Goal: Task Accomplishment & Management: Manage account settings

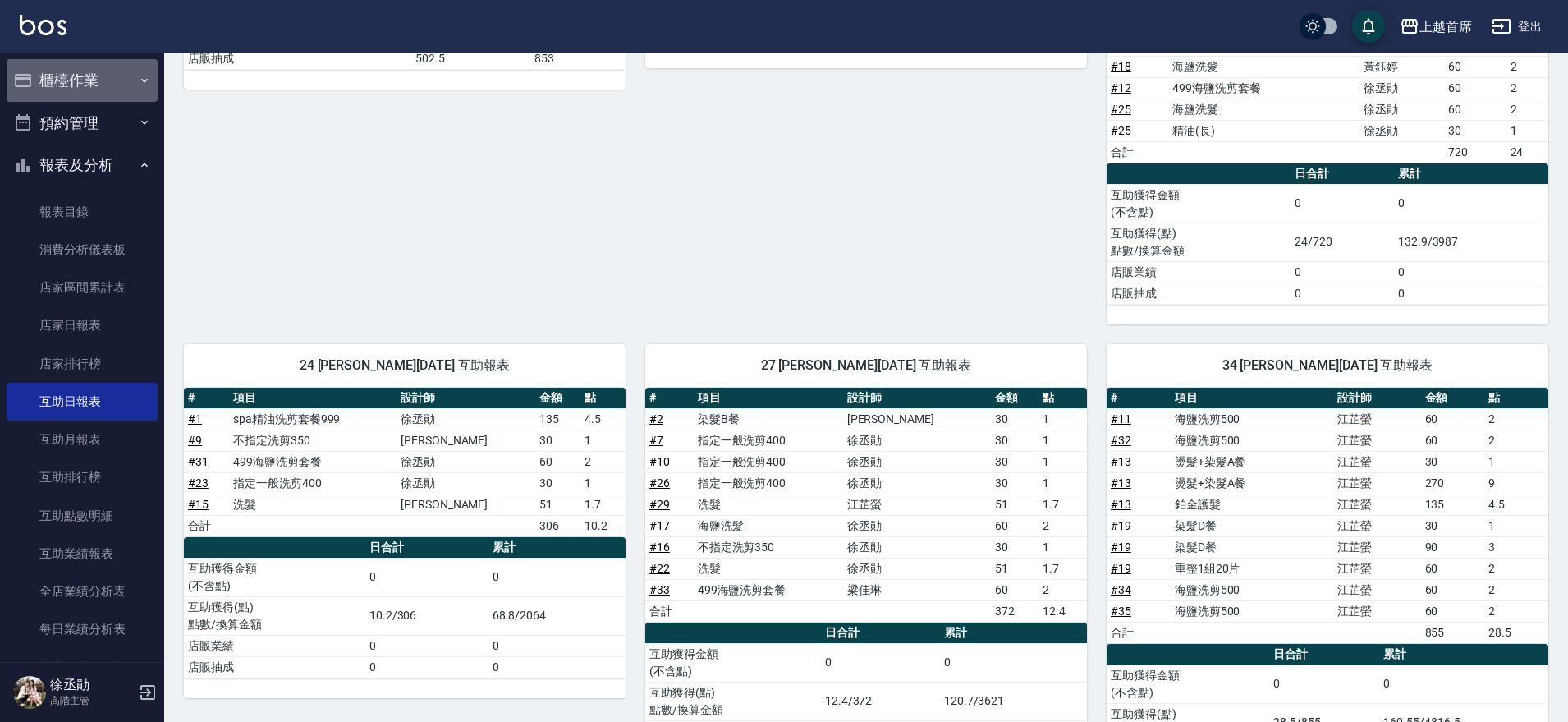
click at [103, 68] on button "櫃檯作業" at bounding box center [82, 81] width 151 height 42
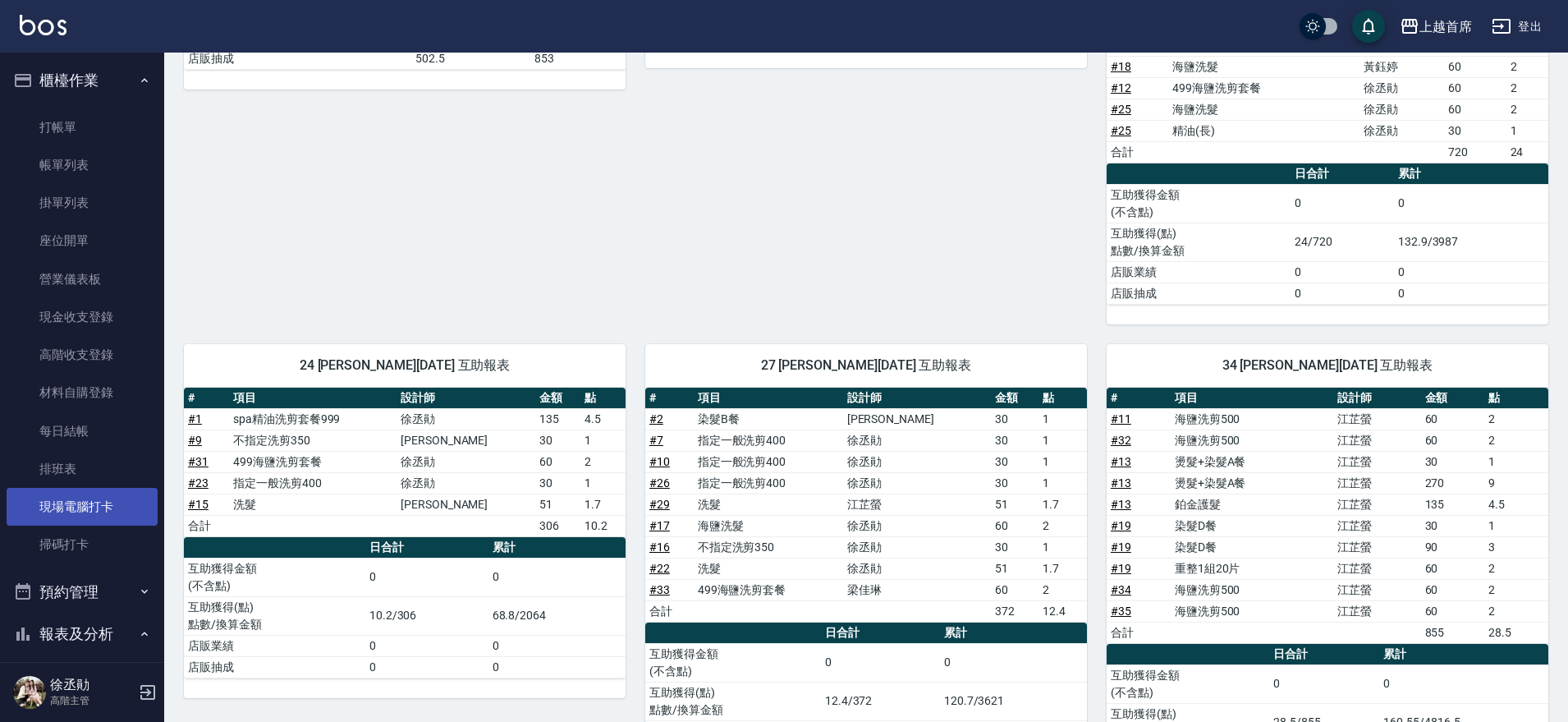
click at [75, 501] on link "現場電腦打卡" at bounding box center [82, 506] width 151 height 37
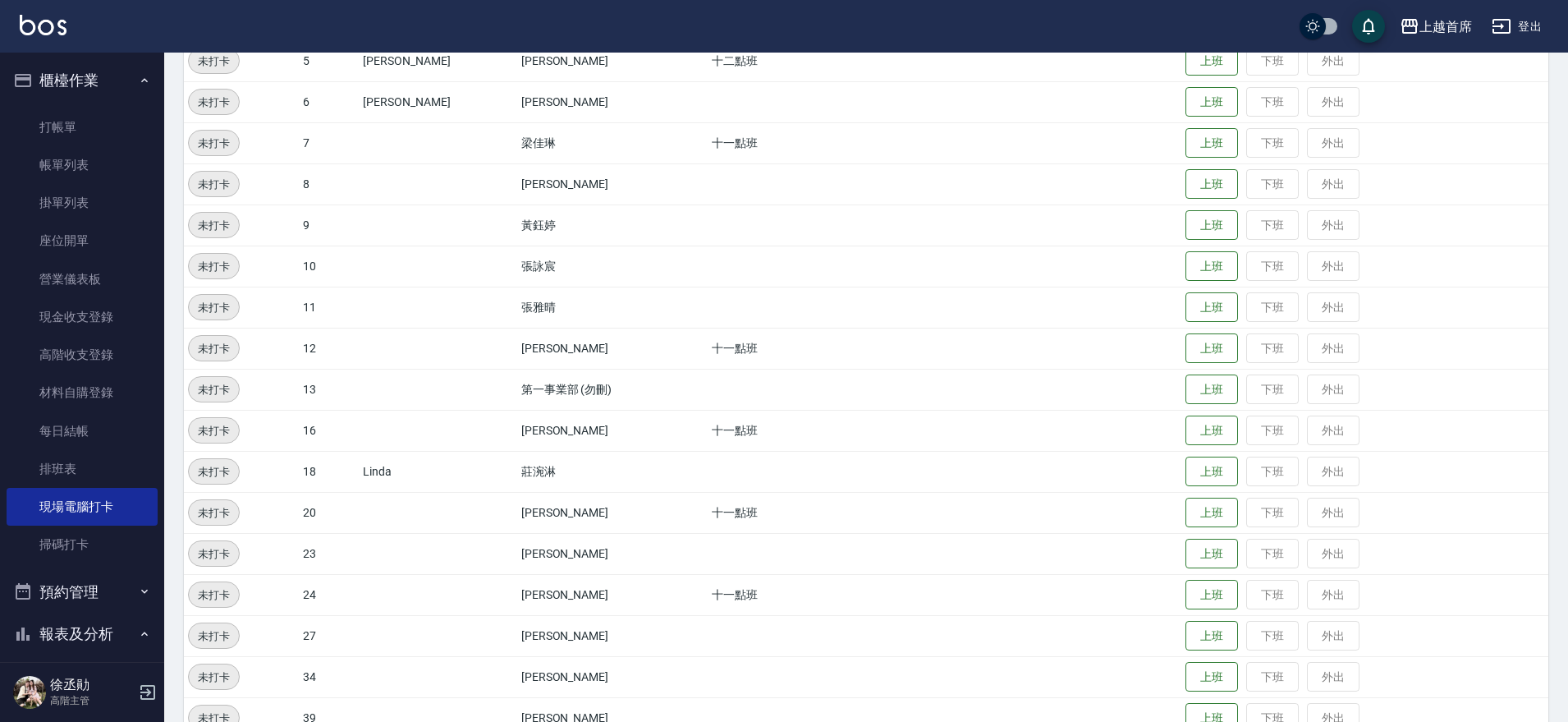
scroll to position [343, 0]
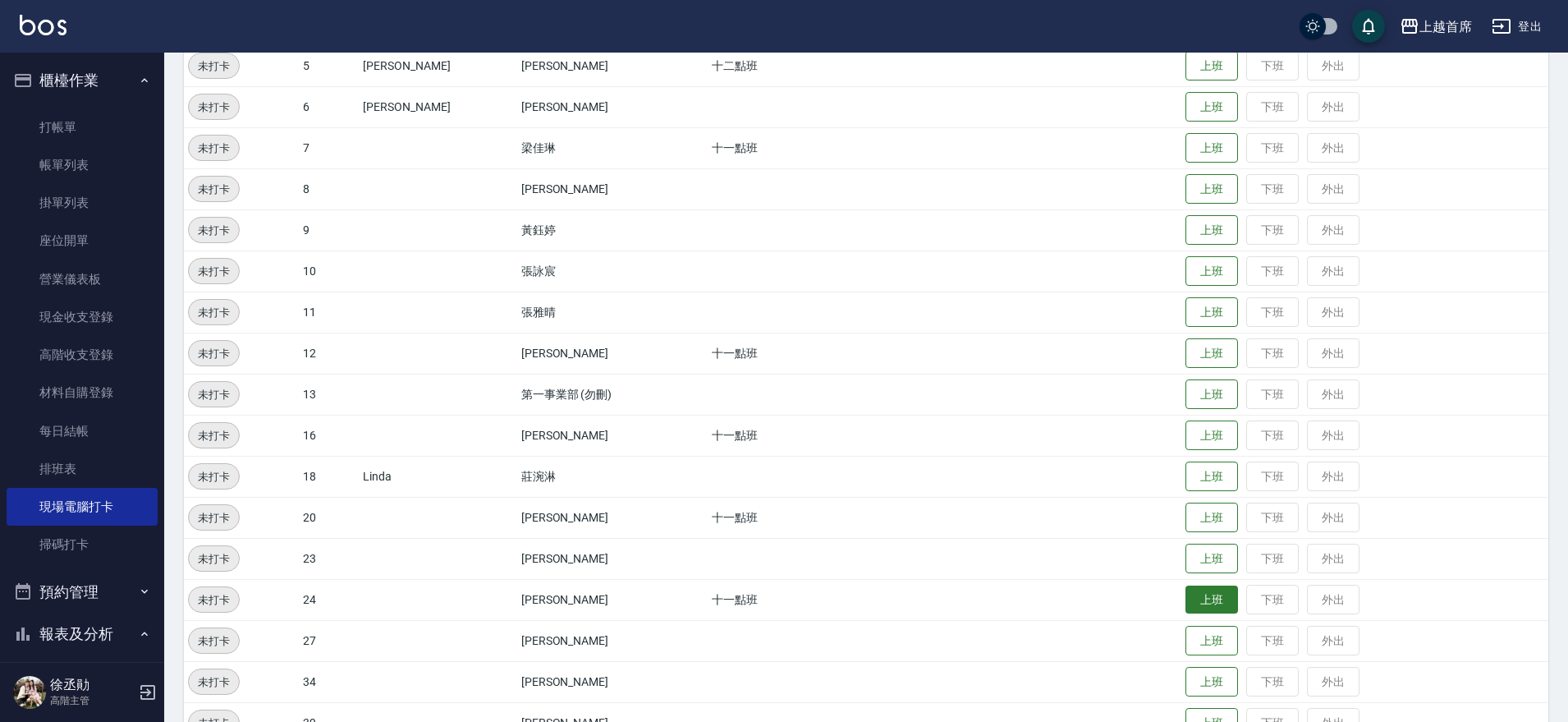
click at [1186, 601] on button "上班" at bounding box center [1212, 600] width 53 height 29
click at [1186, 98] on button "上班" at bounding box center [1212, 108] width 53 height 29
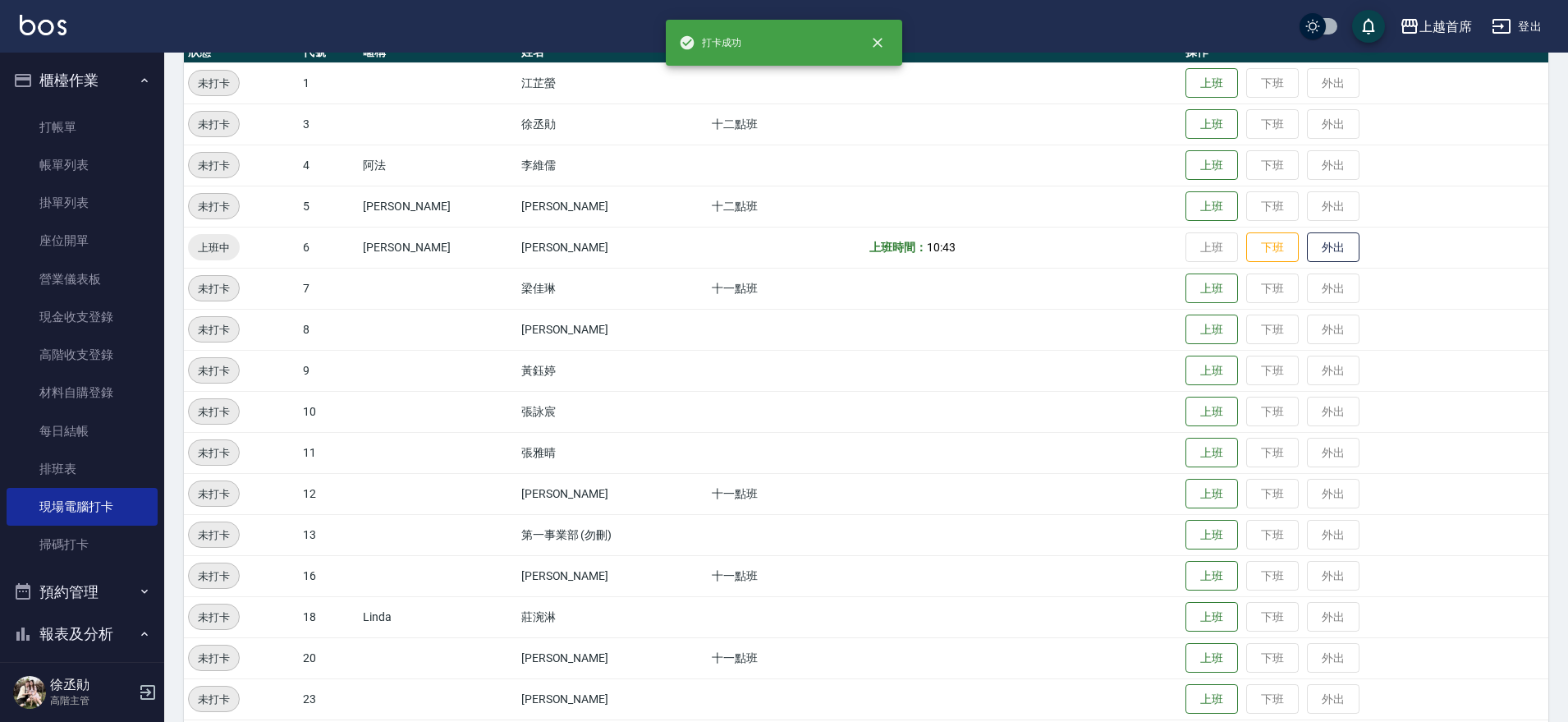
scroll to position [201, 0]
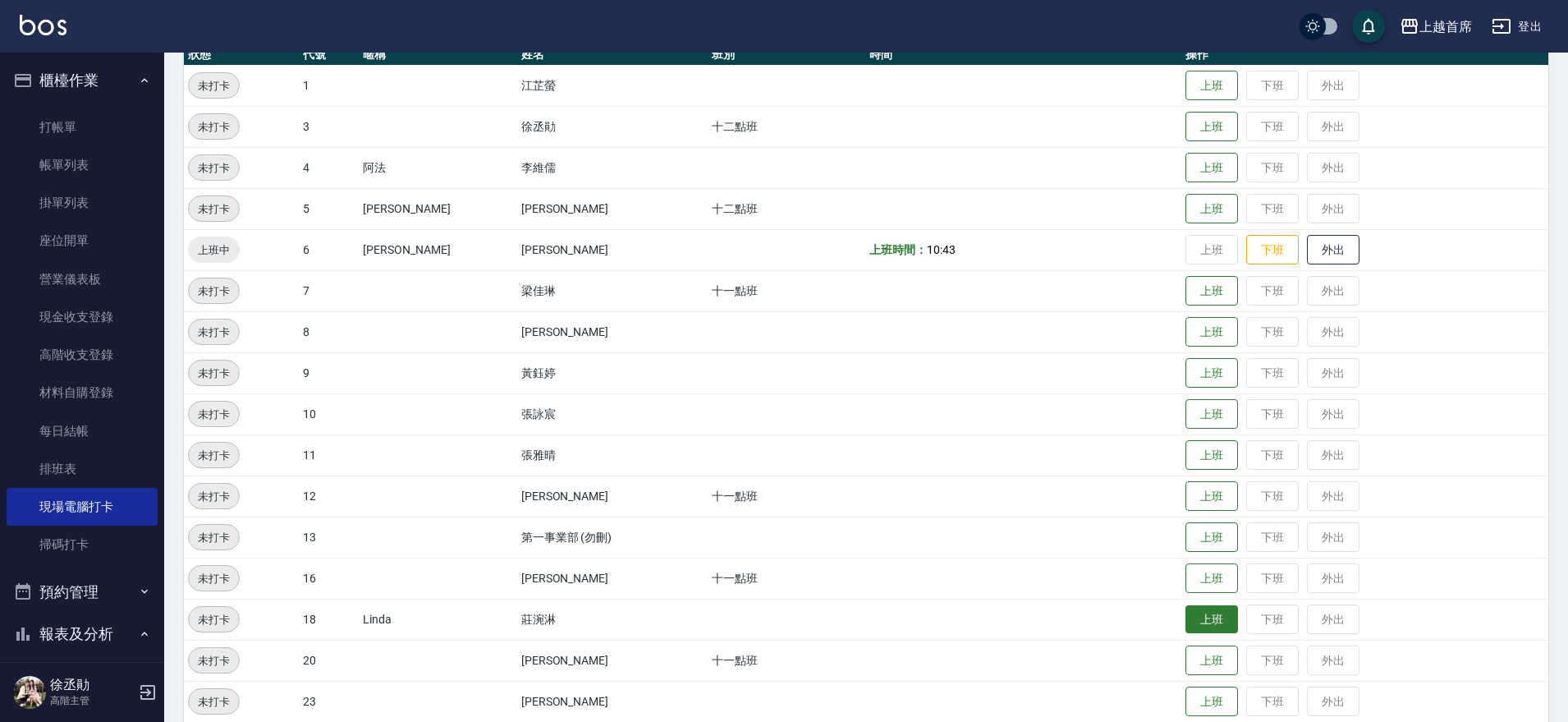
click at [1186, 624] on button "上班" at bounding box center [1212, 619] width 53 height 29
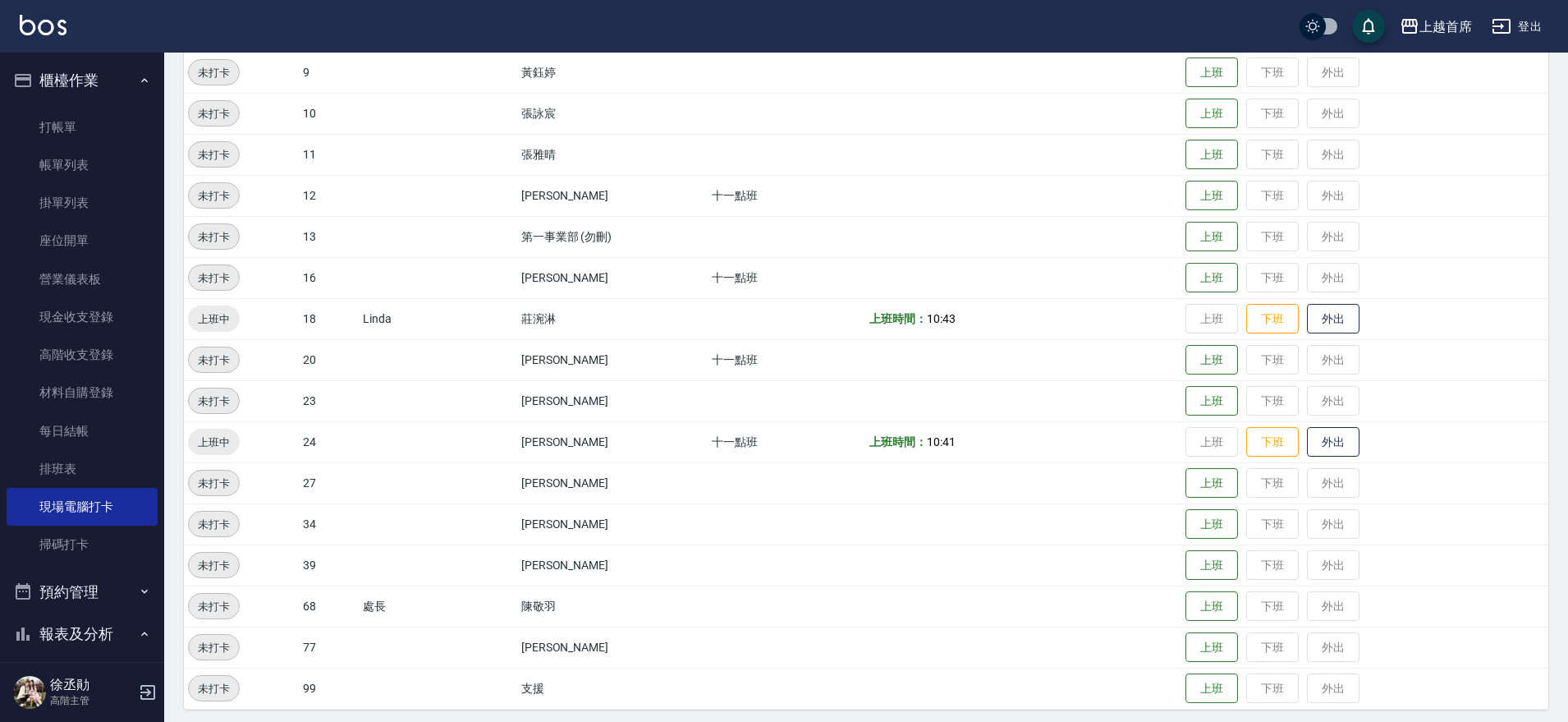
scroll to position [508, 0]
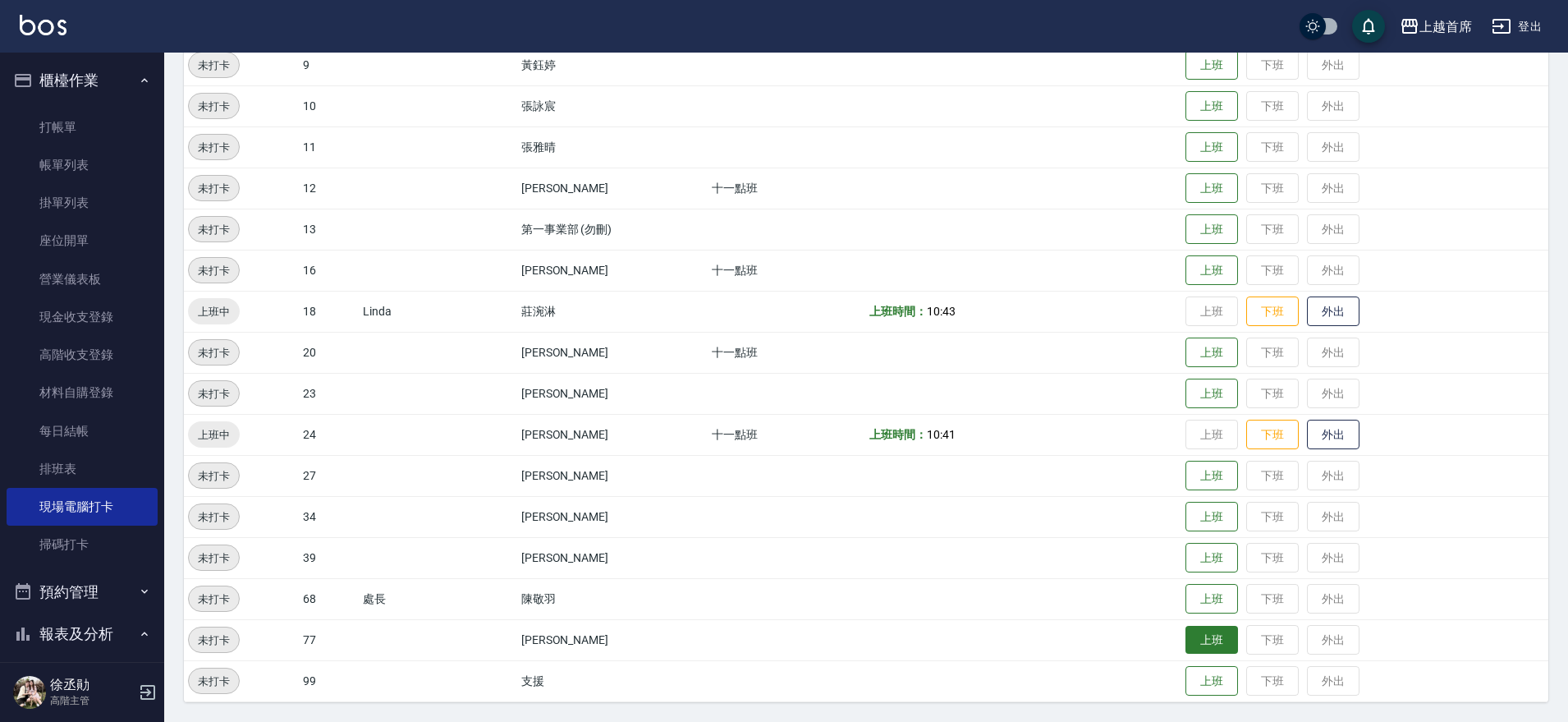
click at [1210, 638] on button "上班" at bounding box center [1212, 640] width 53 height 29
click at [1188, 473] on button "上班" at bounding box center [1212, 476] width 53 height 29
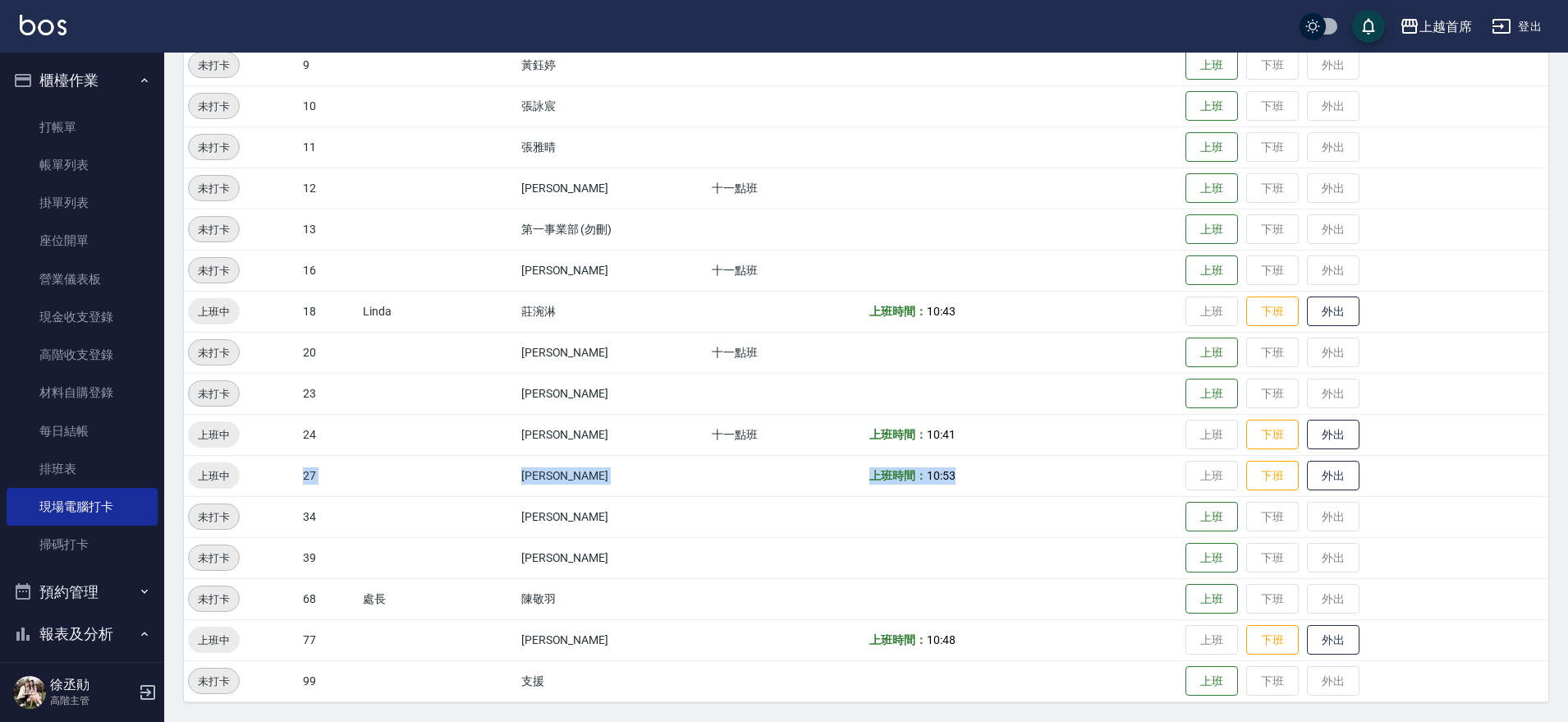
drag, startPoint x: 286, startPoint y: 475, endPoint x: 948, endPoint y: 479, distance: 662.0
click at [948, 479] on tr "上班中 27 蔡宛孜 上班時間： 10:53 上班 下班 外出" at bounding box center [866, 475] width 1364 height 41
click at [1191, 472] on td "上班 下班 外出" at bounding box center [1364, 475] width 367 height 41
click at [1192, 525] on button "上班" at bounding box center [1212, 517] width 53 height 29
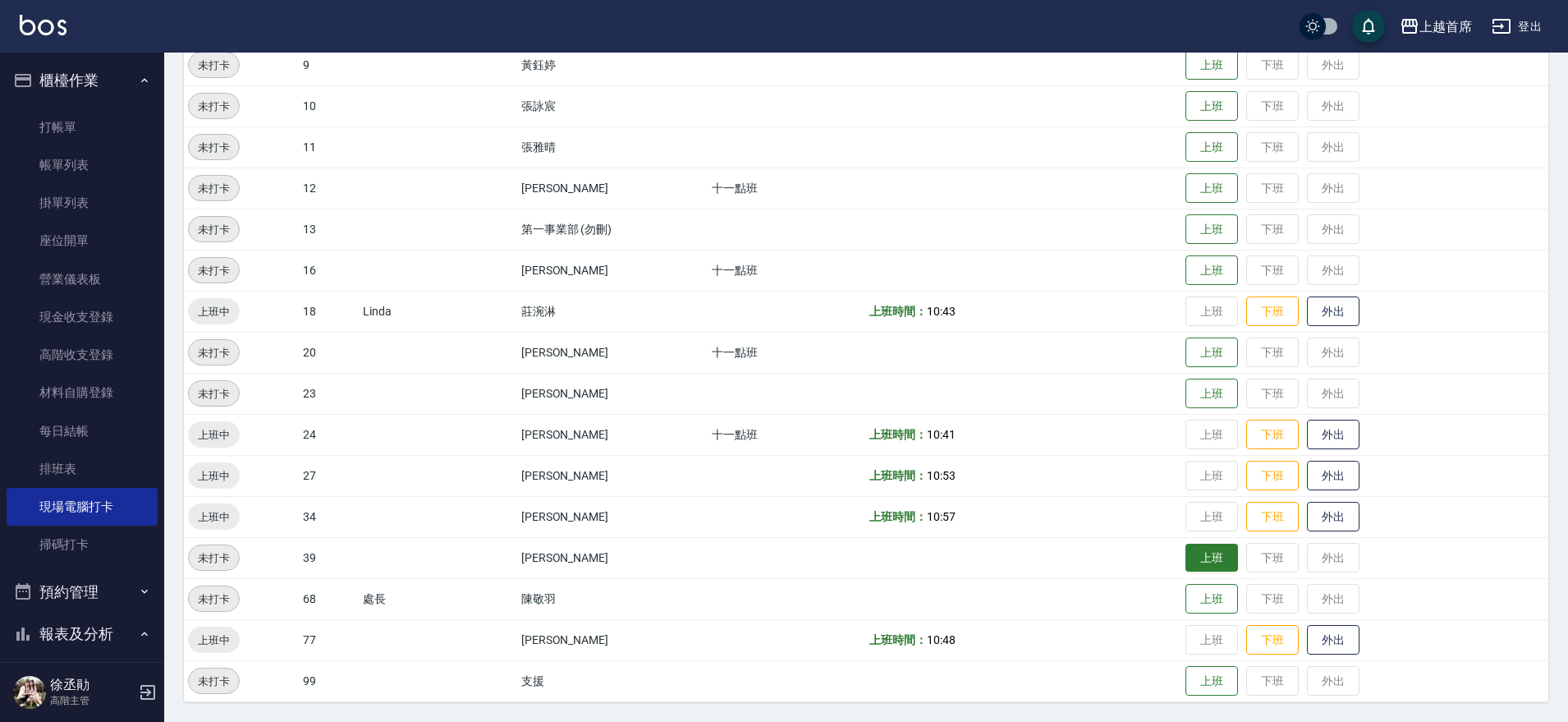
click at [1203, 547] on button "上班" at bounding box center [1212, 558] width 53 height 29
click at [1208, 186] on button "上班" at bounding box center [1212, 188] width 53 height 29
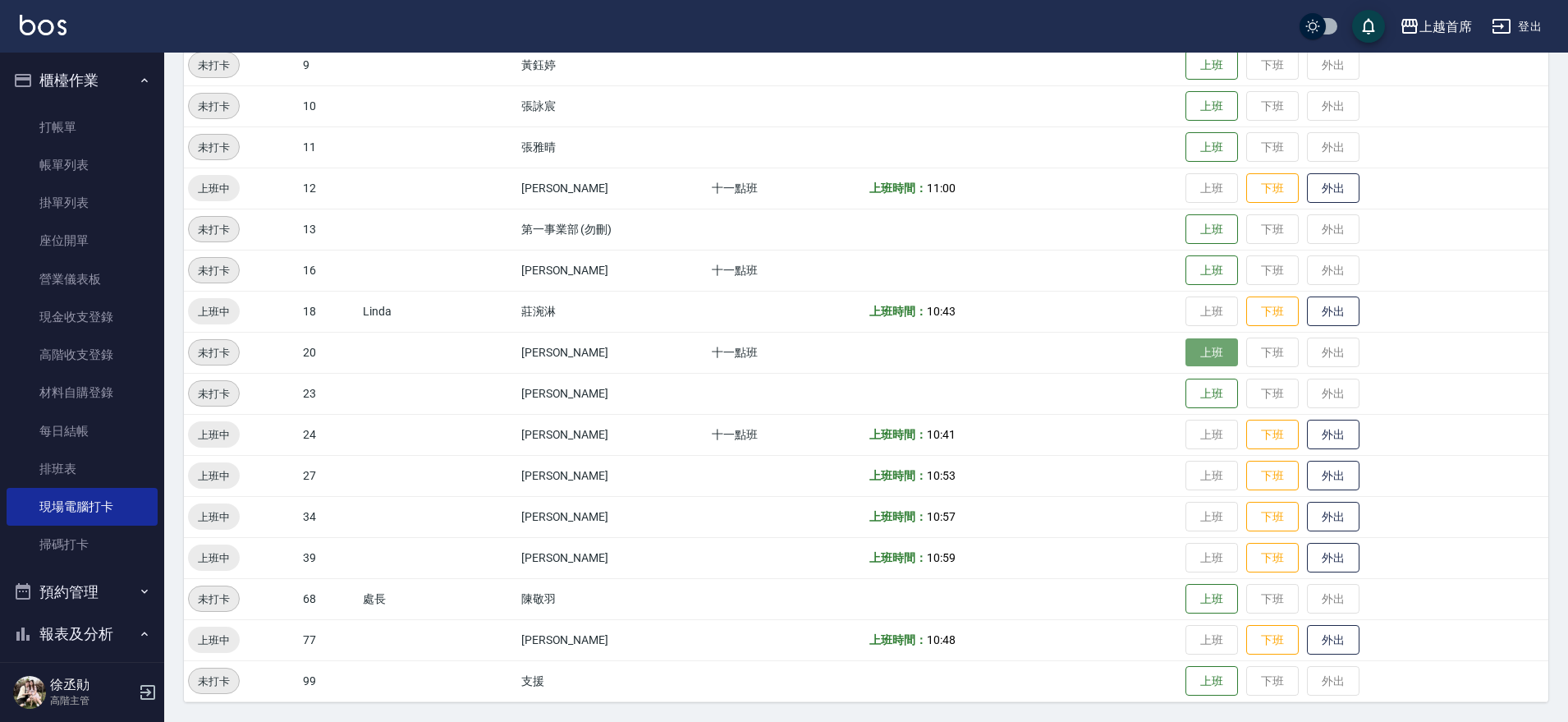
click at [1210, 356] on button "上班" at bounding box center [1212, 352] width 53 height 29
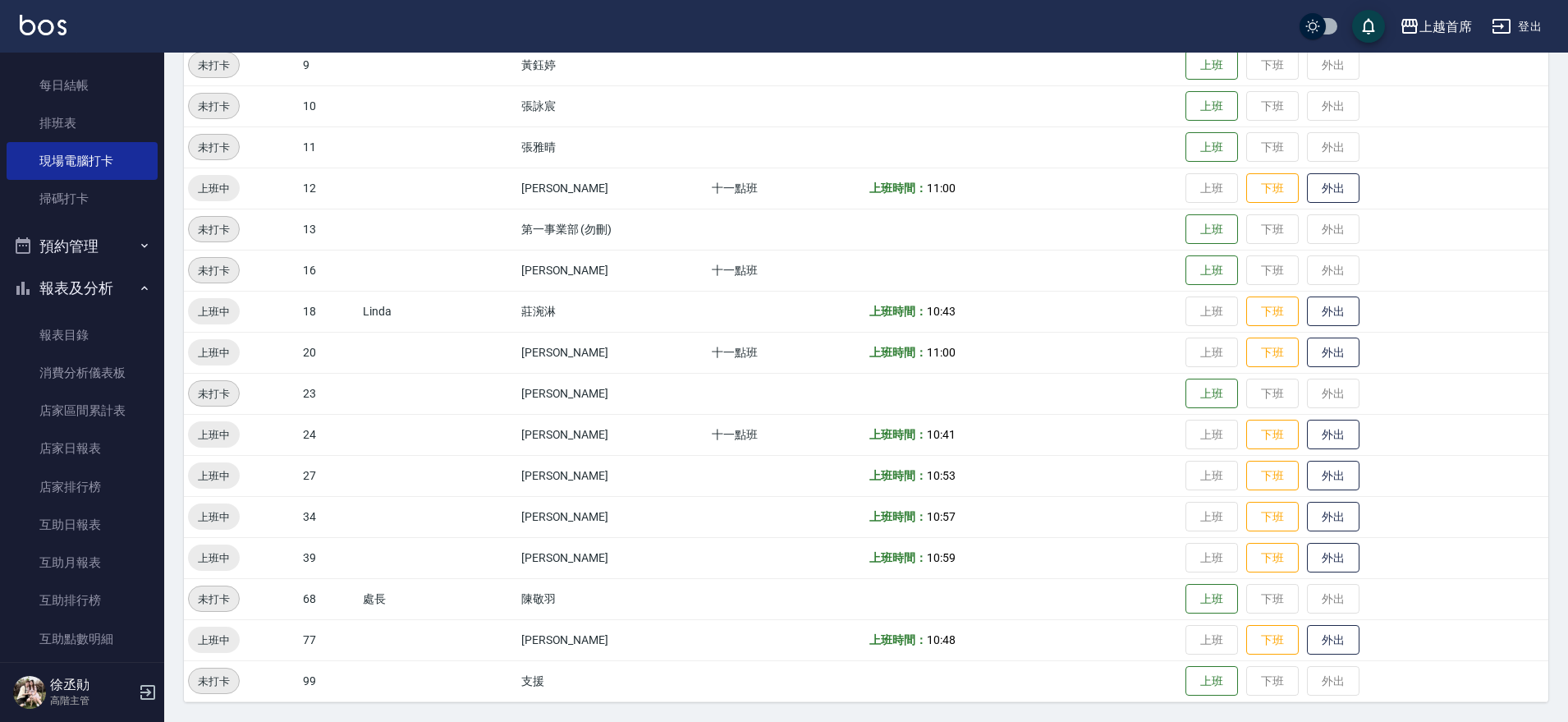
scroll to position [359, 0]
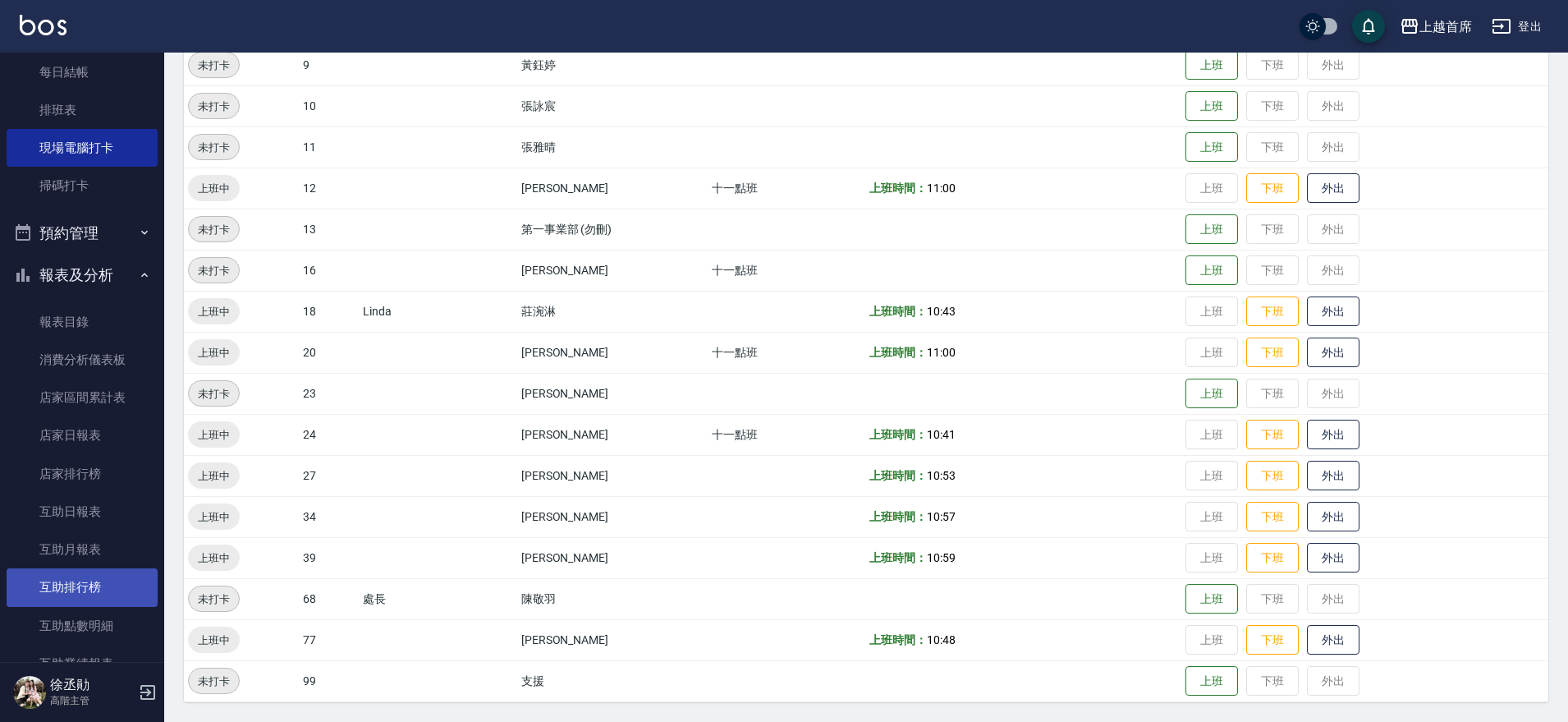
click at [49, 582] on link "互助排行榜" at bounding box center [82, 587] width 151 height 37
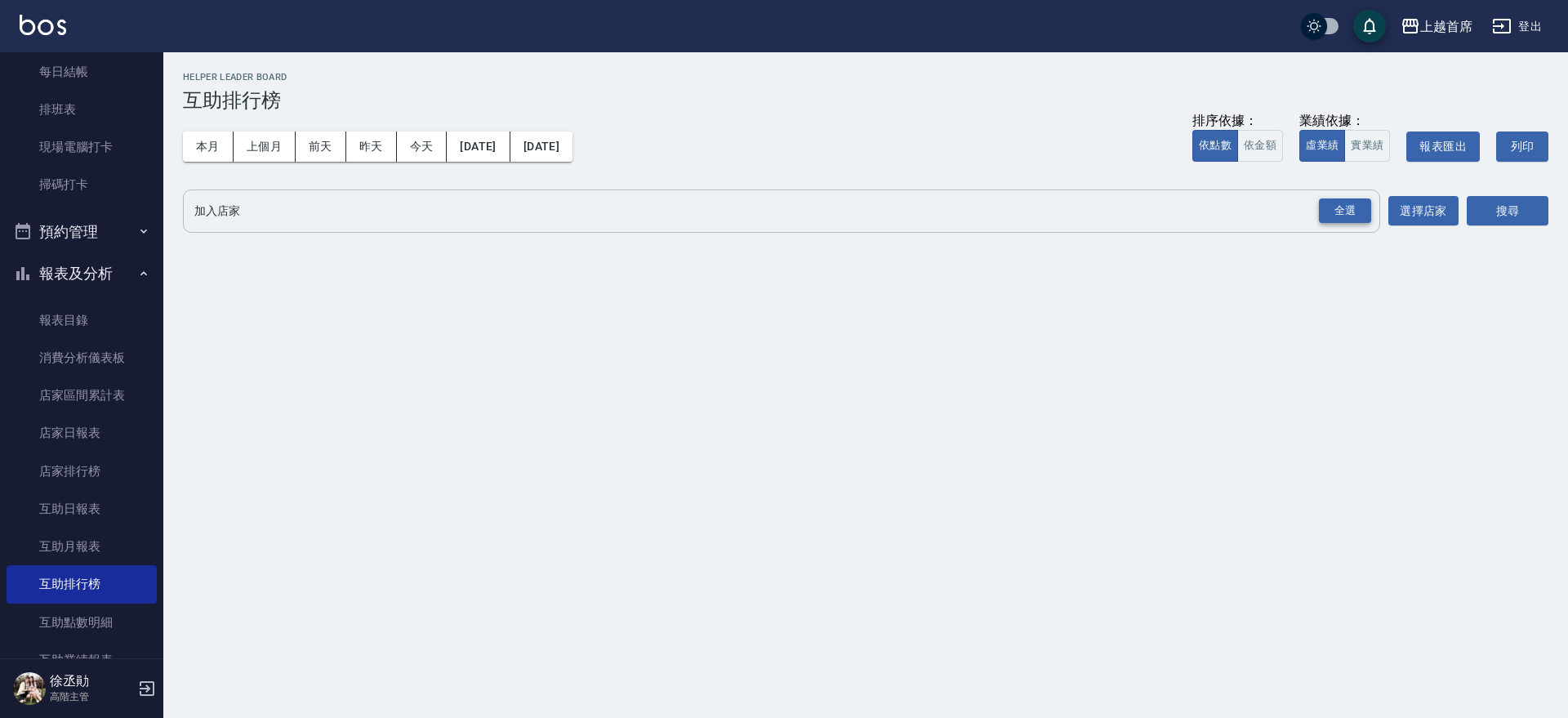
click at [1327, 203] on div "全選" at bounding box center [1345, 211] width 53 height 26
click at [1501, 210] on button "搜尋" at bounding box center [1507, 212] width 81 height 31
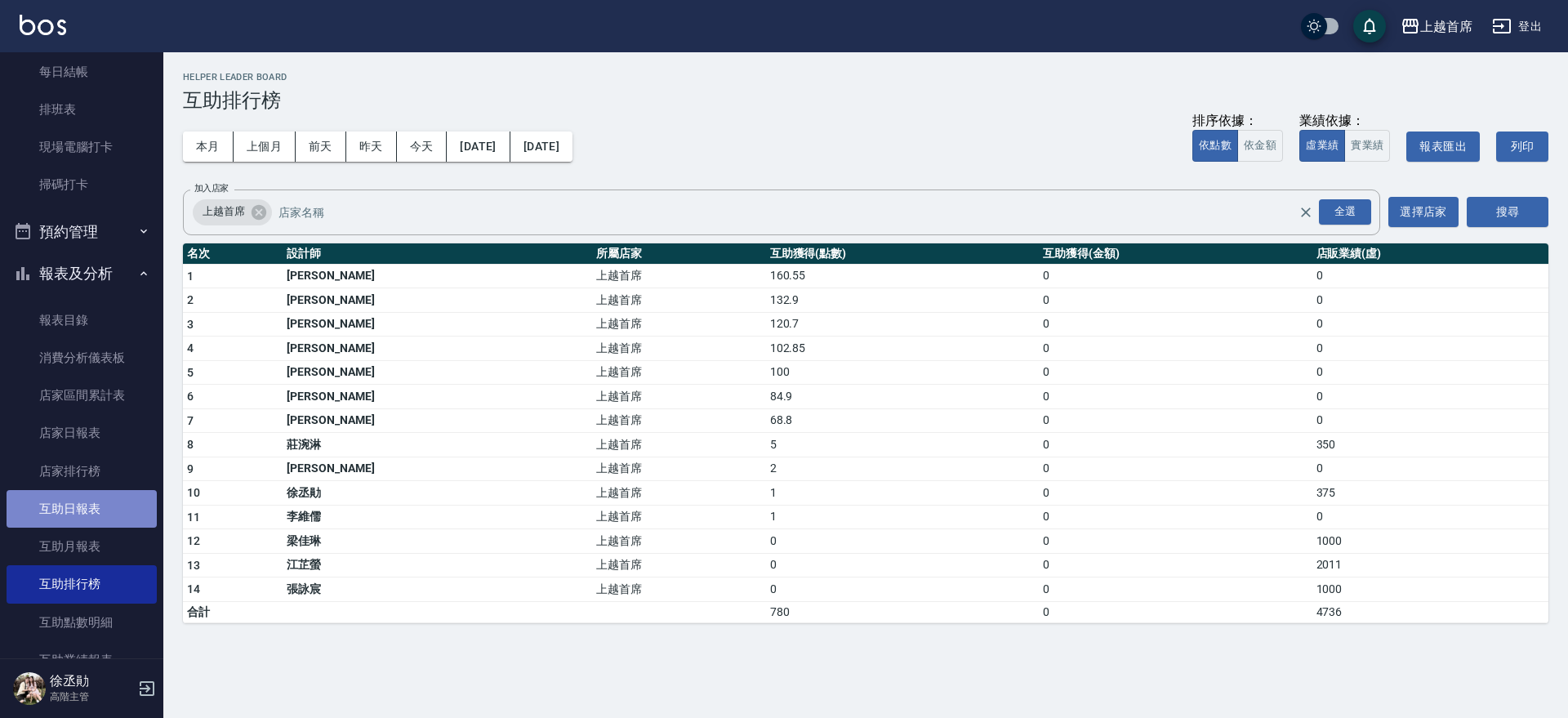
click at [95, 509] on link "互助日報表" at bounding box center [81, 508] width 150 height 37
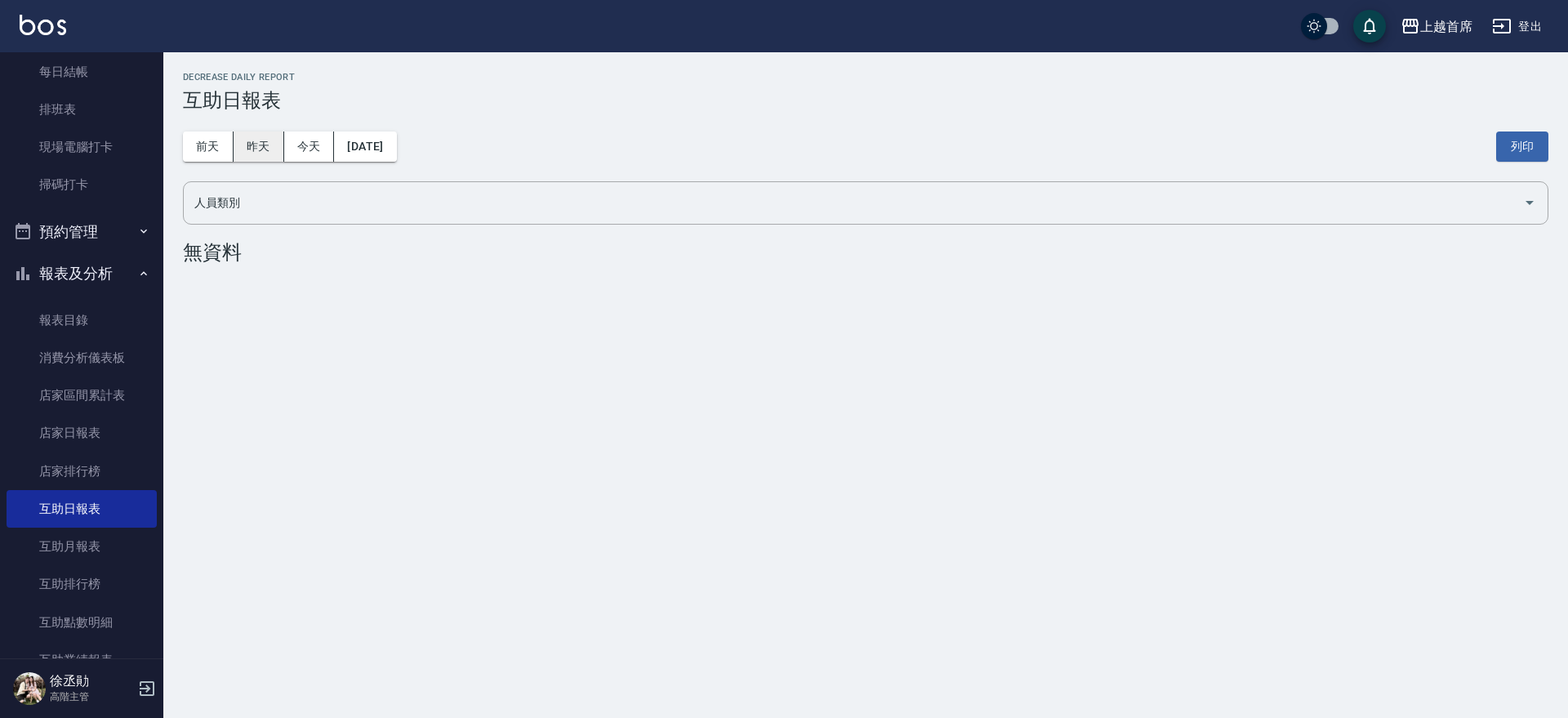
click at [249, 134] on button "昨天" at bounding box center [259, 147] width 51 height 31
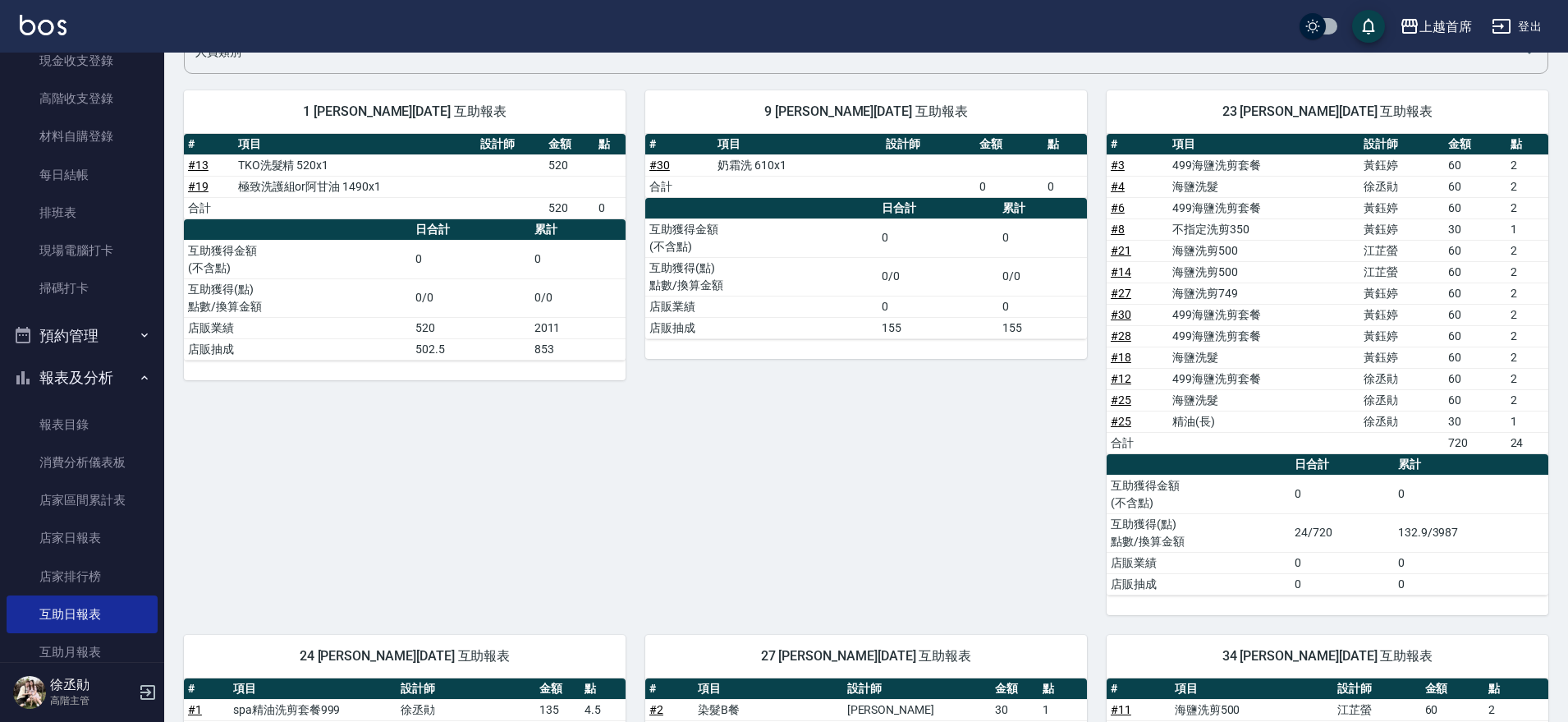
scroll to position [134, 0]
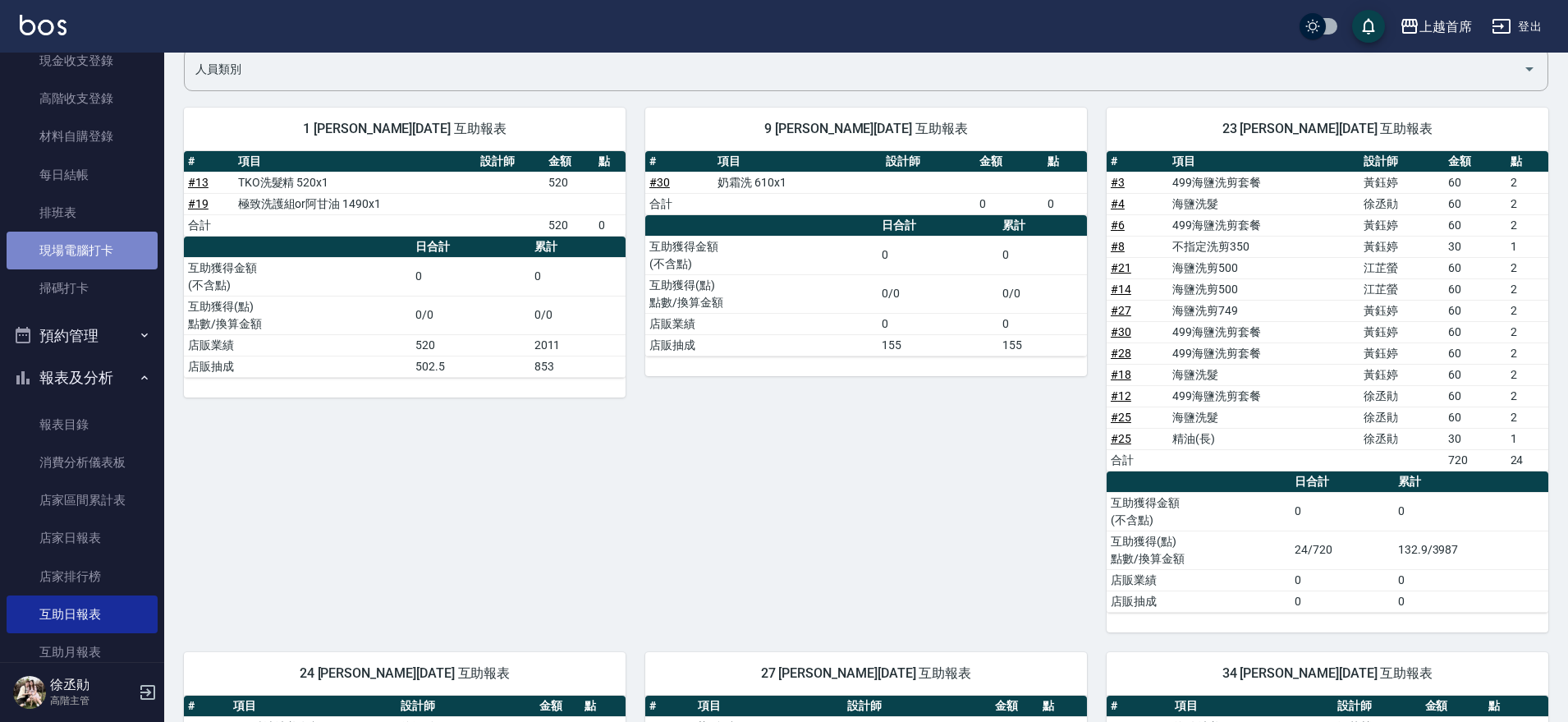
click at [101, 252] on link "現場電腦打卡" at bounding box center [82, 250] width 151 height 37
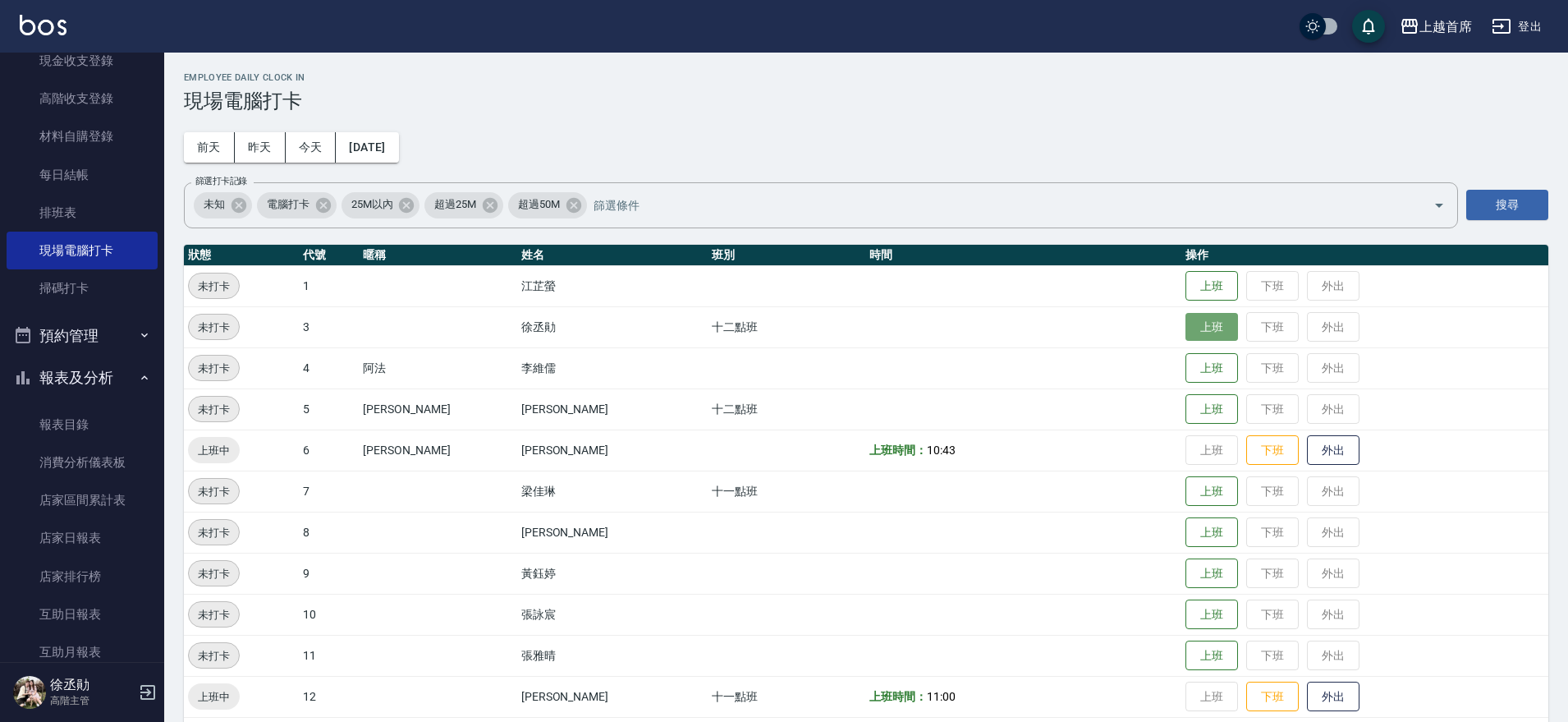
click at [1194, 330] on button "上班" at bounding box center [1212, 327] width 53 height 29
click at [1186, 494] on button "上班" at bounding box center [1212, 492] width 53 height 29
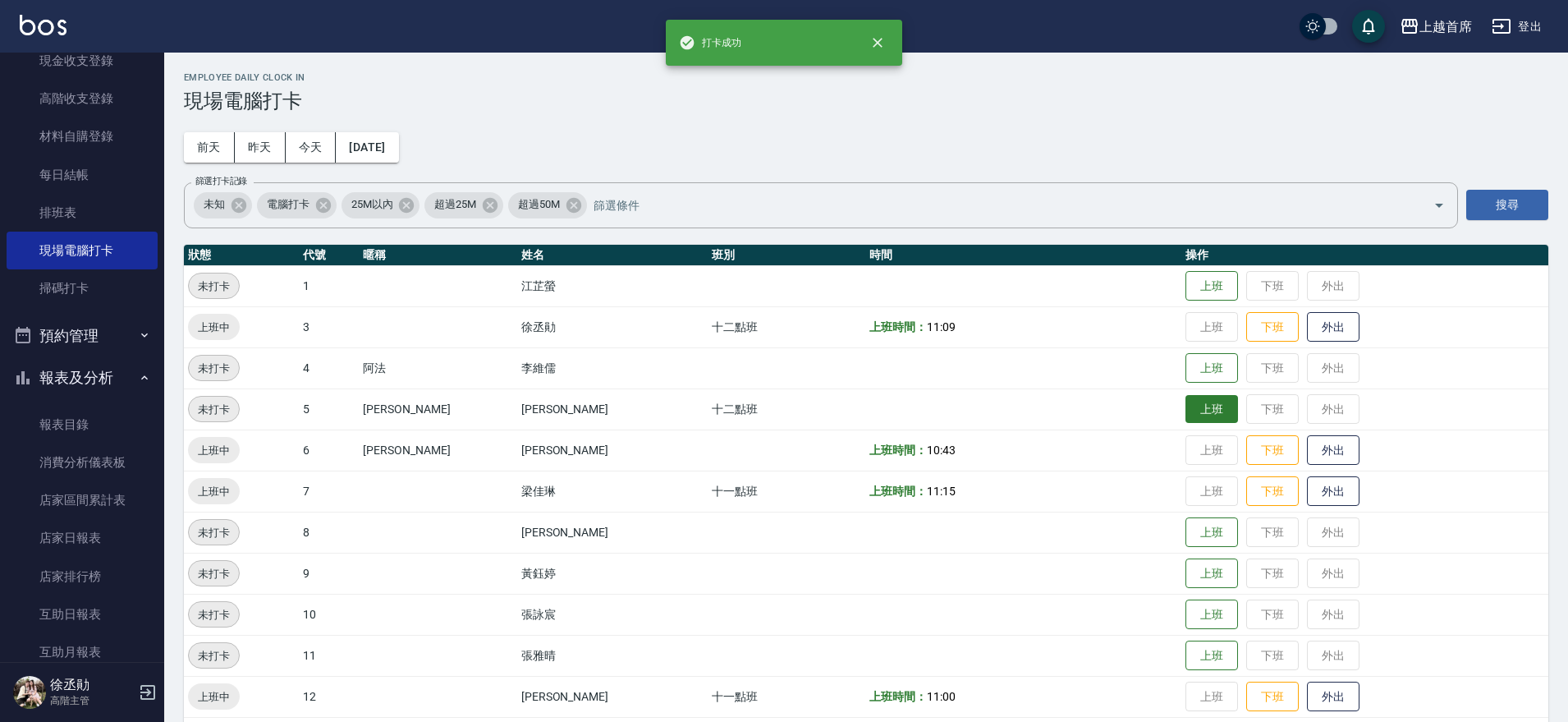
click at [1218, 406] on button "上班" at bounding box center [1212, 409] width 53 height 29
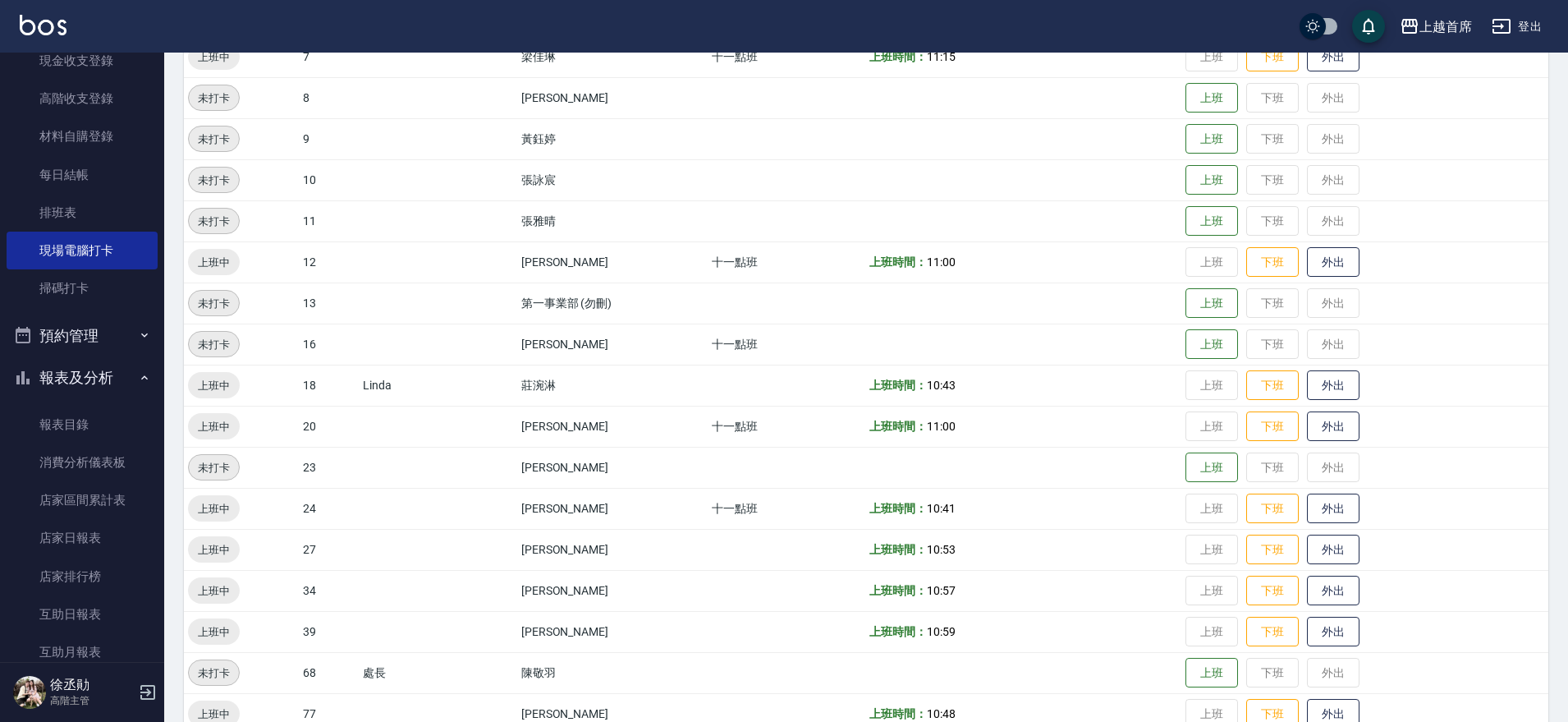
scroll to position [451, 0]
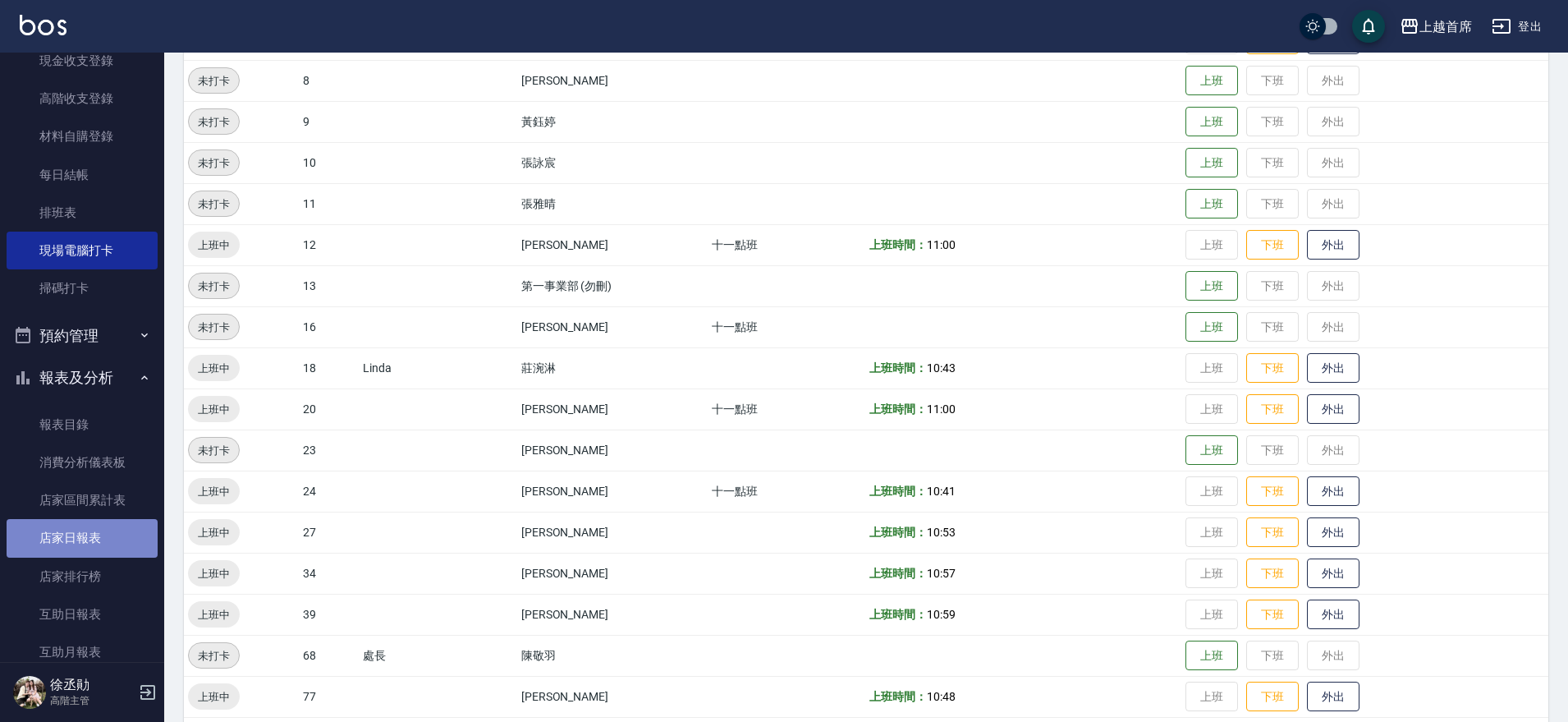
click at [100, 534] on link "店家日報表" at bounding box center [82, 537] width 151 height 37
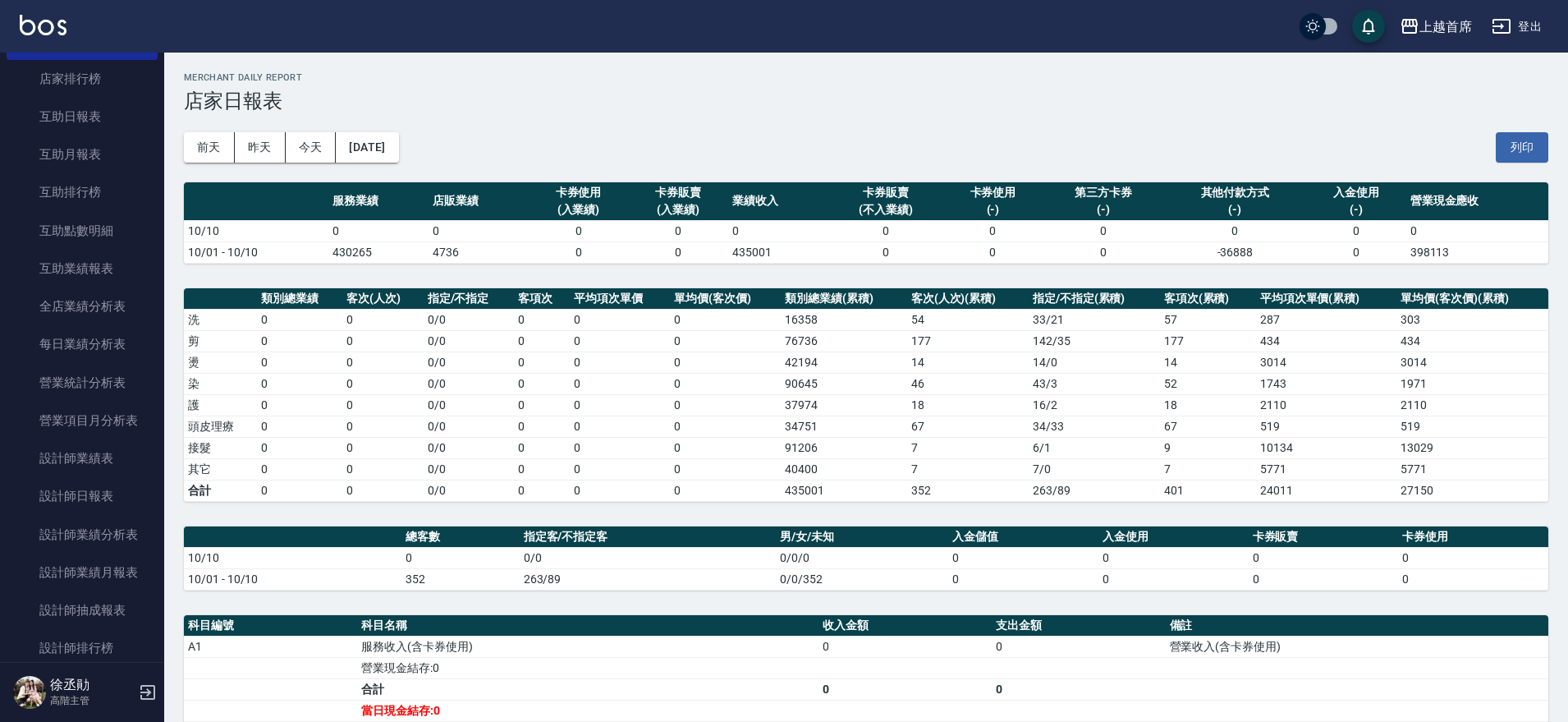
scroll to position [756, 0]
click at [116, 494] on link "設計師日報表" at bounding box center [82, 493] width 151 height 37
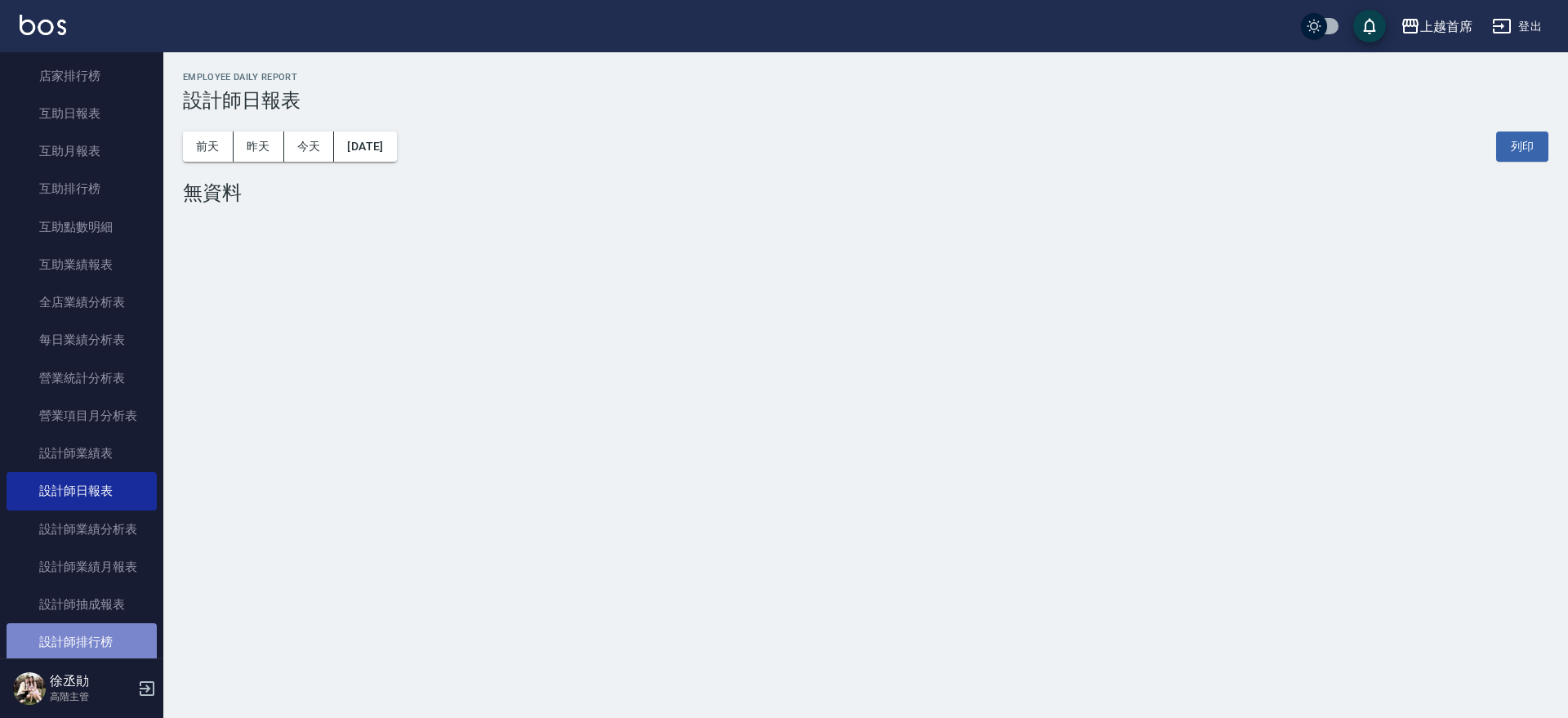
drag, startPoint x: 111, startPoint y: 643, endPoint x: 130, endPoint y: 471, distance: 173.0
click at [113, 643] on link "設計師排行榜" at bounding box center [81, 641] width 150 height 37
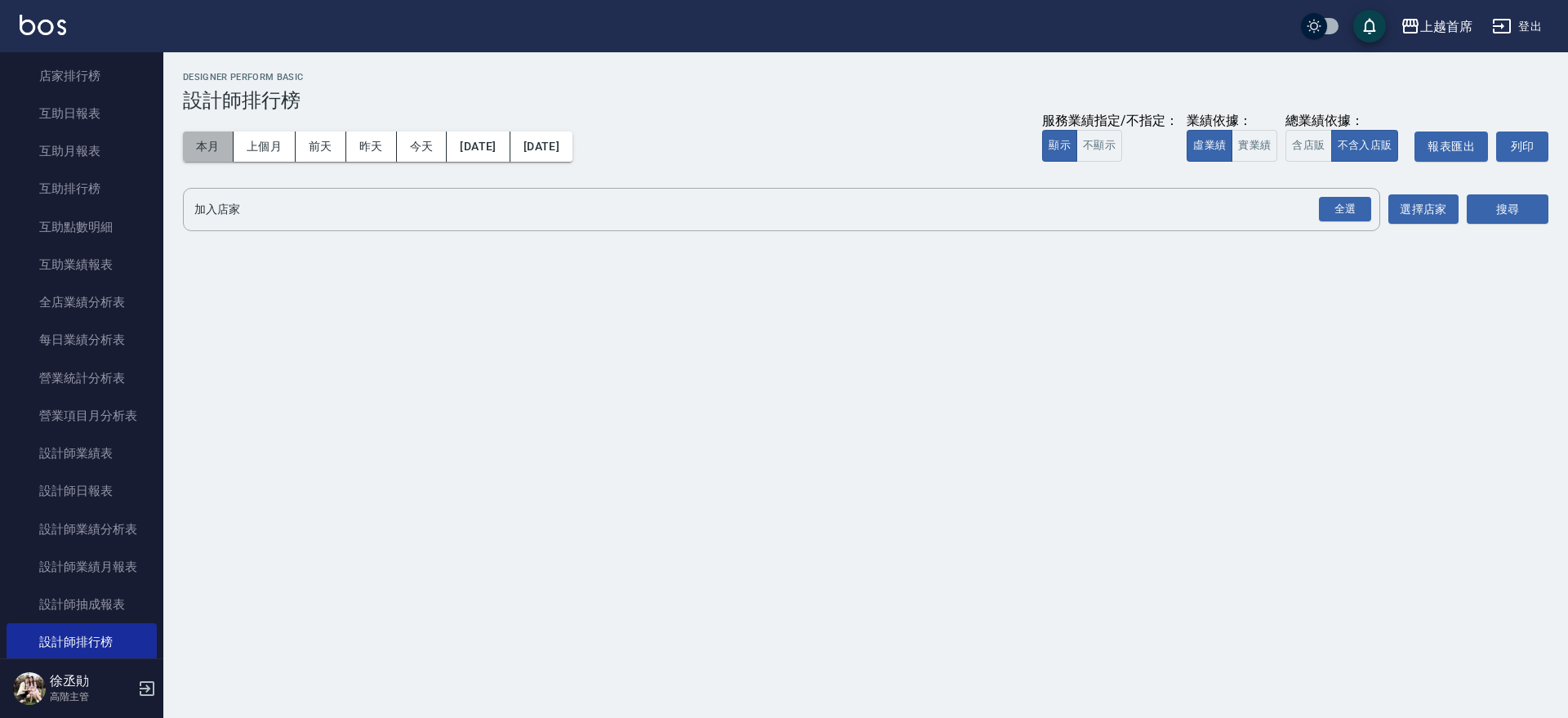
click at [227, 147] on button "本月" at bounding box center [208, 147] width 51 height 31
click at [1257, 149] on button "實業績" at bounding box center [1254, 145] width 46 height 32
drag, startPoint x: 1346, startPoint y: 202, endPoint x: 1354, endPoint y: 202, distance: 8.0
click at [1346, 202] on div "全選" at bounding box center [1345, 209] width 53 height 26
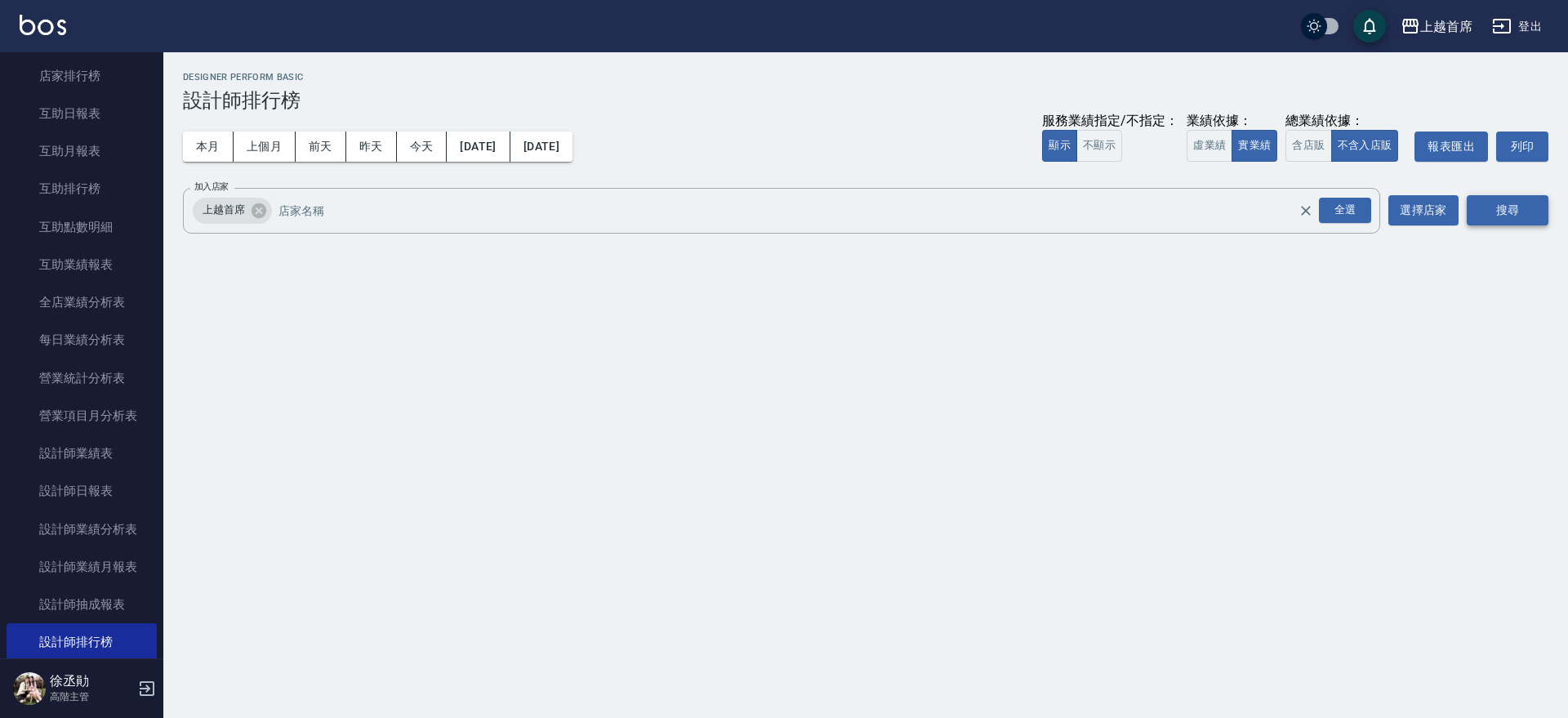
click at [1486, 204] on button "搜尋" at bounding box center [1507, 210] width 81 height 31
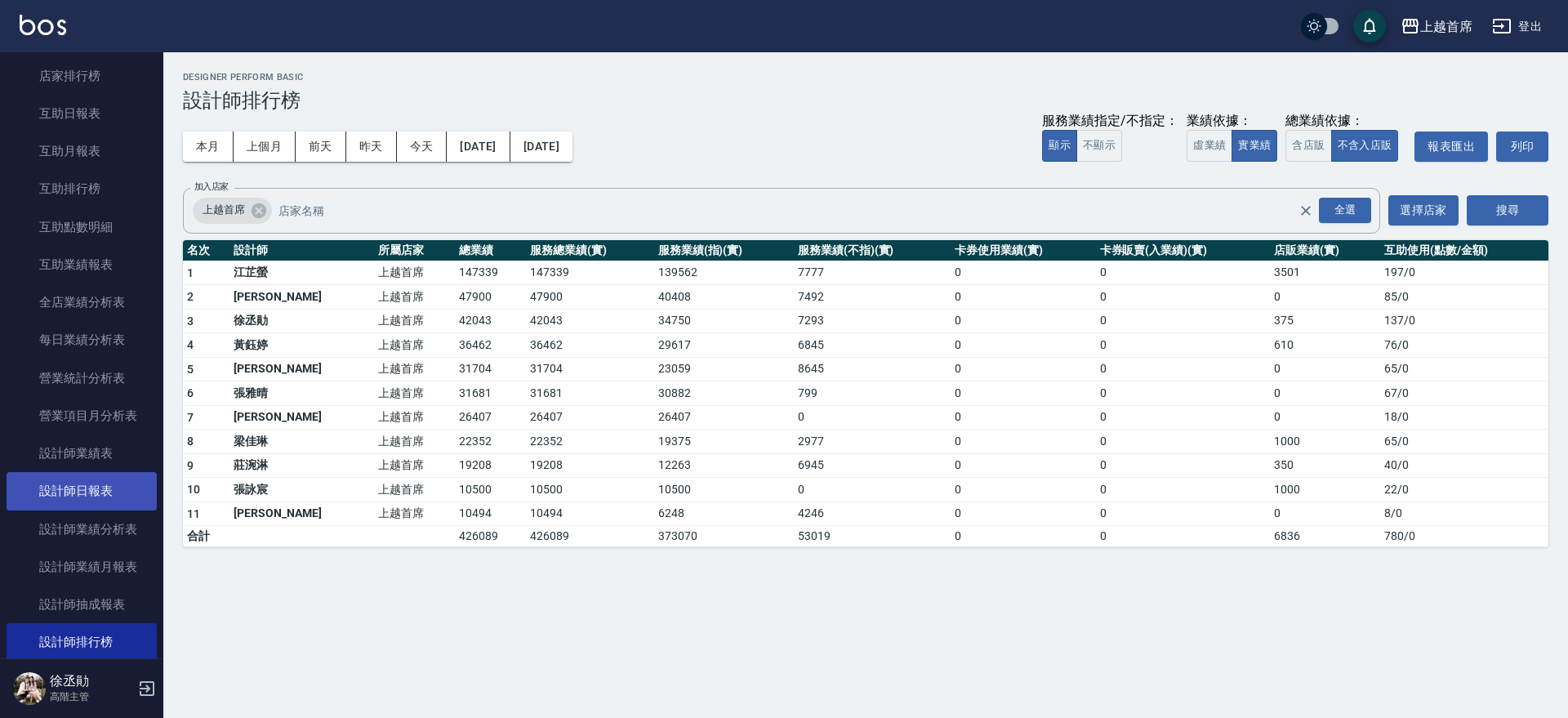
click at [47, 504] on link "設計師日報表" at bounding box center [81, 490] width 150 height 37
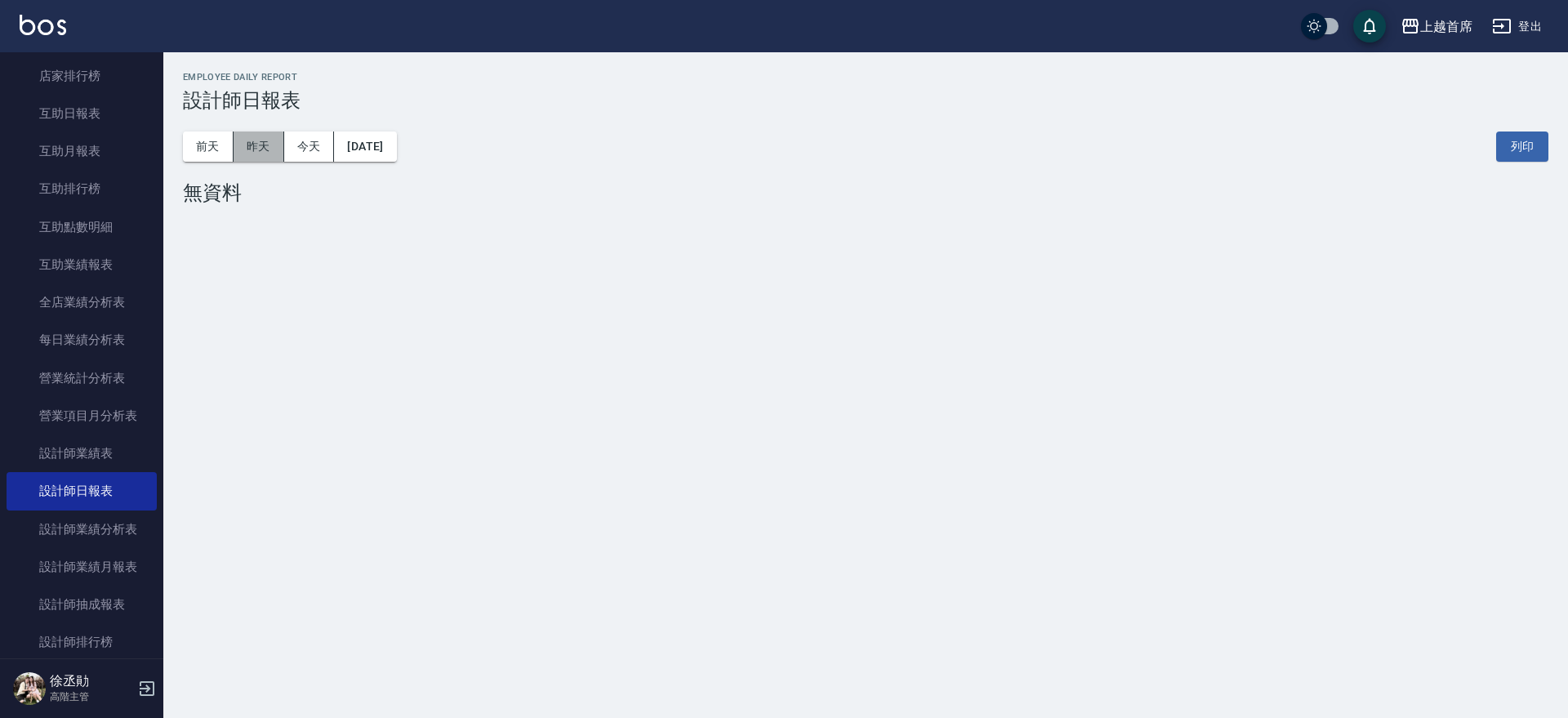
click at [262, 147] on button "昨天" at bounding box center [259, 147] width 51 height 31
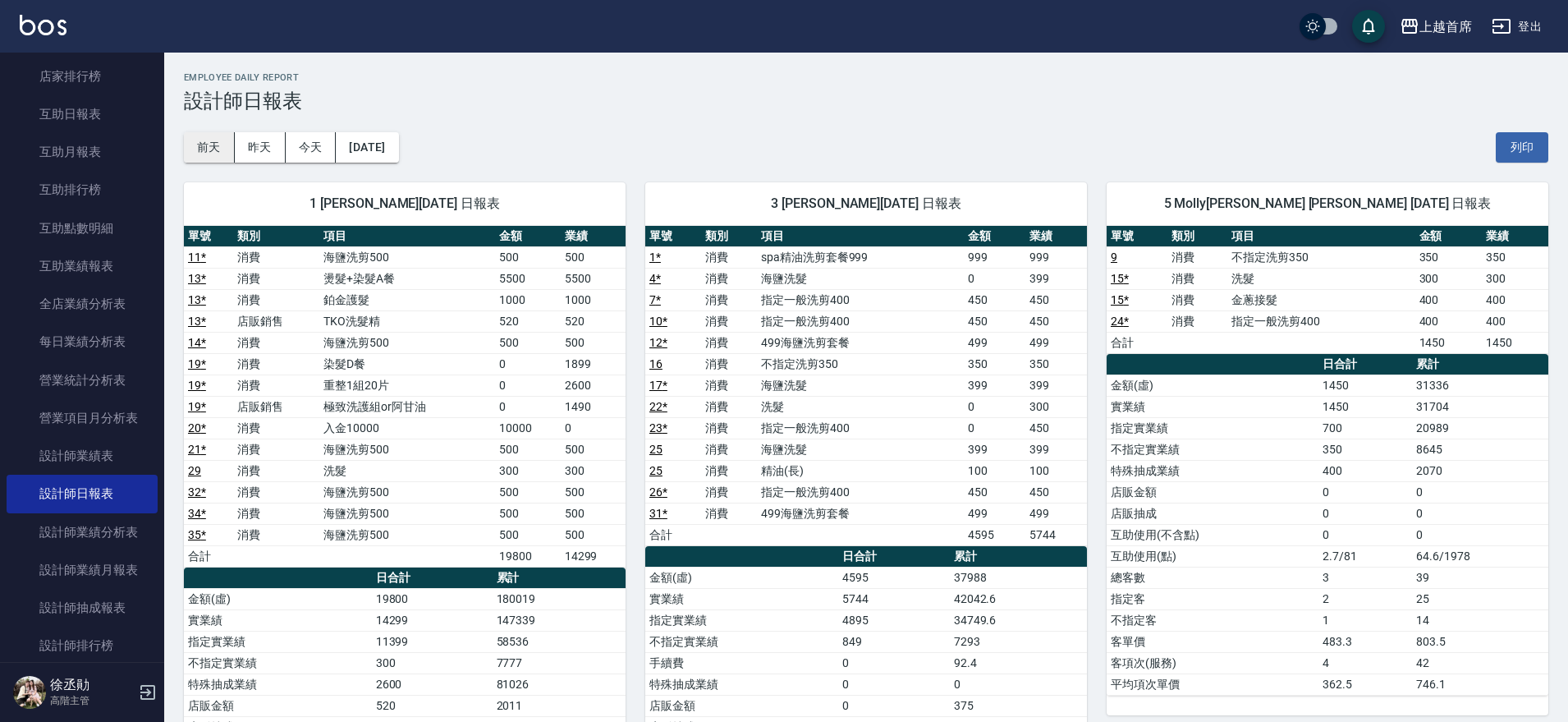
click at [206, 149] on button "前天" at bounding box center [209, 148] width 51 height 31
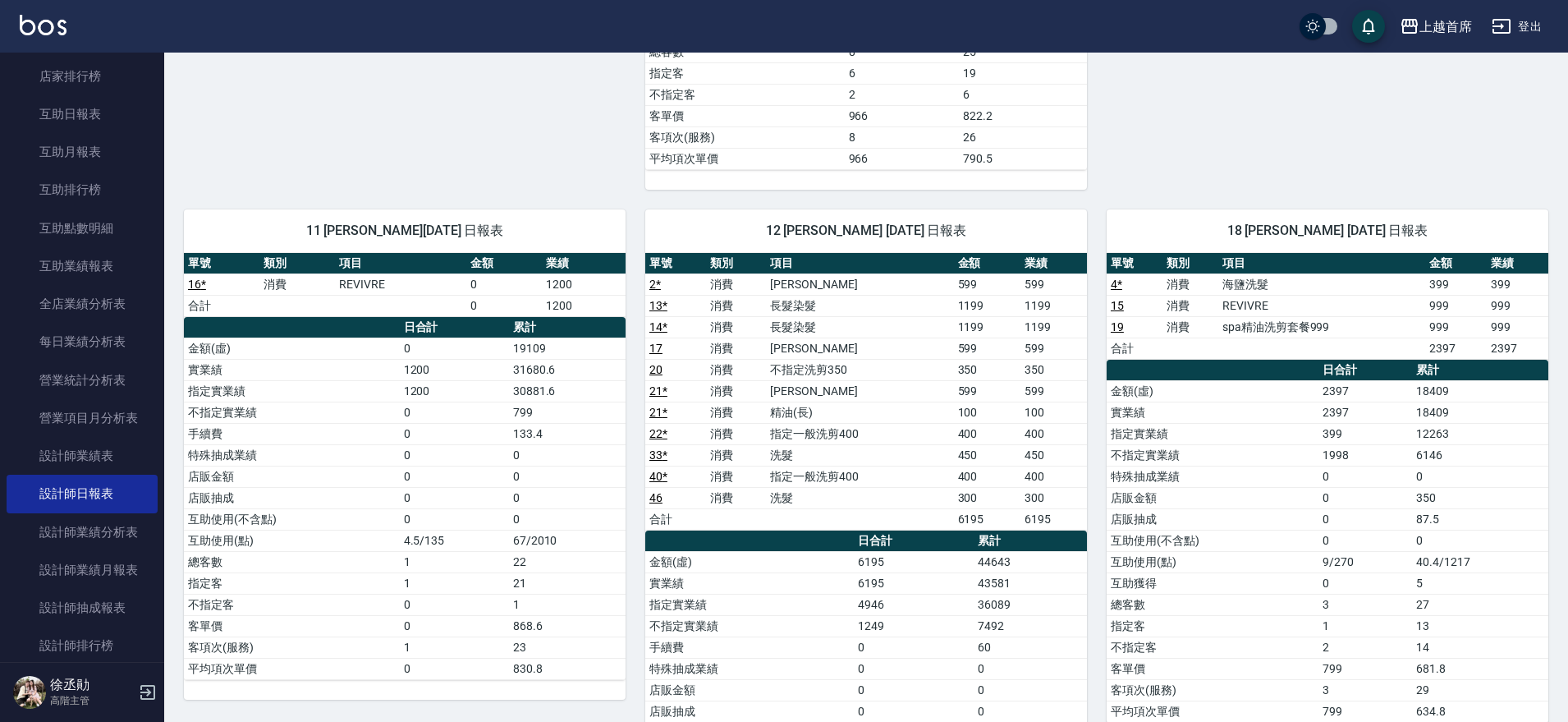
scroll to position [1427, 0]
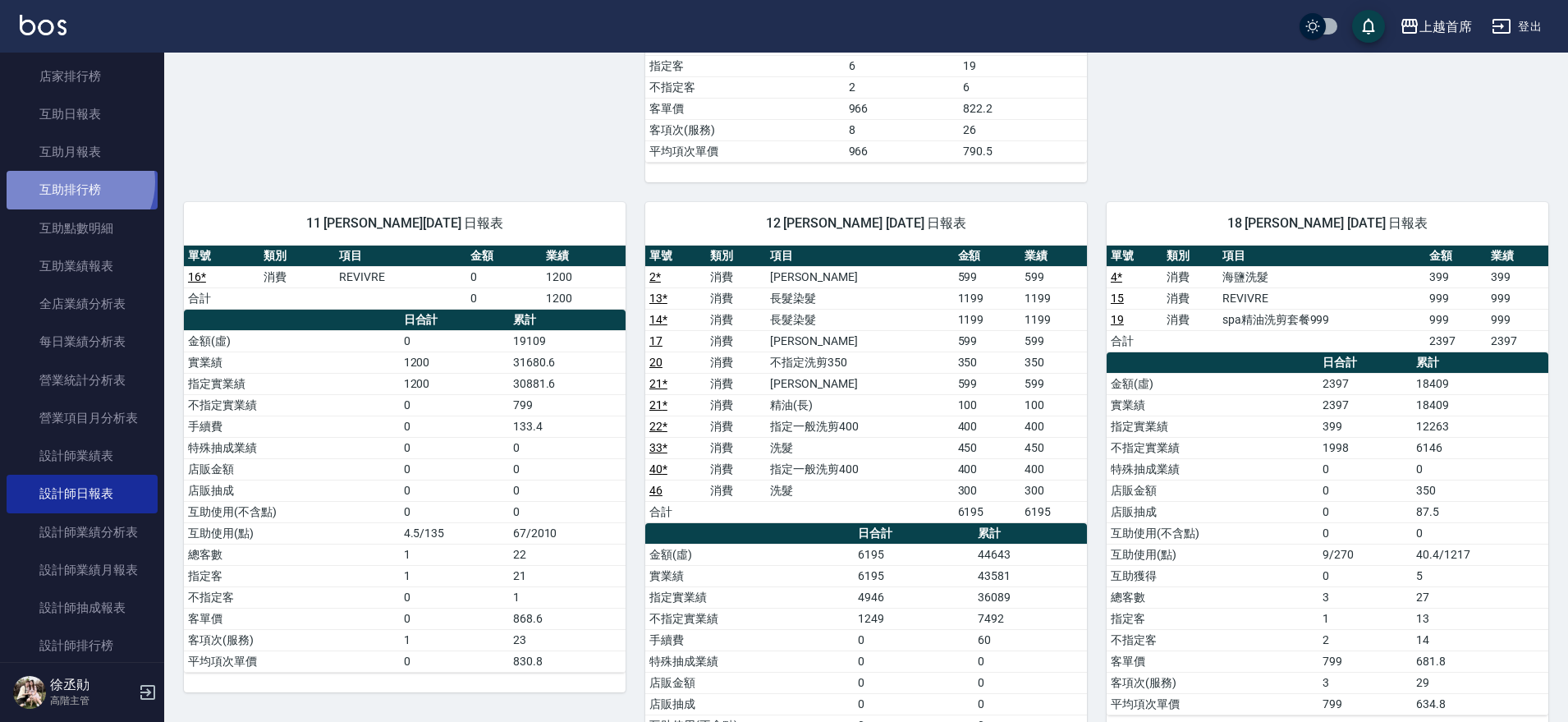
click at [78, 181] on link "互助排行榜" at bounding box center [82, 189] width 151 height 37
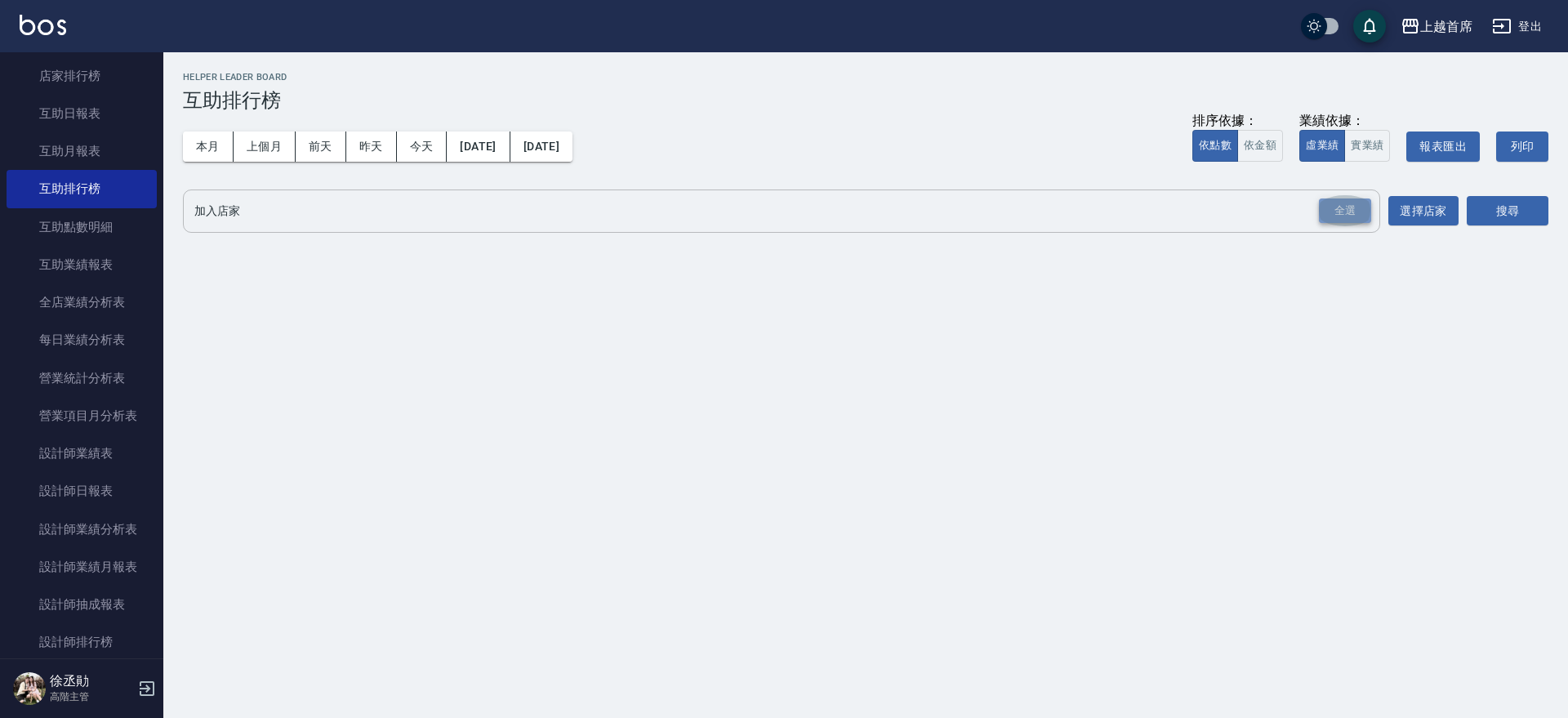
click at [1359, 206] on div "全選" at bounding box center [1345, 211] width 53 height 26
click at [1500, 220] on button "搜尋" at bounding box center [1507, 212] width 81 height 31
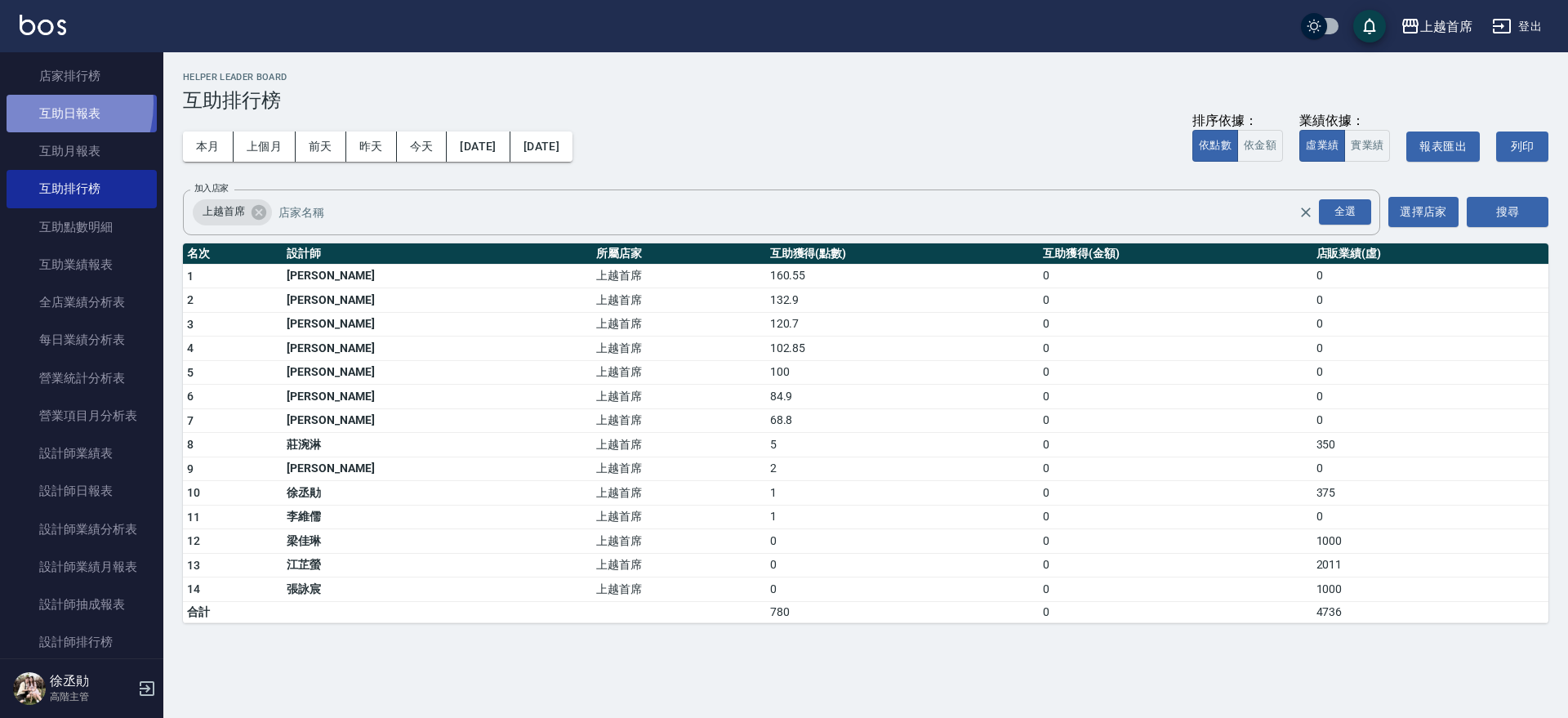
click at [33, 103] on link "互助日報表" at bounding box center [81, 113] width 150 height 37
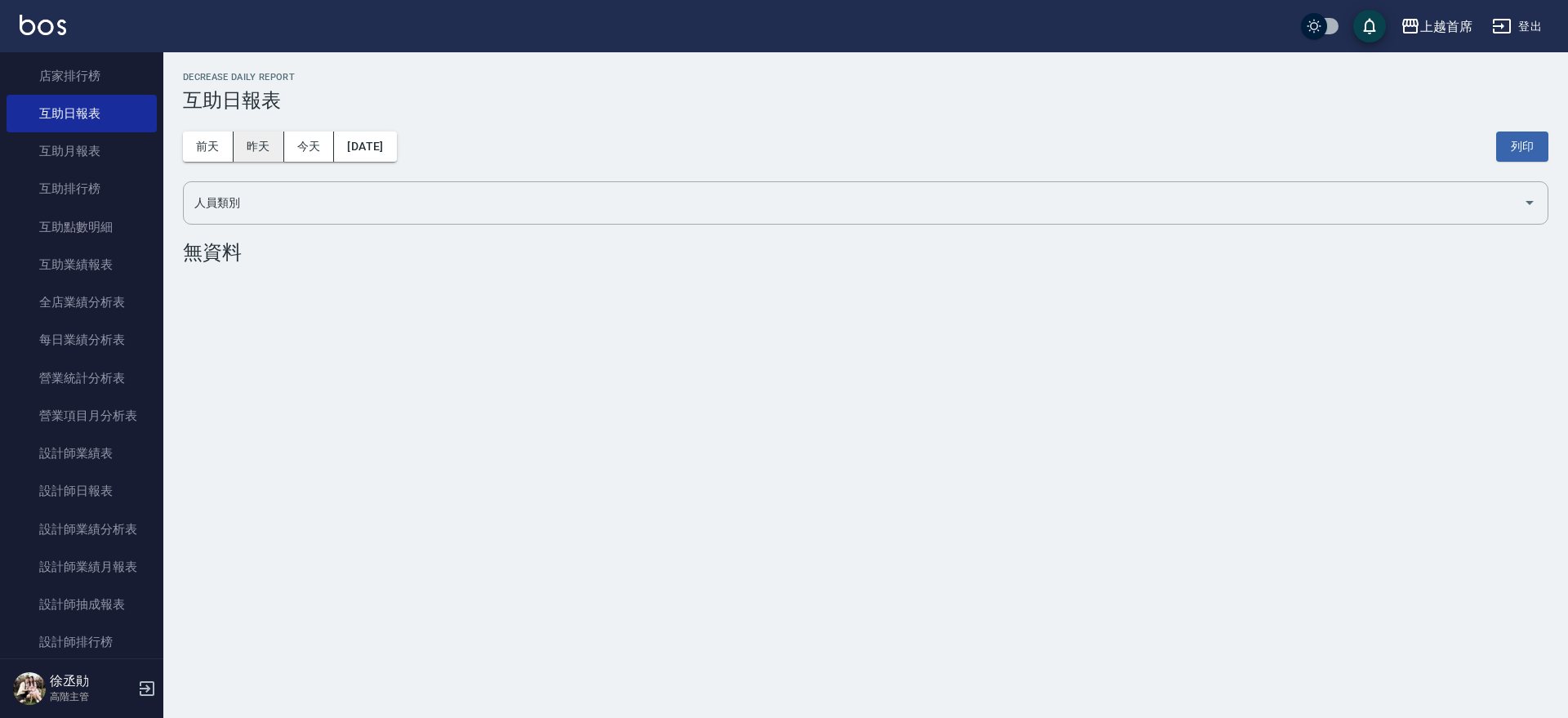
click at [255, 143] on button "昨天" at bounding box center [259, 147] width 51 height 31
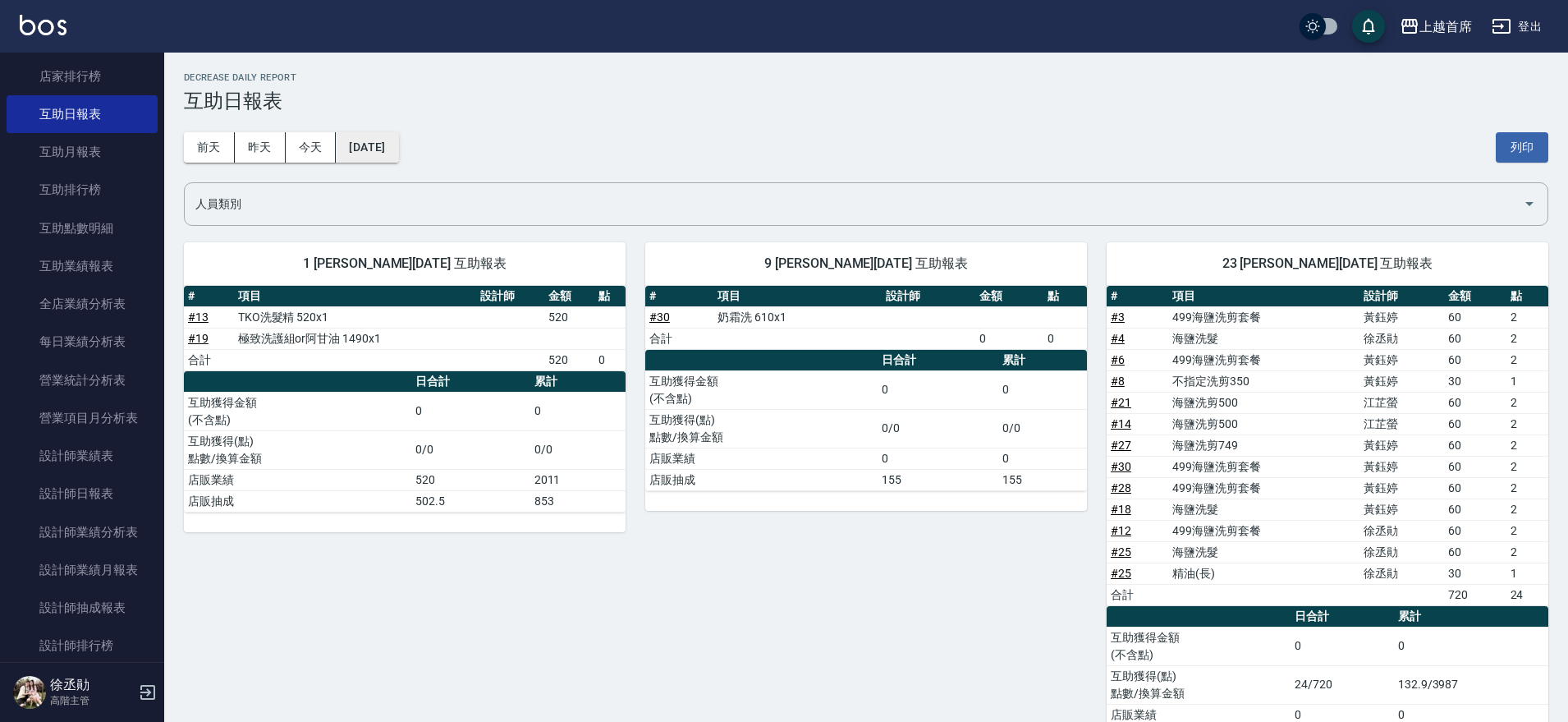
click at [340, 147] on button "2025/10/09" at bounding box center [367, 148] width 62 height 31
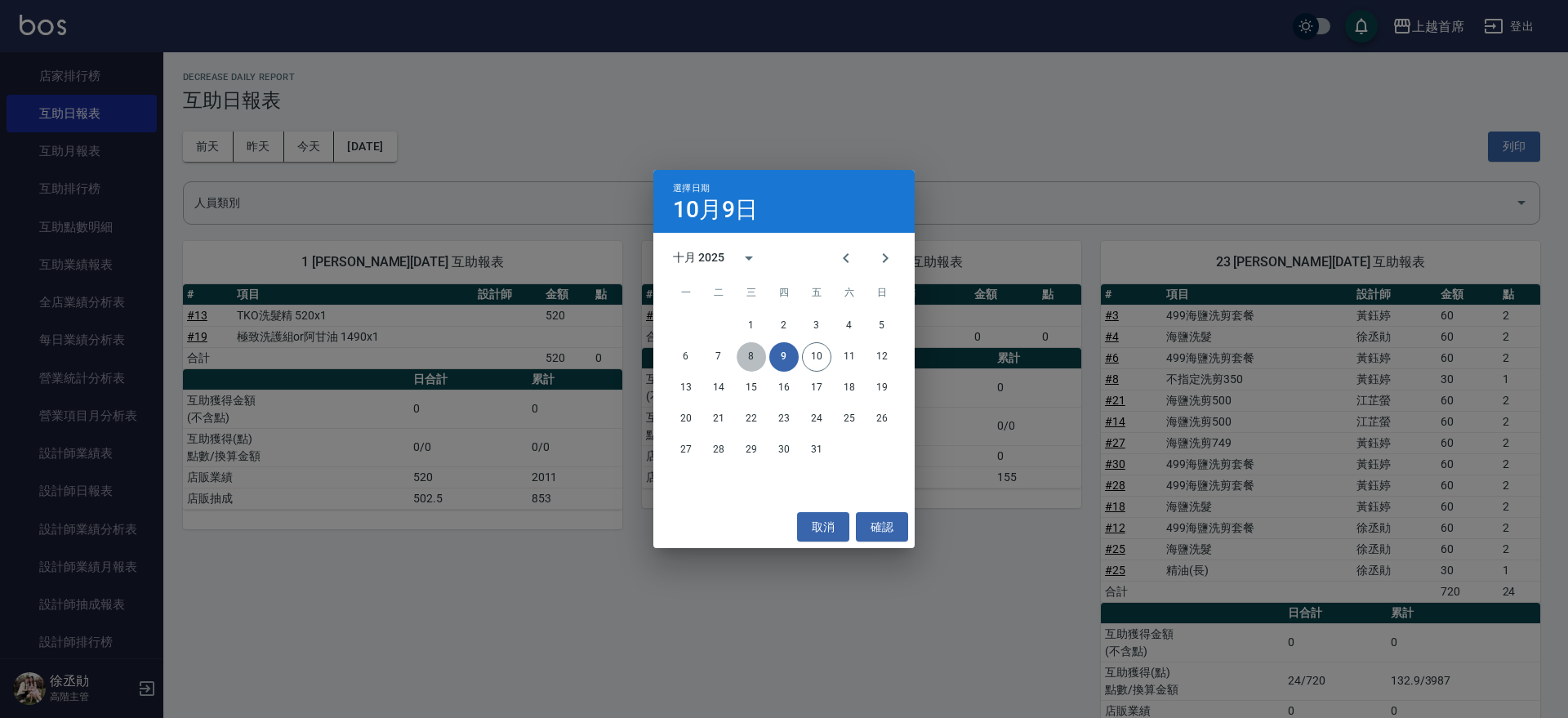
click at [755, 358] on button "8" at bounding box center [751, 356] width 30 height 30
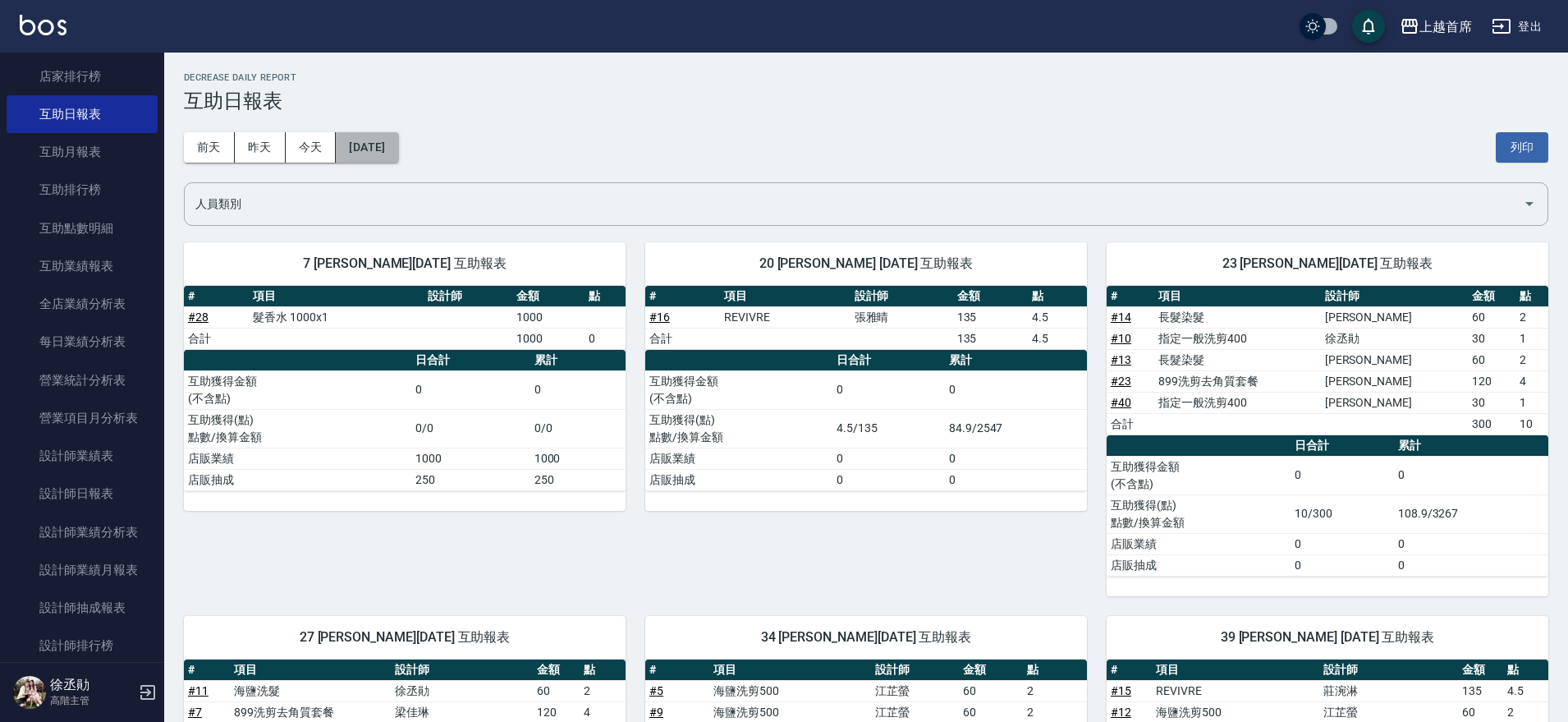
click at [366, 144] on button "2025/10/08" at bounding box center [367, 148] width 62 height 31
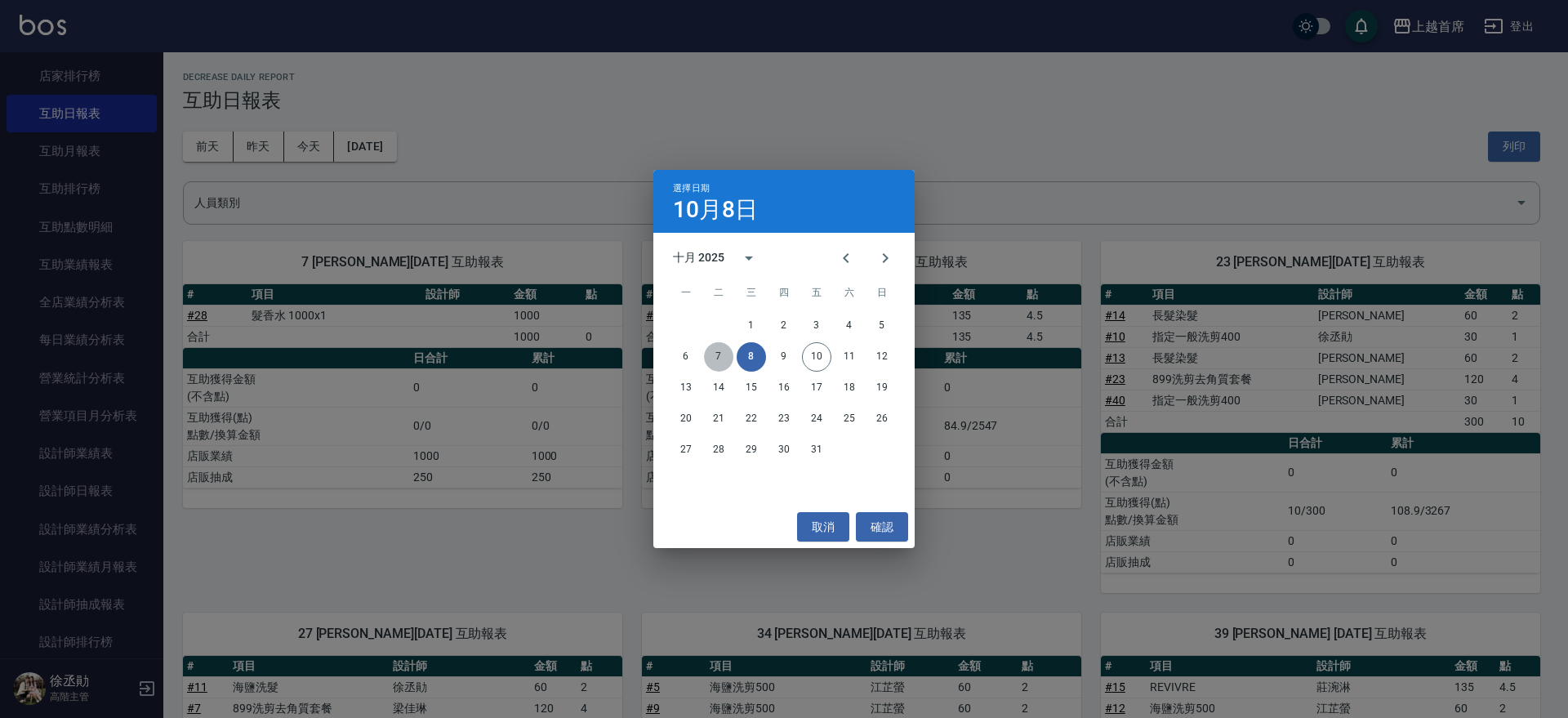
click at [727, 357] on button "7" at bounding box center [718, 356] width 30 height 30
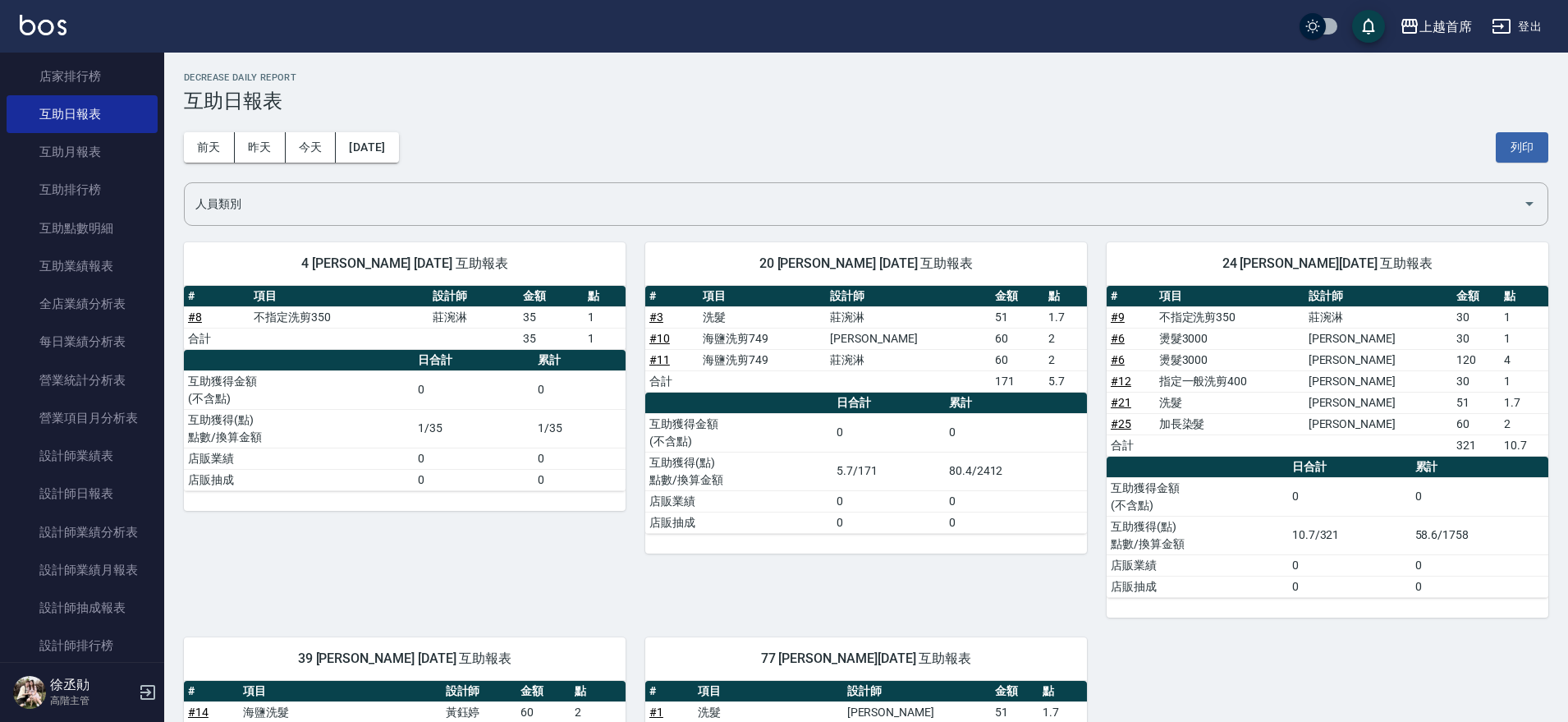
click at [664, 340] on link "# 10" at bounding box center [659, 338] width 20 height 13
click at [50, 501] on link "設計師日報表" at bounding box center [82, 493] width 151 height 37
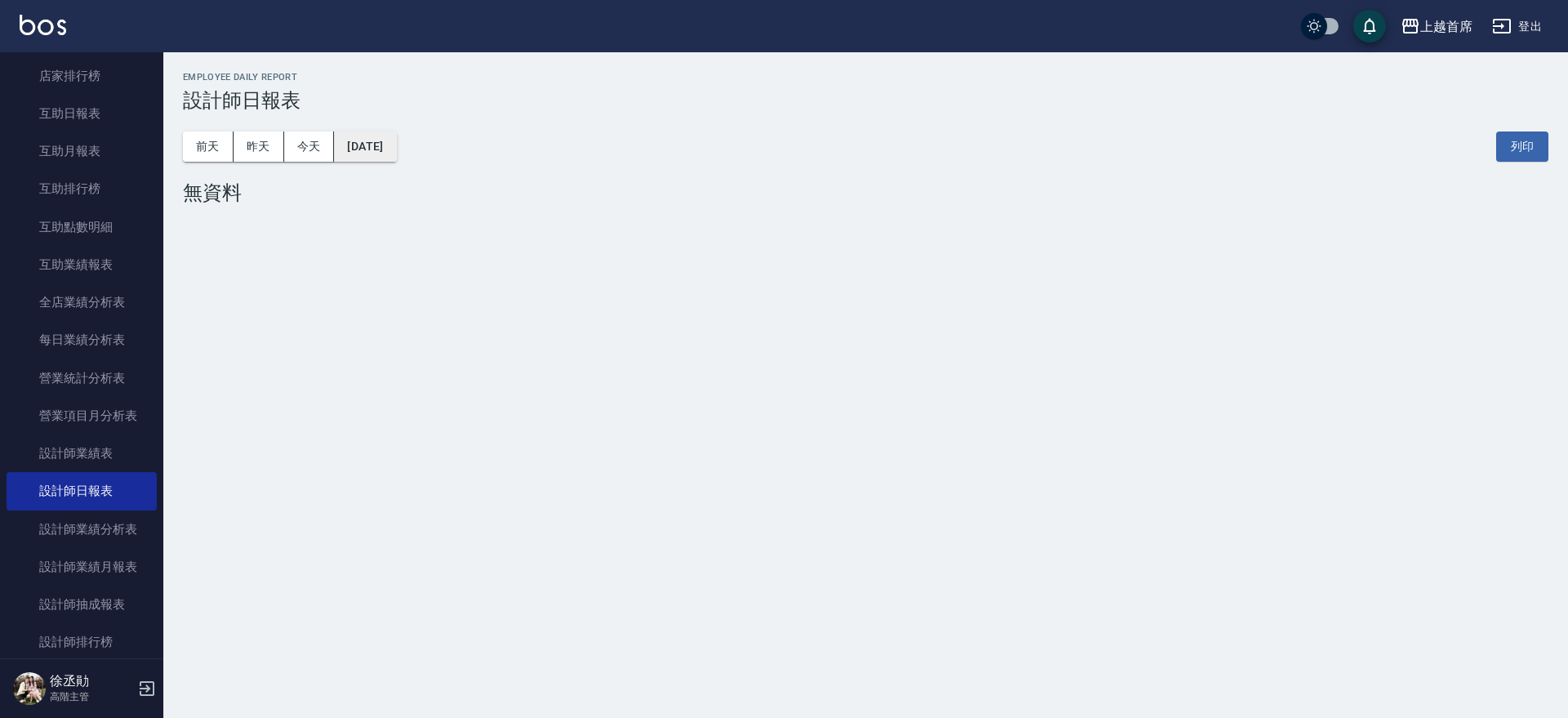
click at [357, 158] on button "[DATE]" at bounding box center [365, 147] width 62 height 31
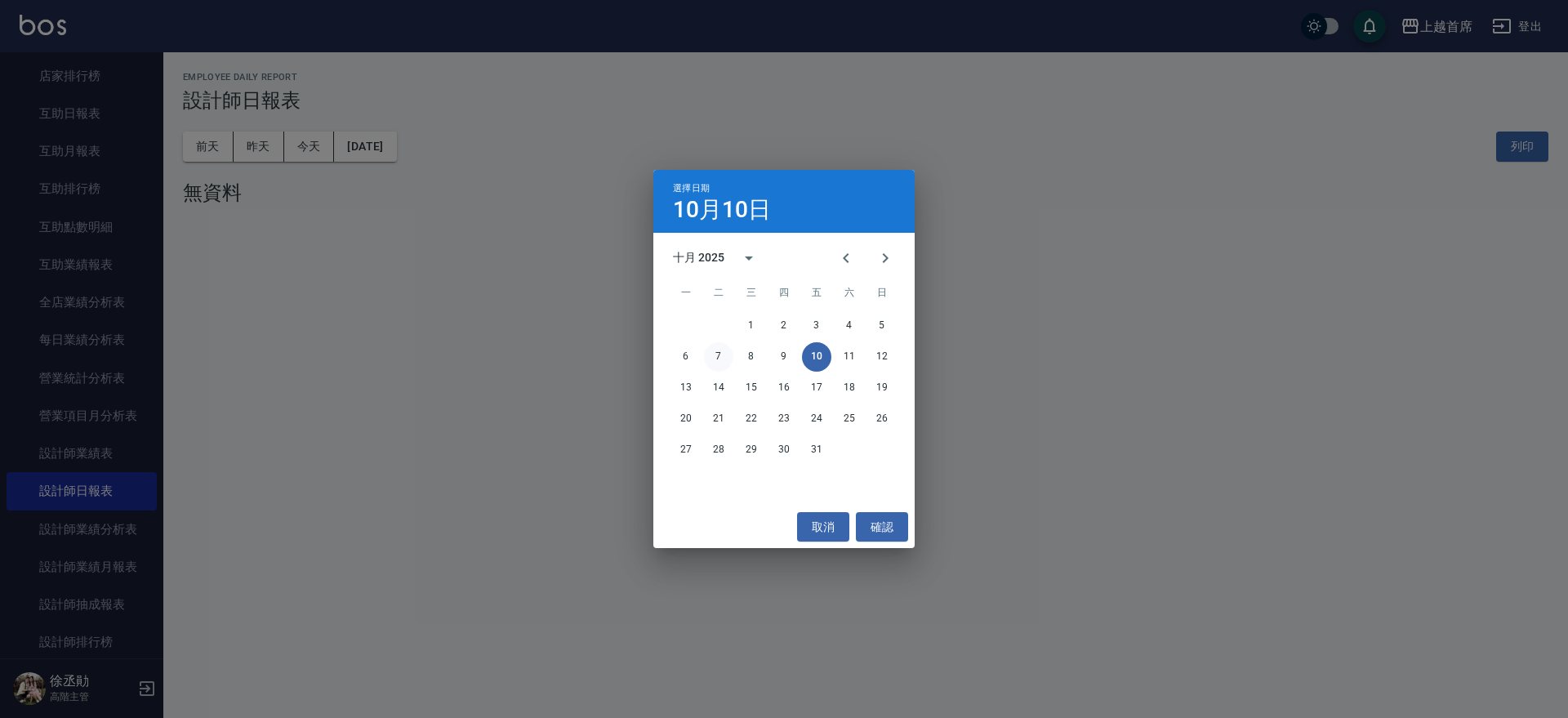
click at [720, 353] on button "7" at bounding box center [718, 356] width 30 height 30
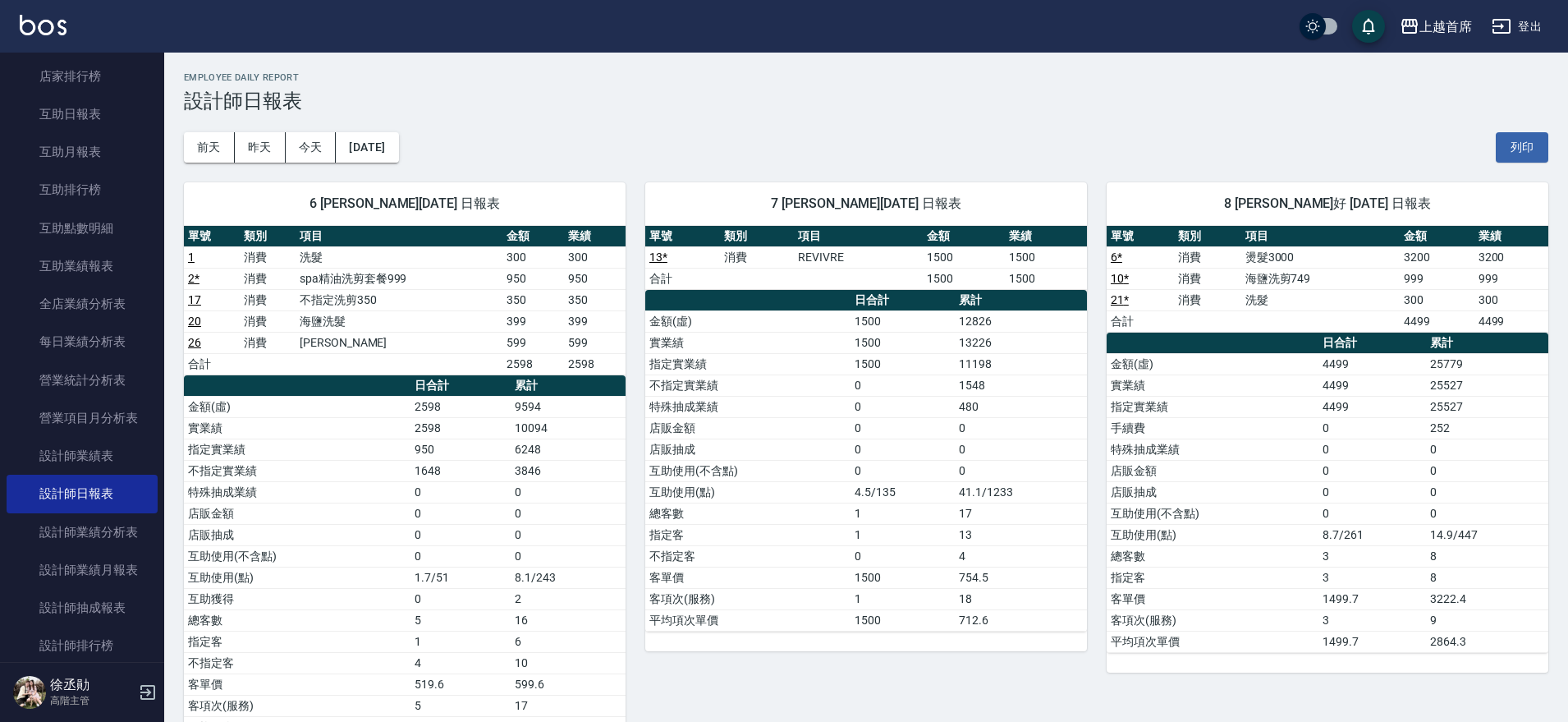
click at [190, 344] on link "26" at bounding box center [195, 343] width 13 height 13
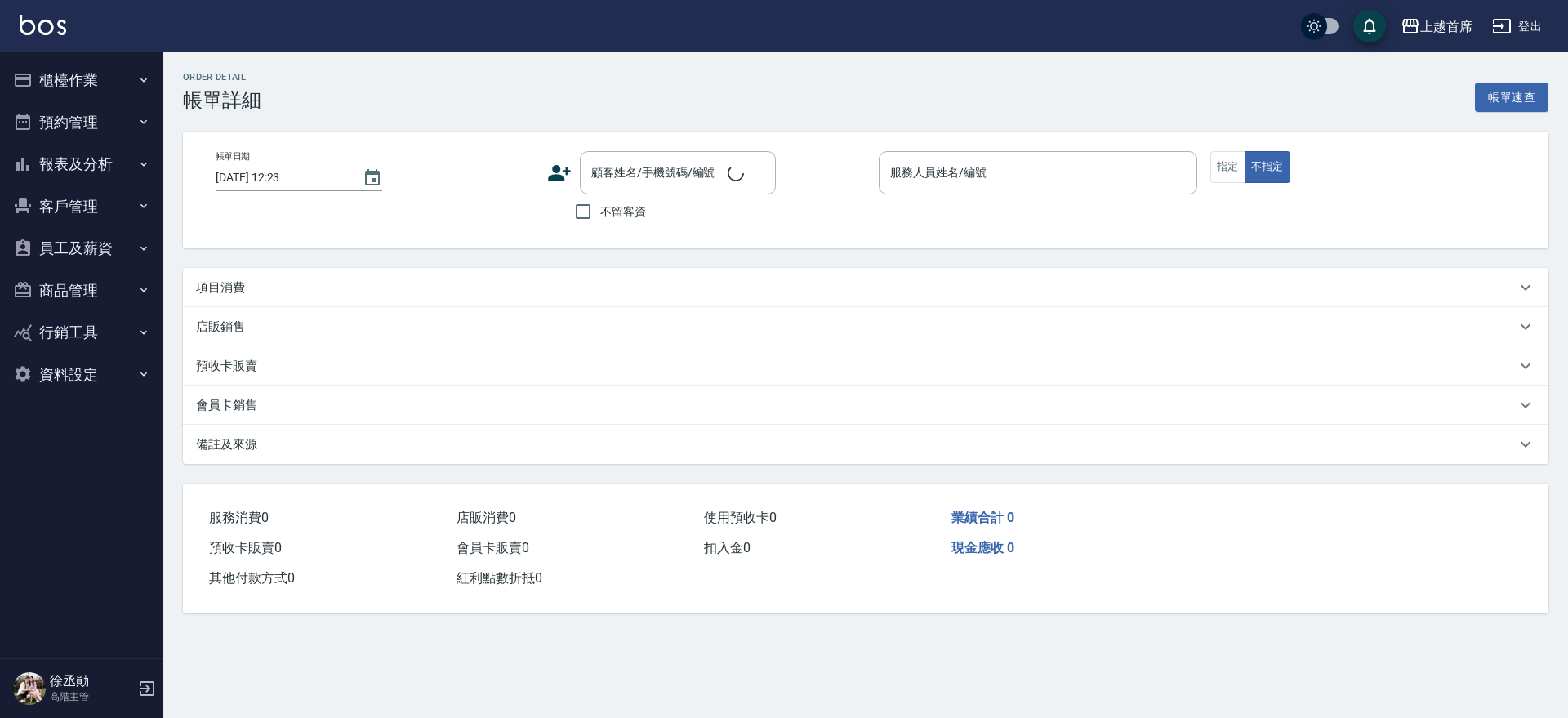
type input "2025/10/07 17:36"
checkbox input "true"
type input "謝凉好-8"
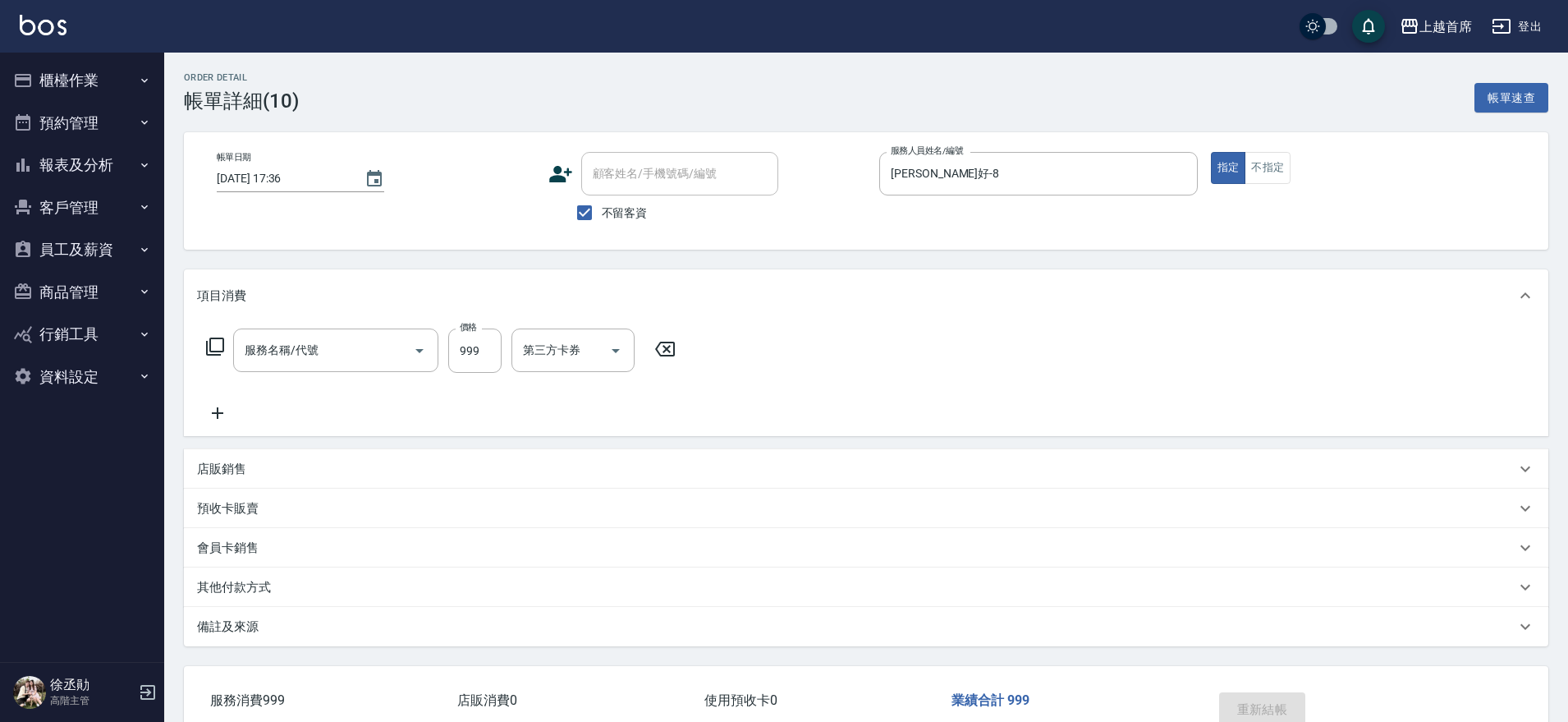
type input "海鹽洗剪749(2749)"
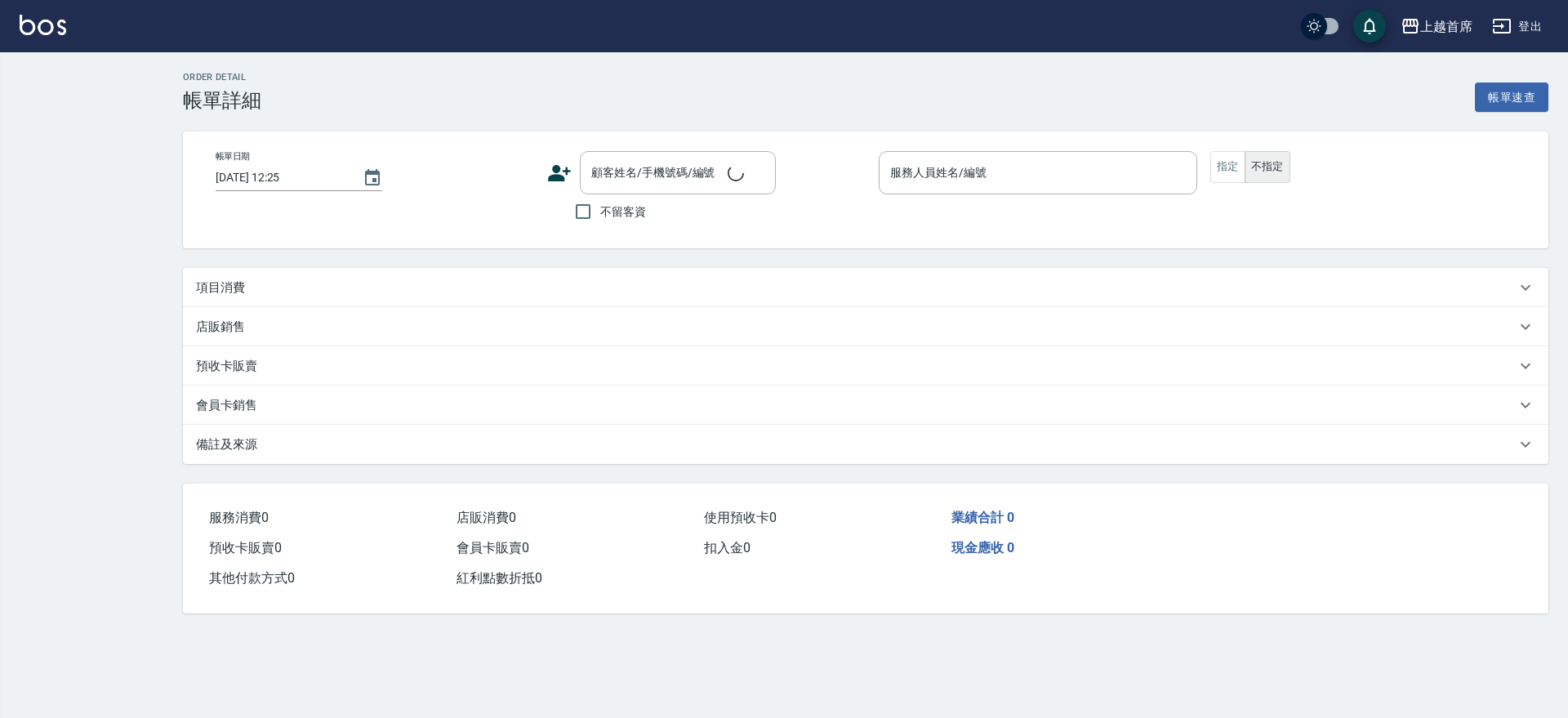
type input "2025/10/07 20:43"
checkbox input "true"
type input "Aki-6"
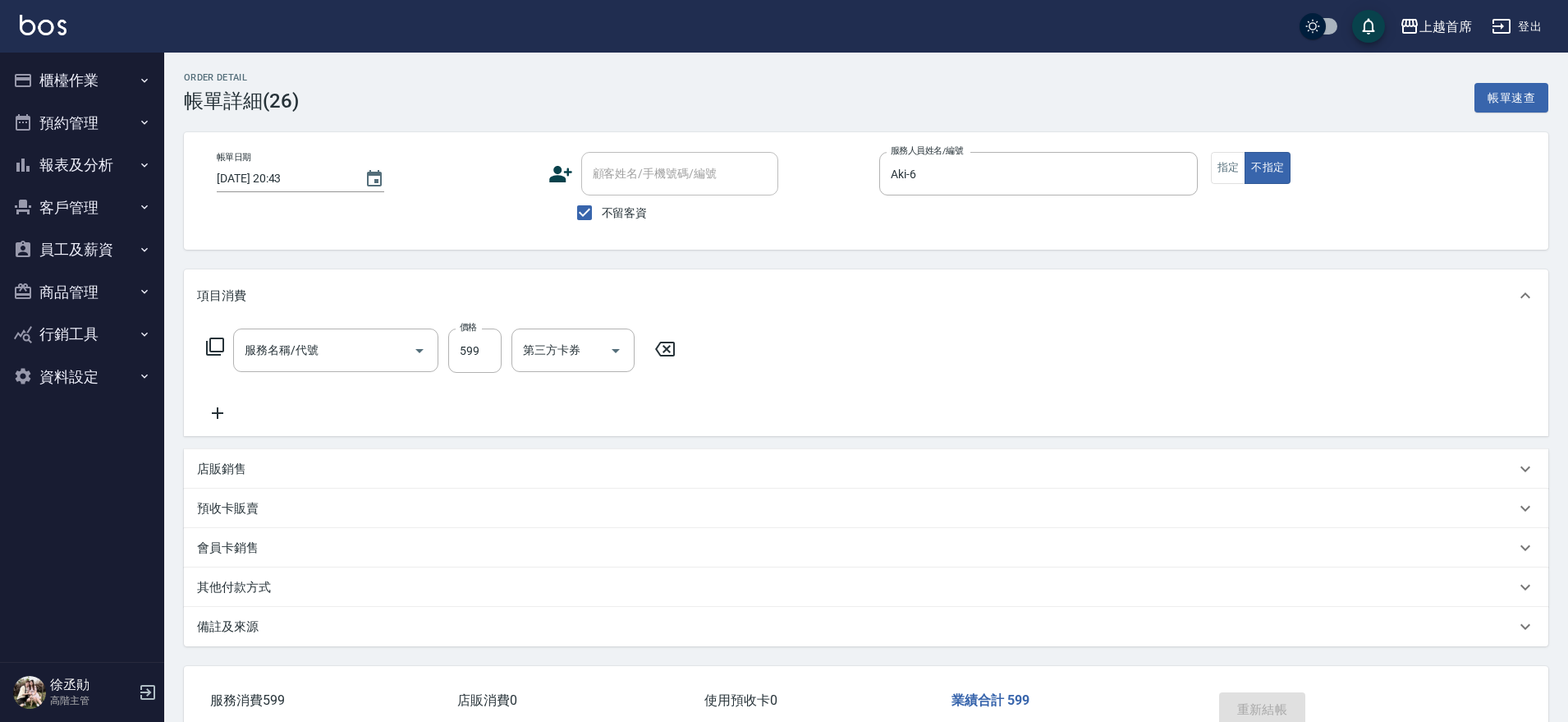
type input "伊黛莉spa(0599)"
click at [541, 358] on input "Spa-1" at bounding box center [560, 350] width 84 height 29
type input "20"
click at [1104, 393] on div "服務名稱/代號 伊黛莉spa(0599) 服務名稱/代號 價格 599 價格 Spa-1 Spa-1 Spa-2 Spa-2 第三方卡券 第三方卡券" at bounding box center [866, 378] width 1364 height 114
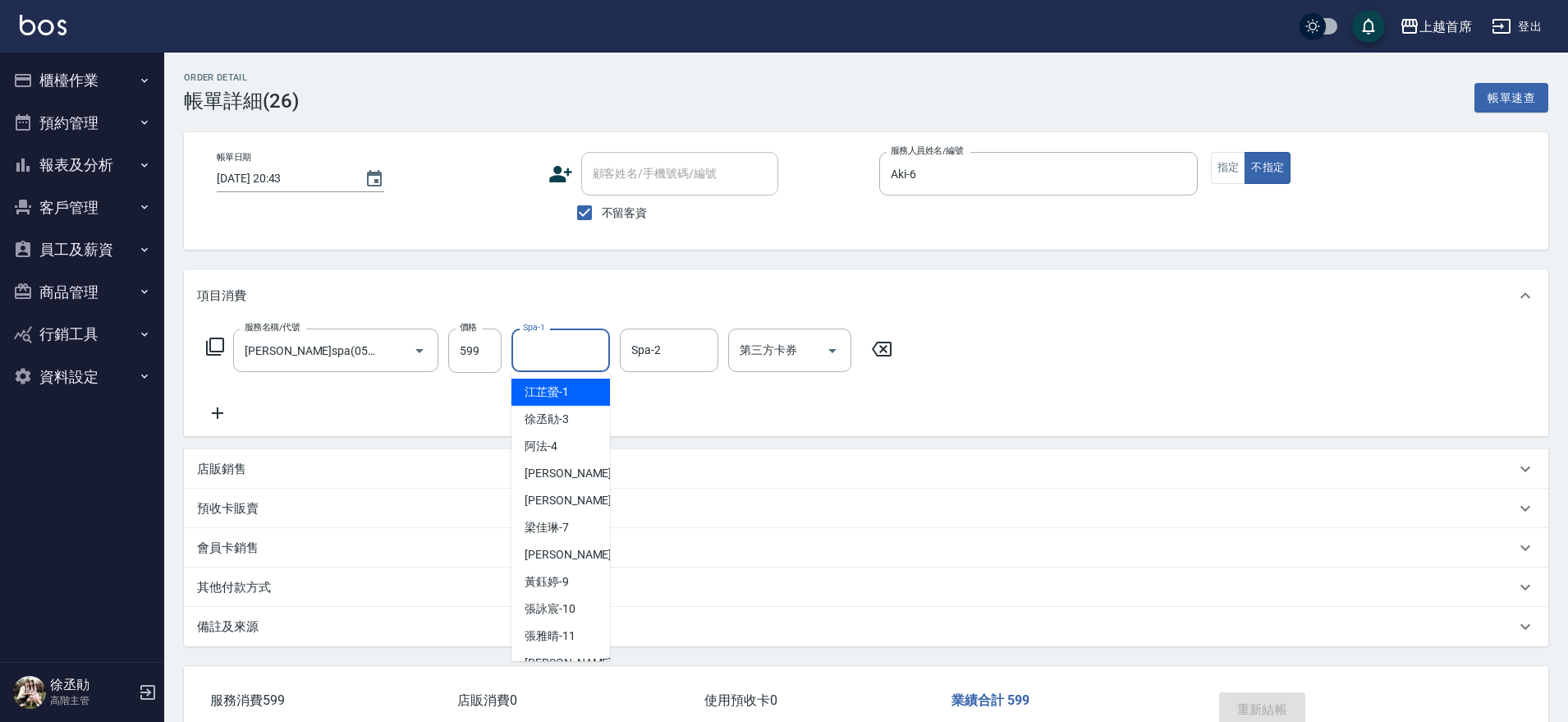
click at [564, 345] on input "Spa-1" at bounding box center [560, 350] width 84 height 29
type input "[PERSON_NAME]-20"
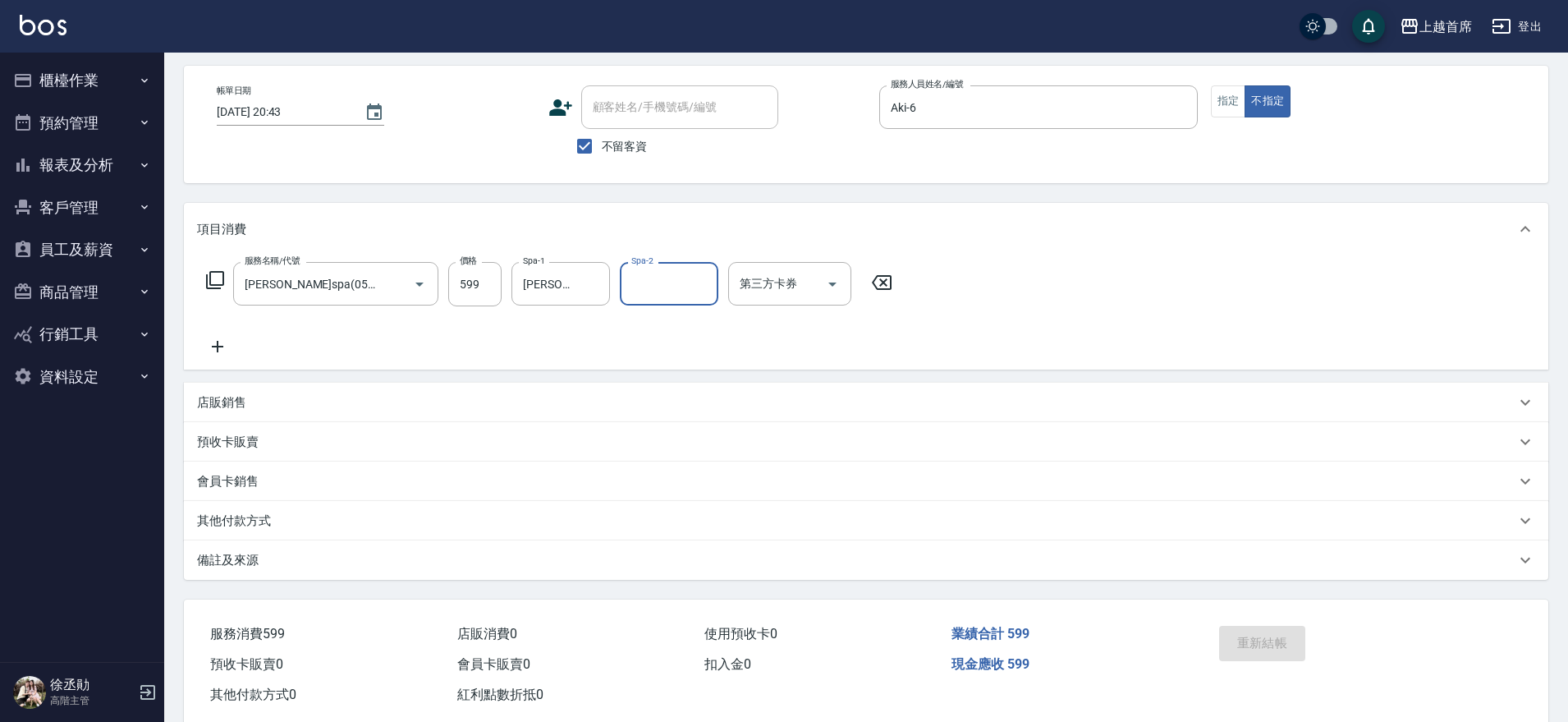
scroll to position [102, 0]
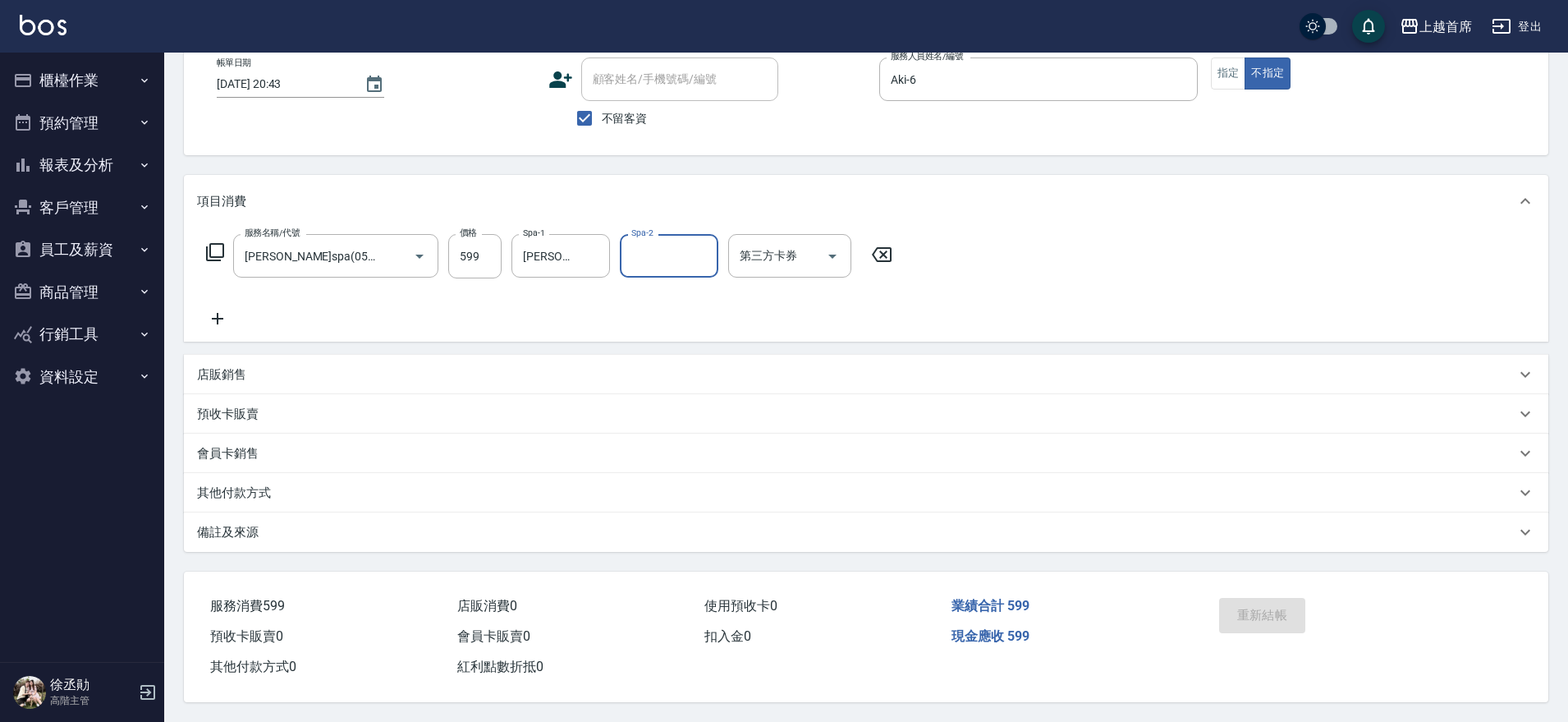
click at [51, 75] on button "櫃檯作業" at bounding box center [82, 81] width 151 height 42
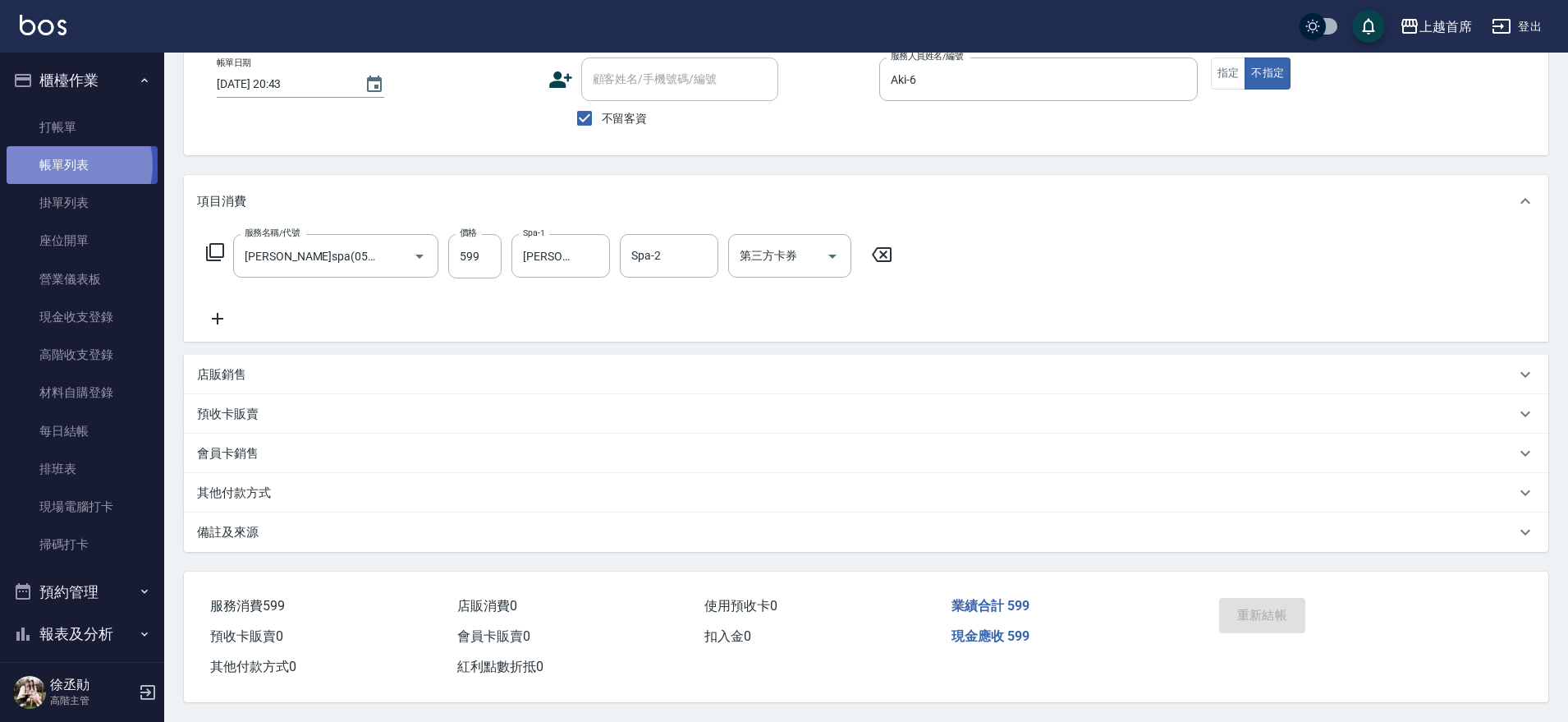
click at [67, 165] on link "帳單列表" at bounding box center [82, 164] width 151 height 37
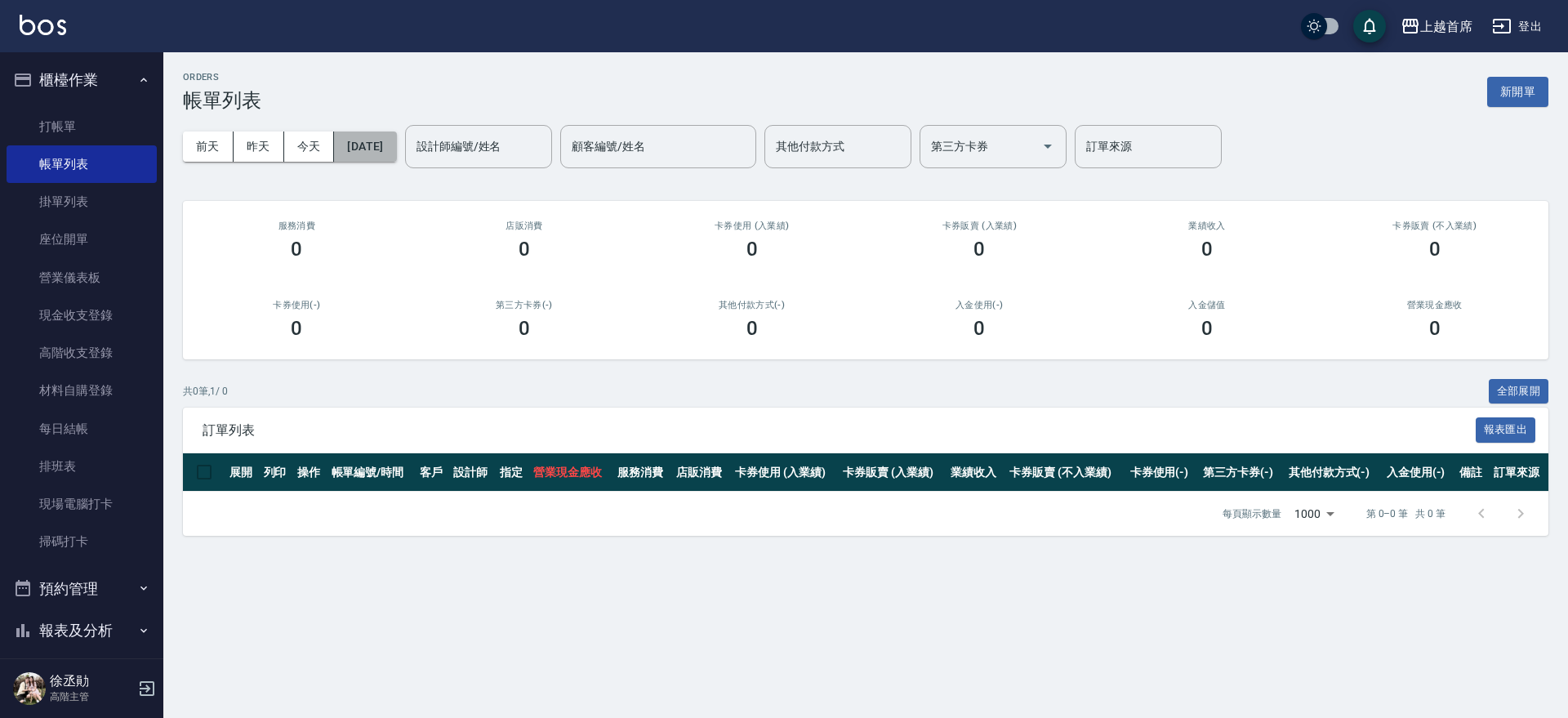
click at [364, 146] on button "[DATE]" at bounding box center [365, 147] width 62 height 31
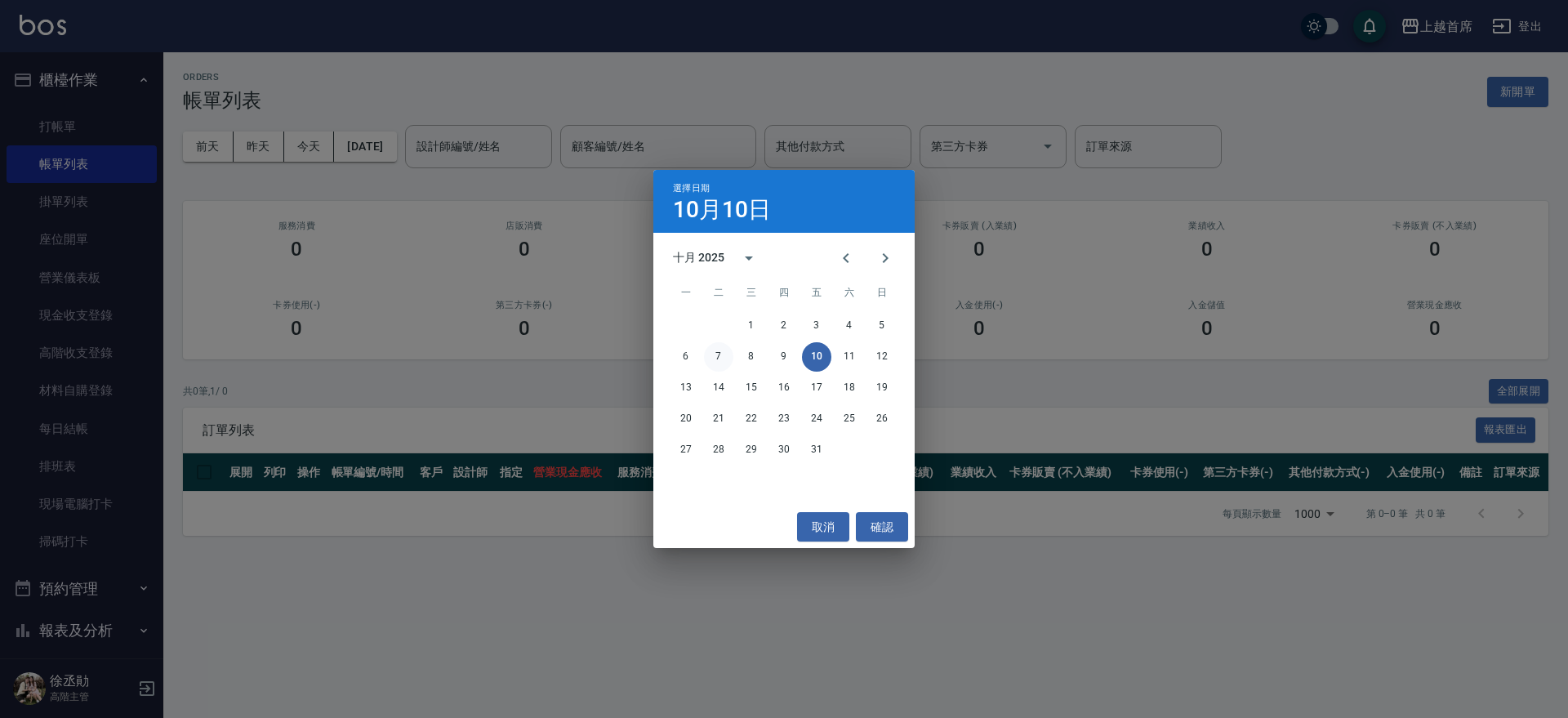
click at [719, 353] on button "7" at bounding box center [718, 356] width 30 height 30
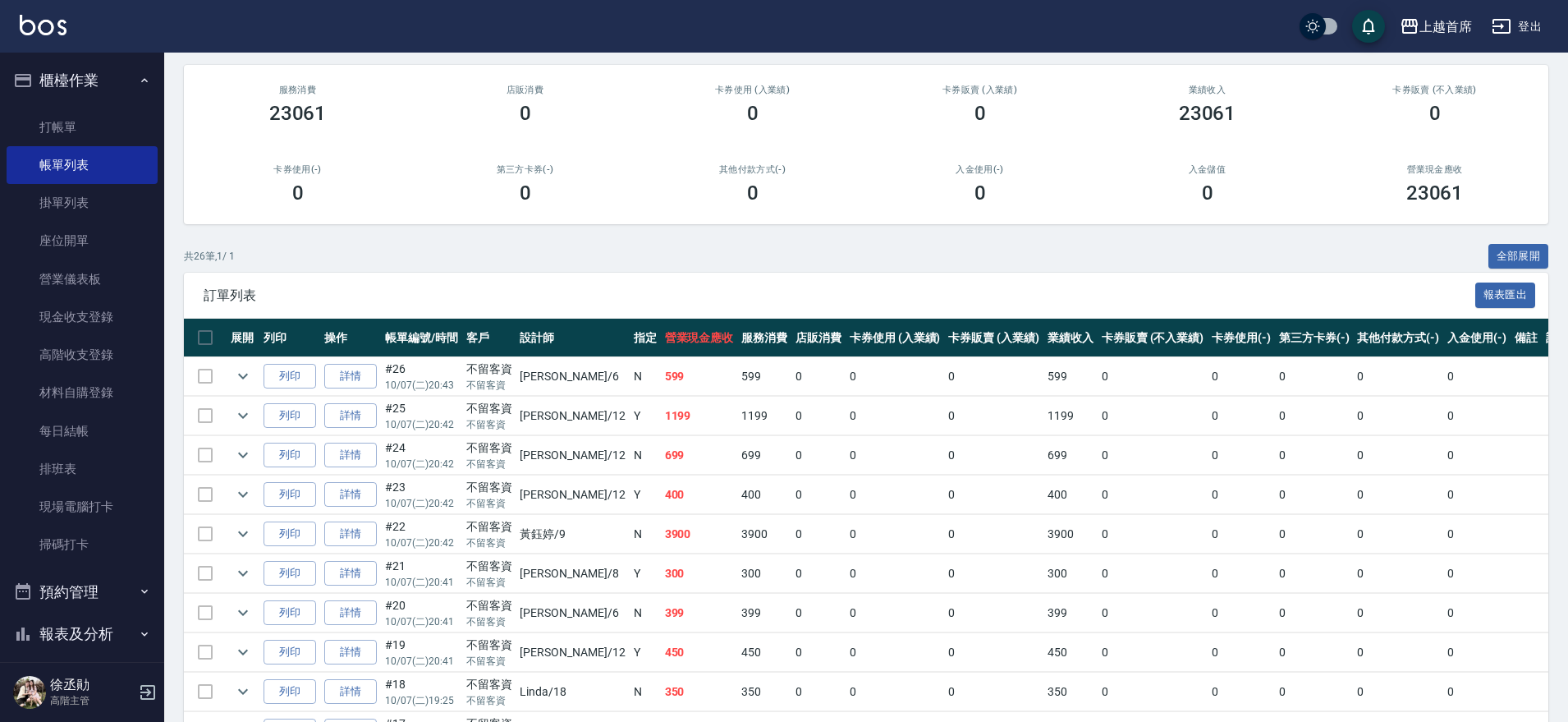
scroll to position [34, 0]
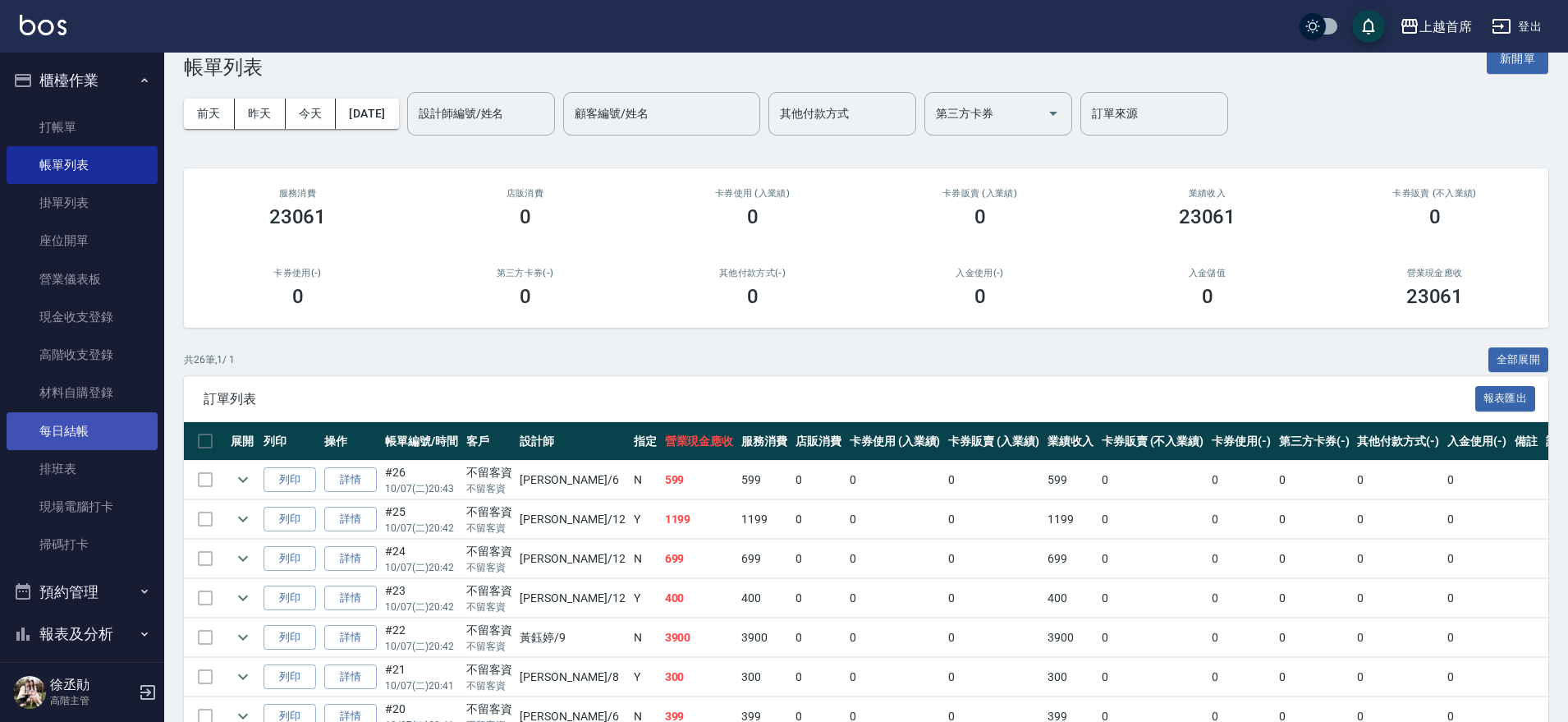
click at [98, 422] on link "每日結帳" at bounding box center [82, 430] width 151 height 37
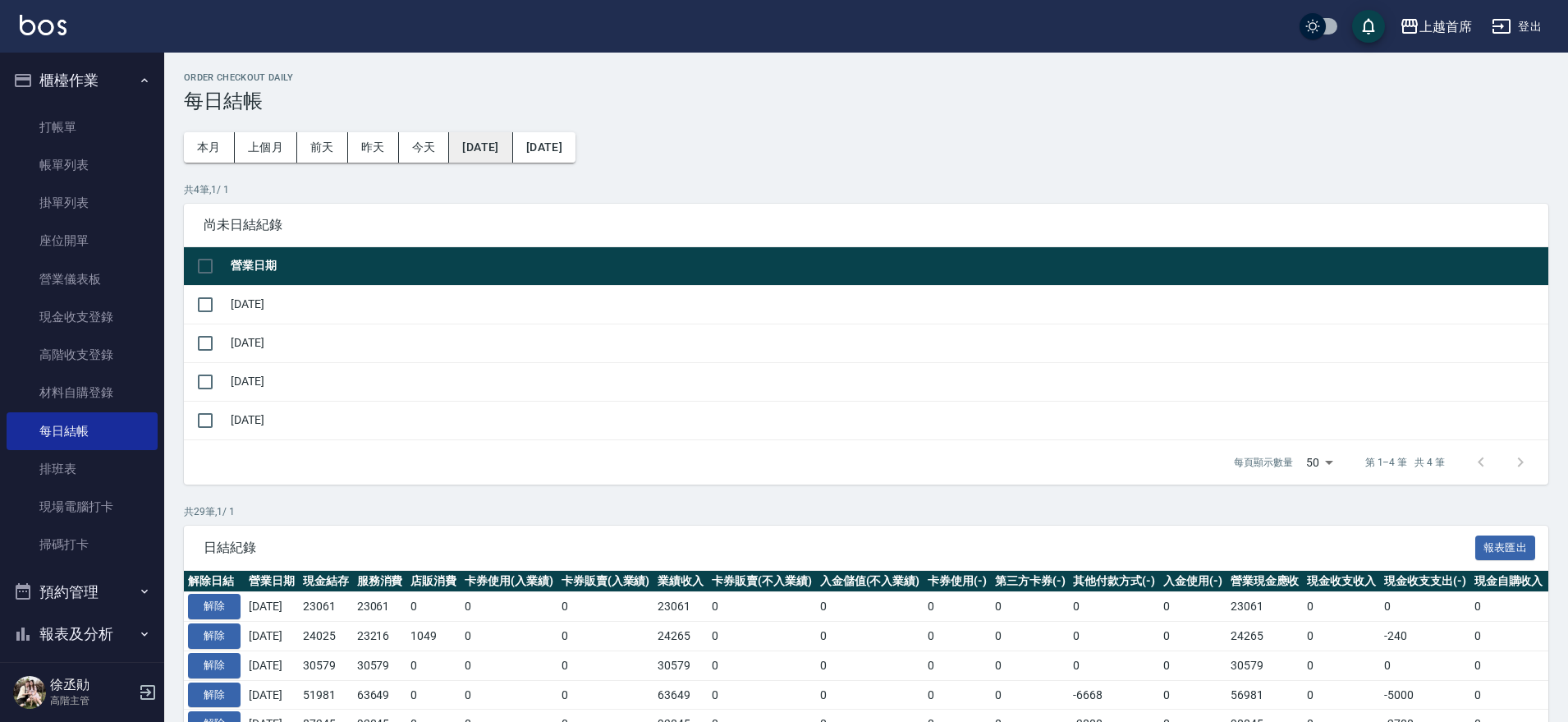
click at [513, 151] on button "2025/09/09" at bounding box center [481, 148] width 63 height 31
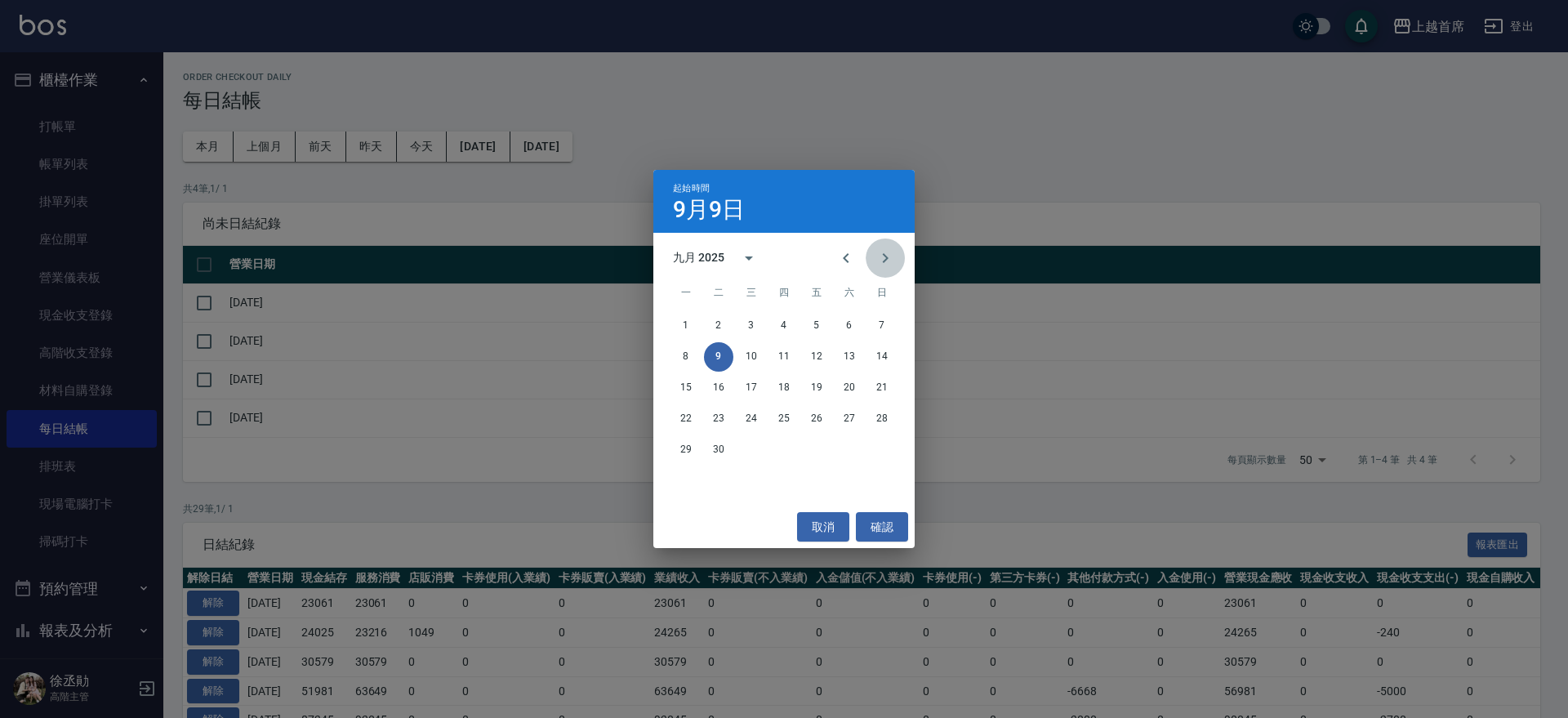
click at [880, 267] on button "Next month" at bounding box center [884, 258] width 39 height 39
drag, startPoint x: 713, startPoint y: 355, endPoint x: 712, endPoint y: 327, distance: 28.0
click at [713, 352] on button "7" at bounding box center [718, 356] width 30 height 30
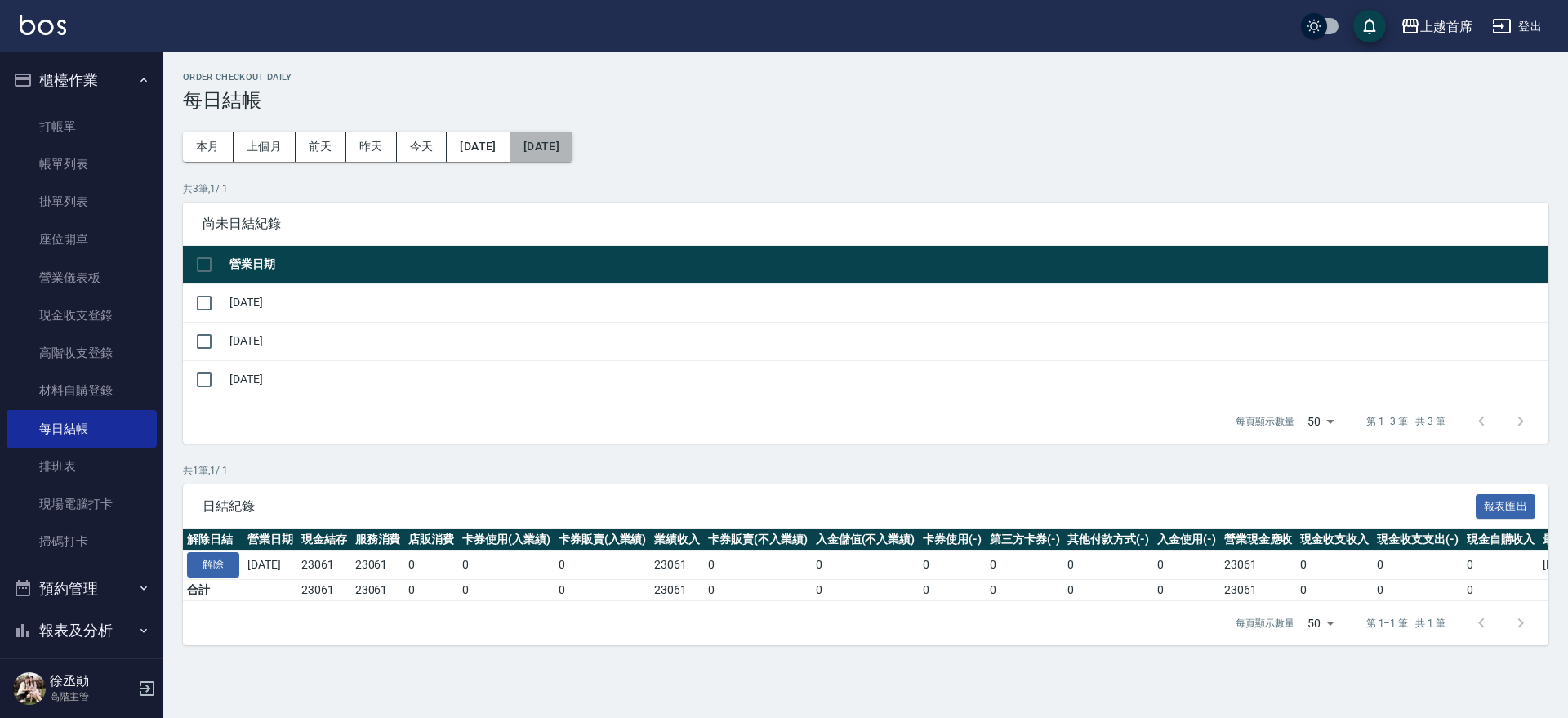
click at [572, 155] on button "[DATE]" at bounding box center [540, 147] width 62 height 31
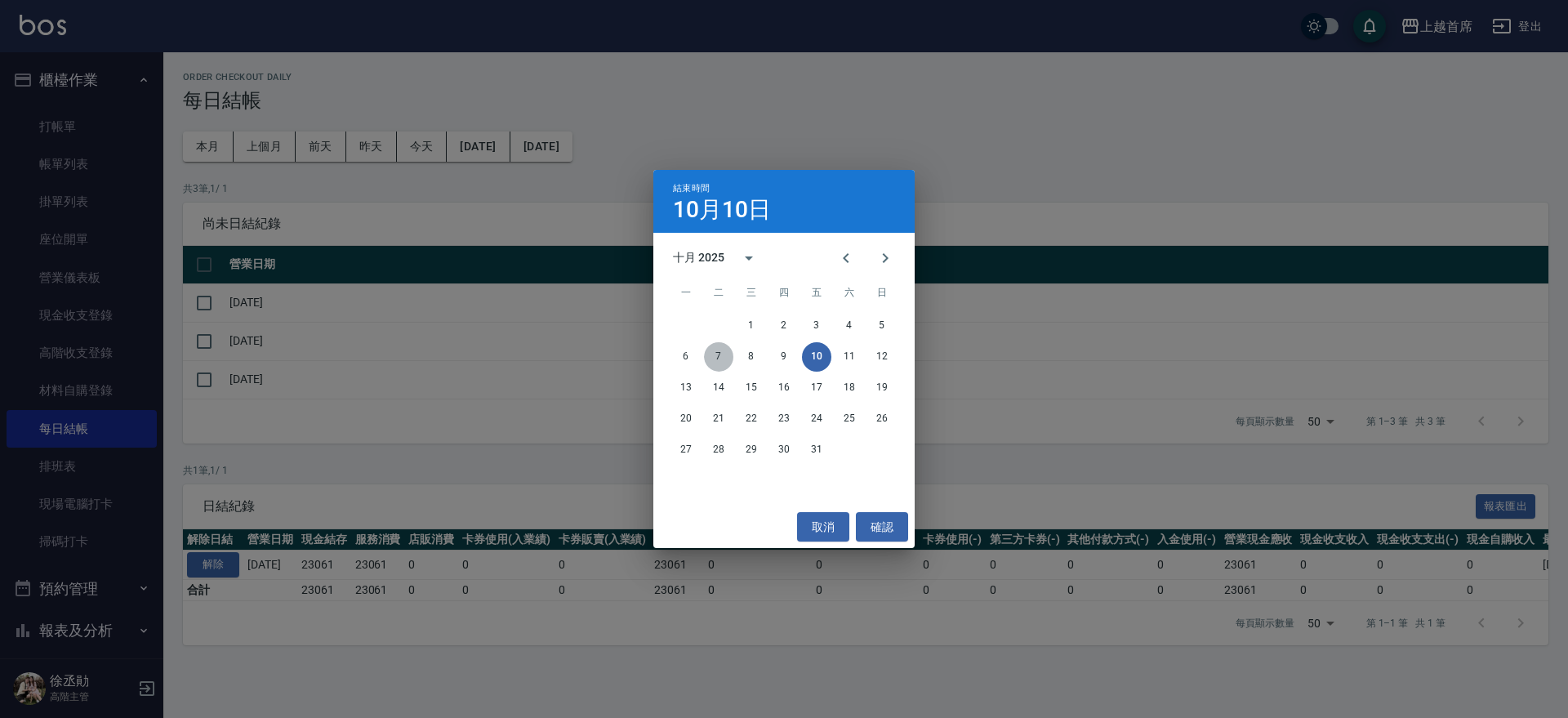
click at [711, 350] on button "7" at bounding box center [718, 356] width 30 height 30
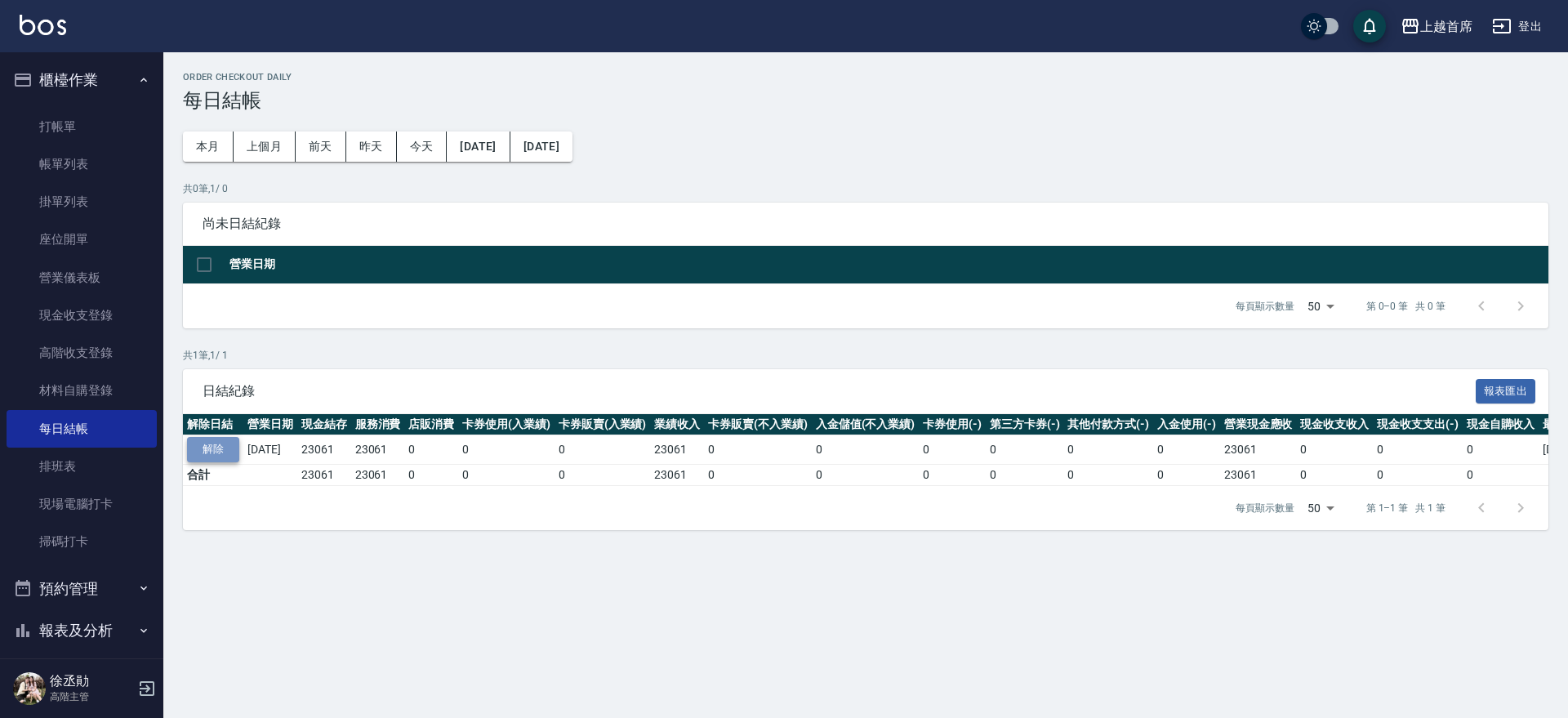
click at [227, 451] on button "解除" at bounding box center [213, 449] width 53 height 26
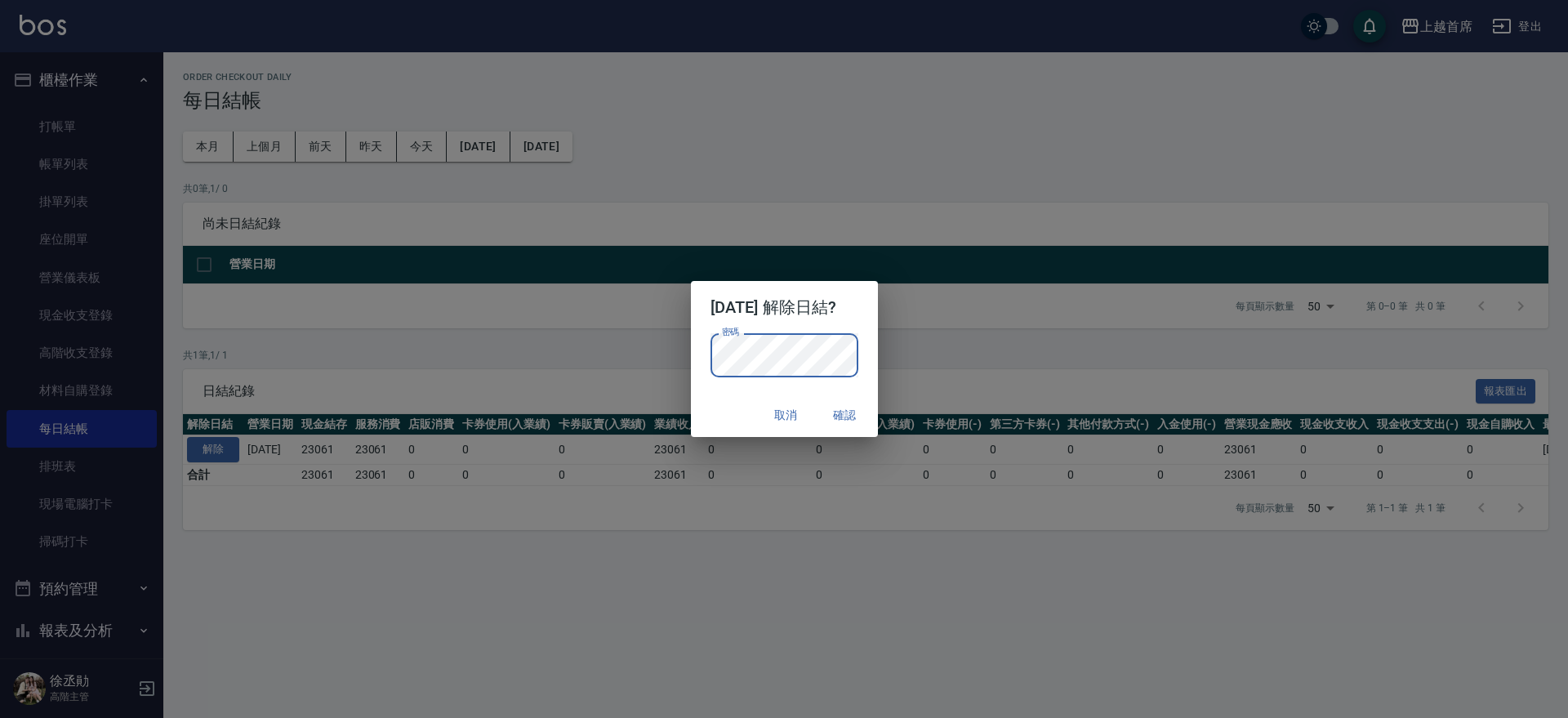
click at [921, 544] on div "2025/10/07 解除日結? 密碼 密碼 取消 確認" at bounding box center [784, 359] width 1568 height 718
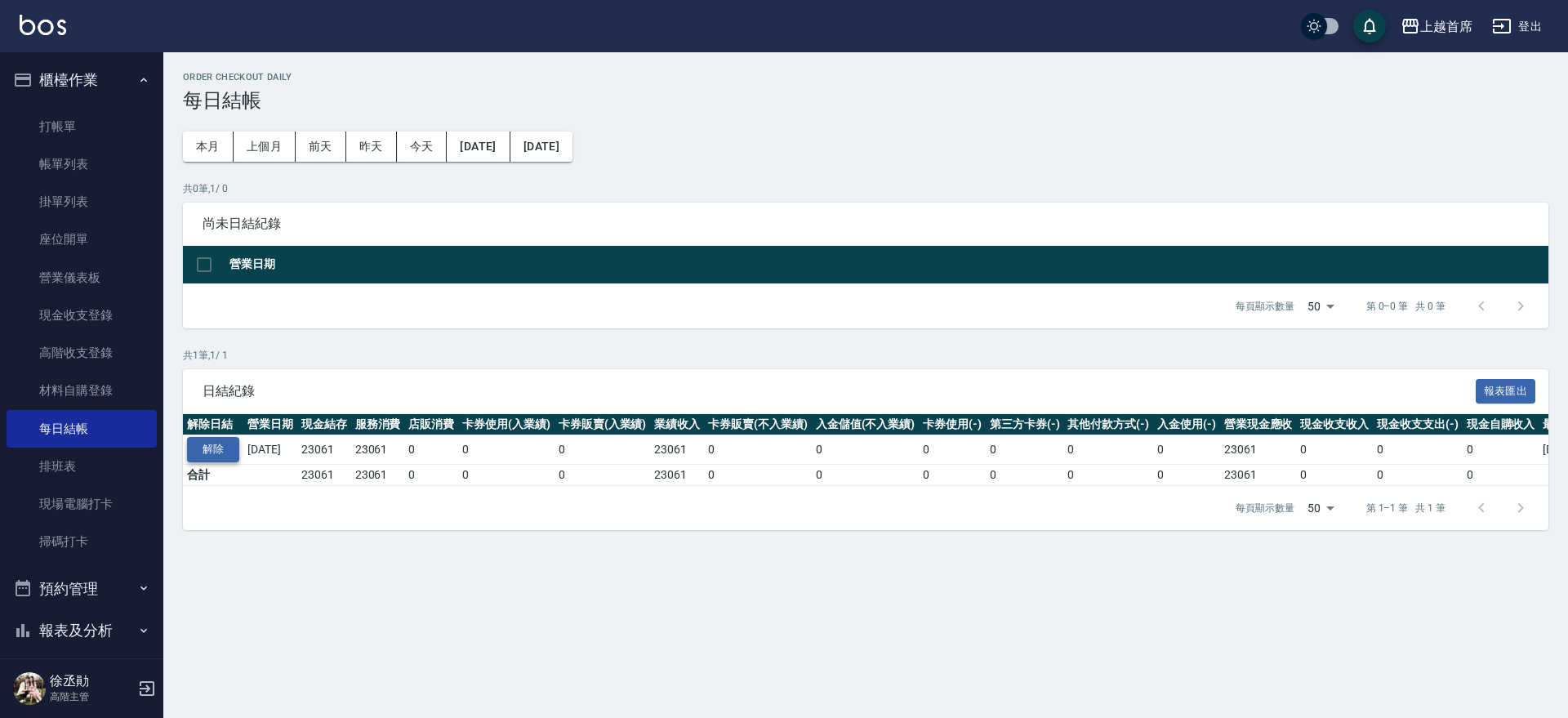
click at [229, 444] on button "解除" at bounding box center [213, 449] width 53 height 26
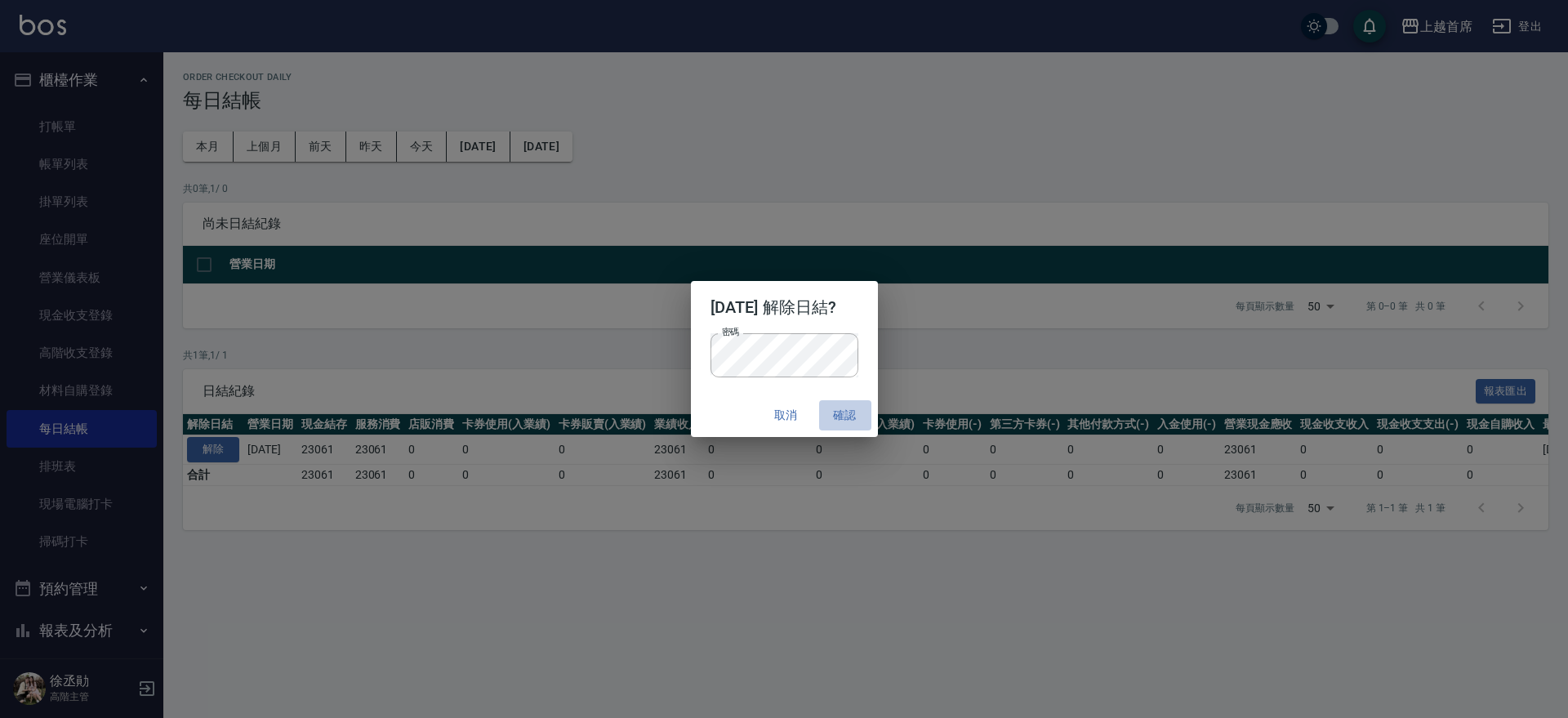
click at [863, 419] on button "確認" at bounding box center [845, 415] width 53 height 31
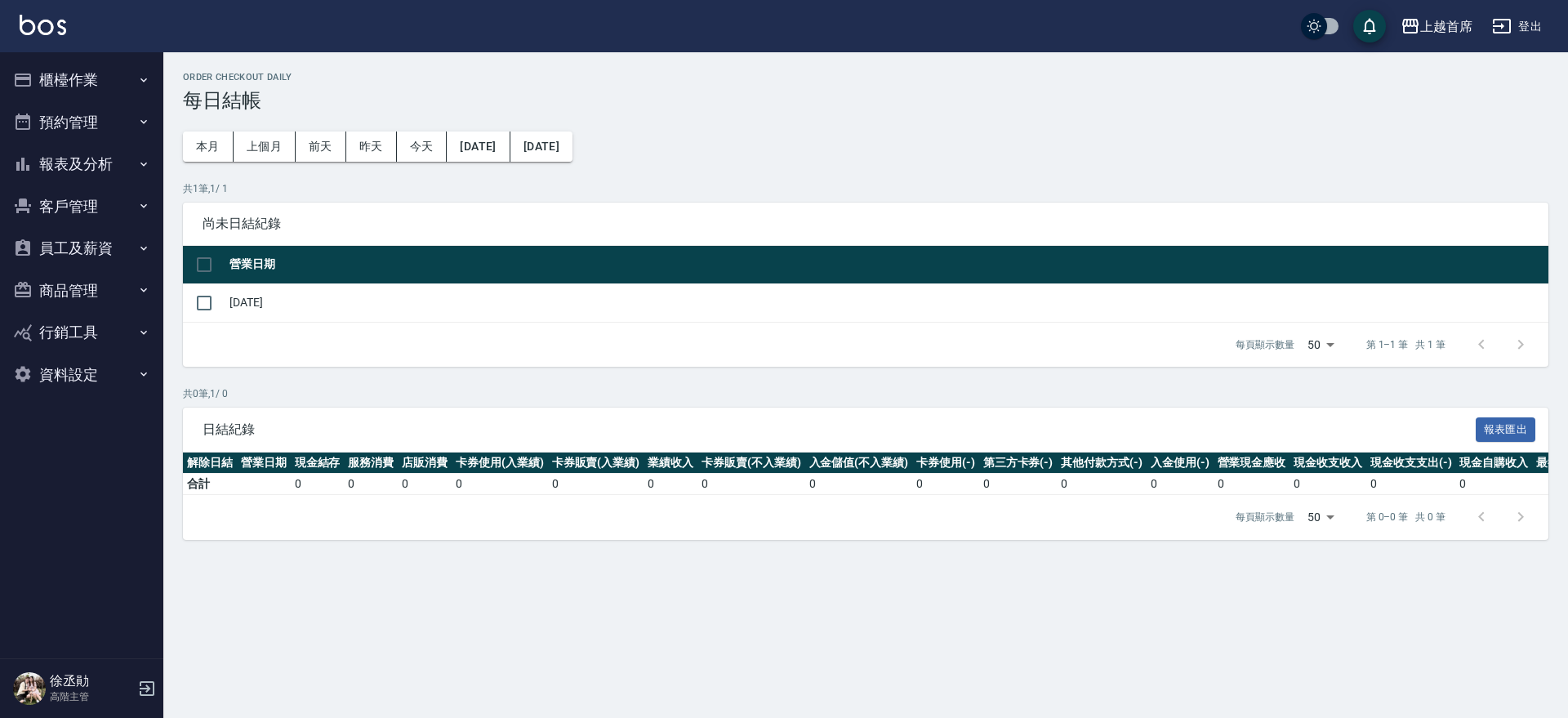
click at [55, 81] on button "櫃檯作業" at bounding box center [81, 80] width 150 height 42
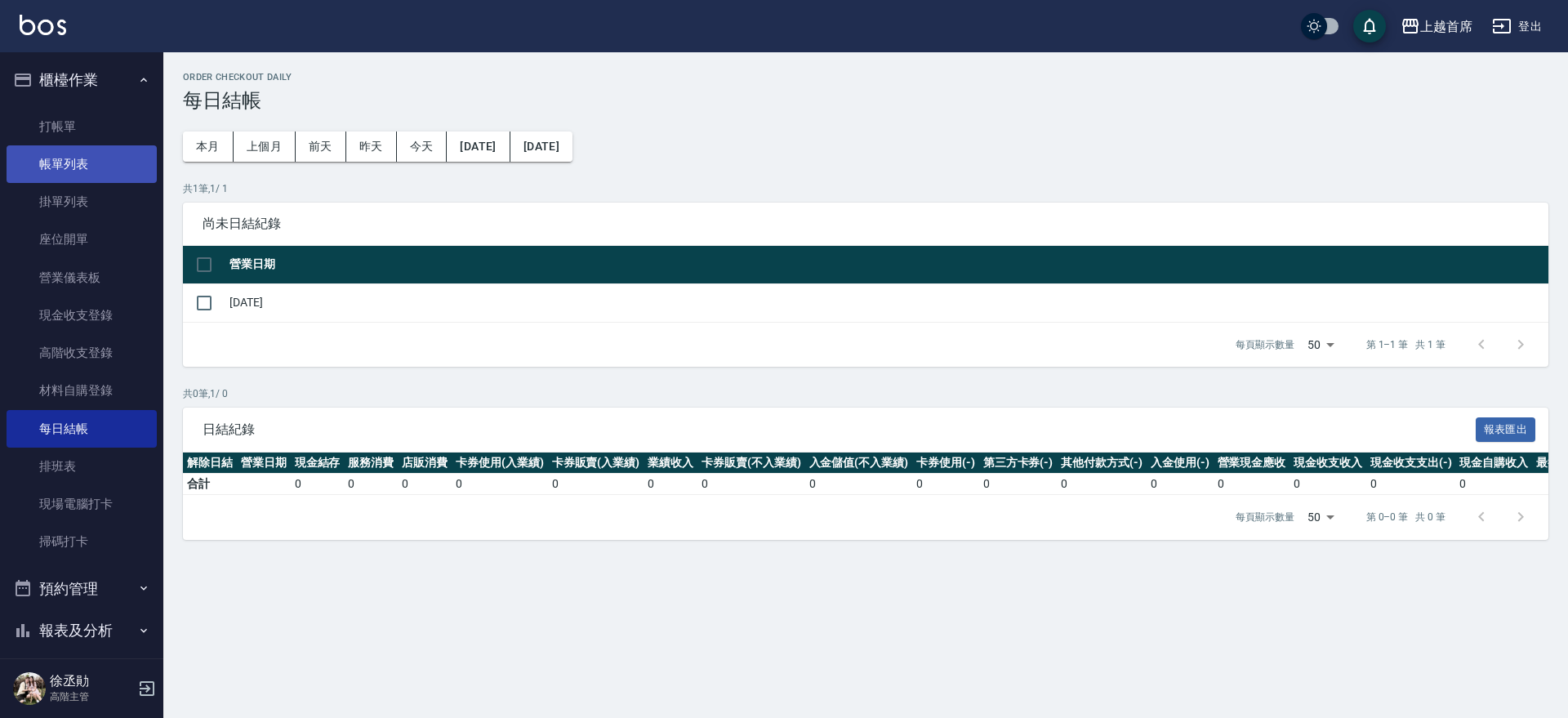
click at [82, 165] on link "帳單列表" at bounding box center [81, 163] width 150 height 37
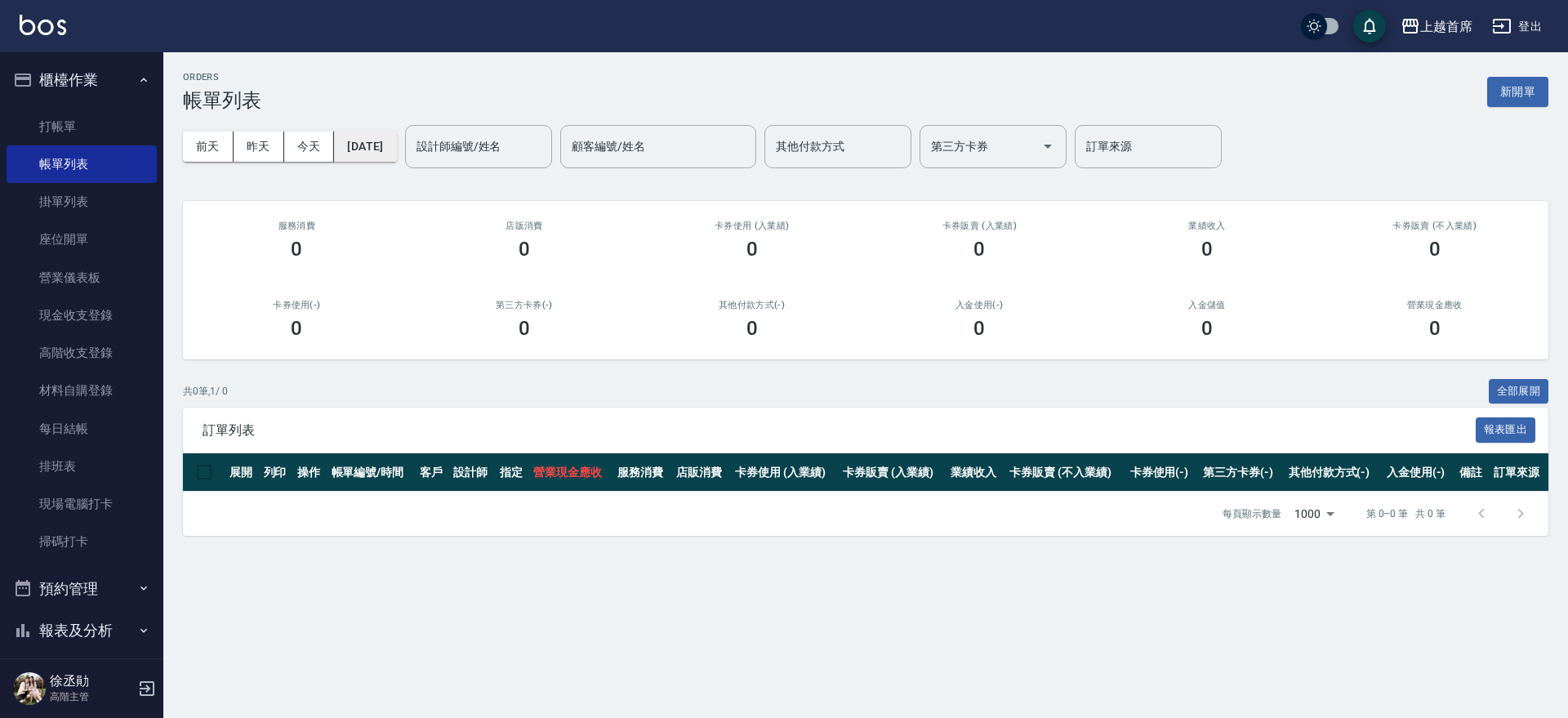
click at [348, 137] on button "[DATE]" at bounding box center [365, 147] width 62 height 31
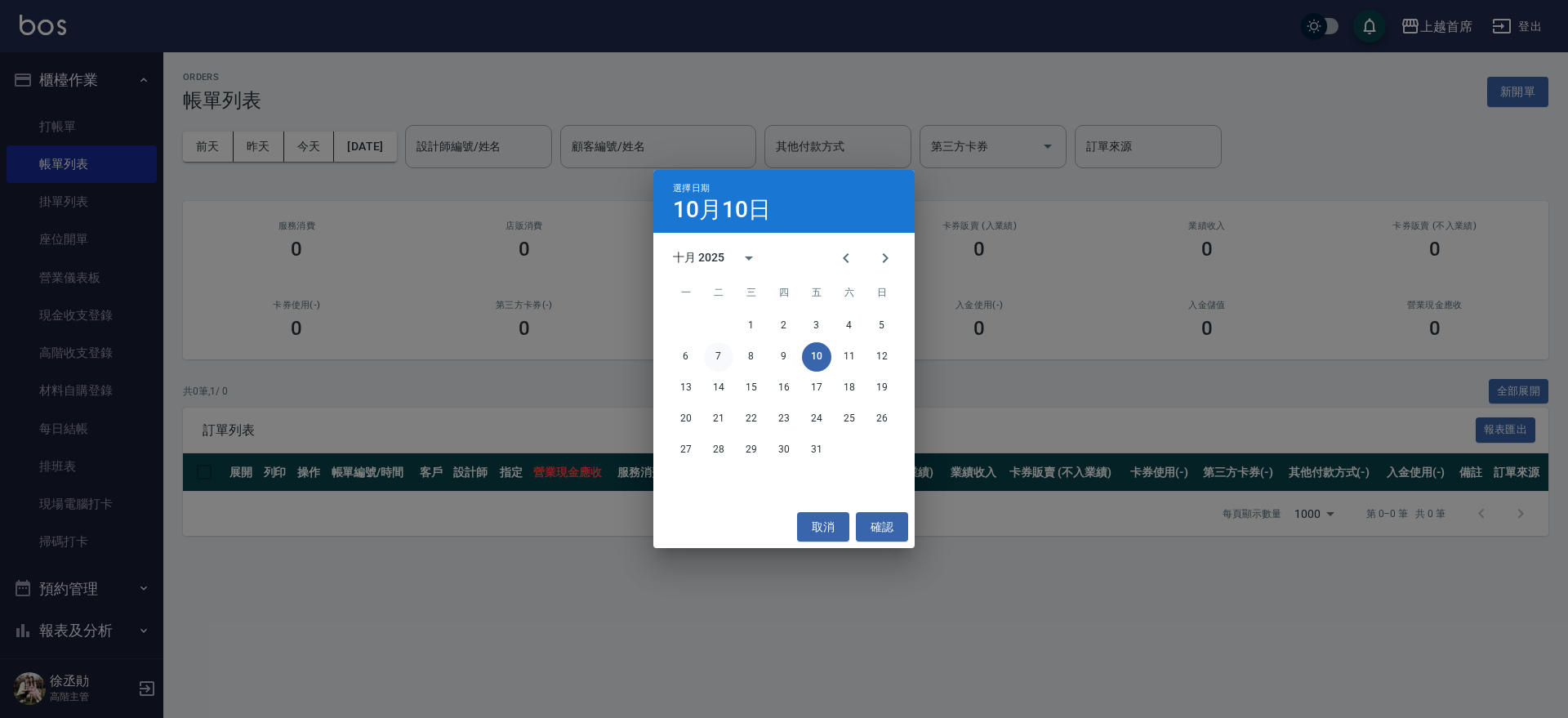
click at [715, 351] on button "7" at bounding box center [718, 356] width 30 height 30
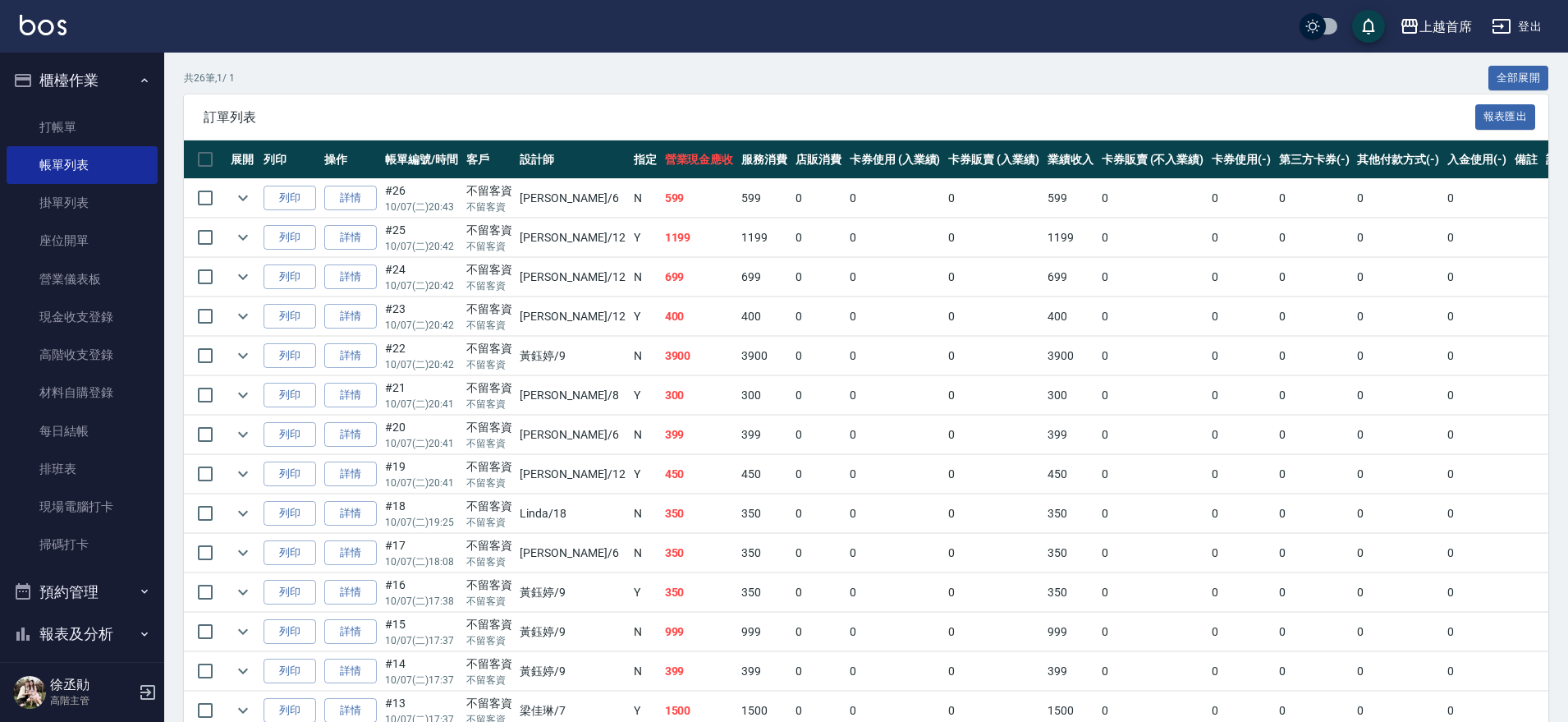
scroll to position [308, 0]
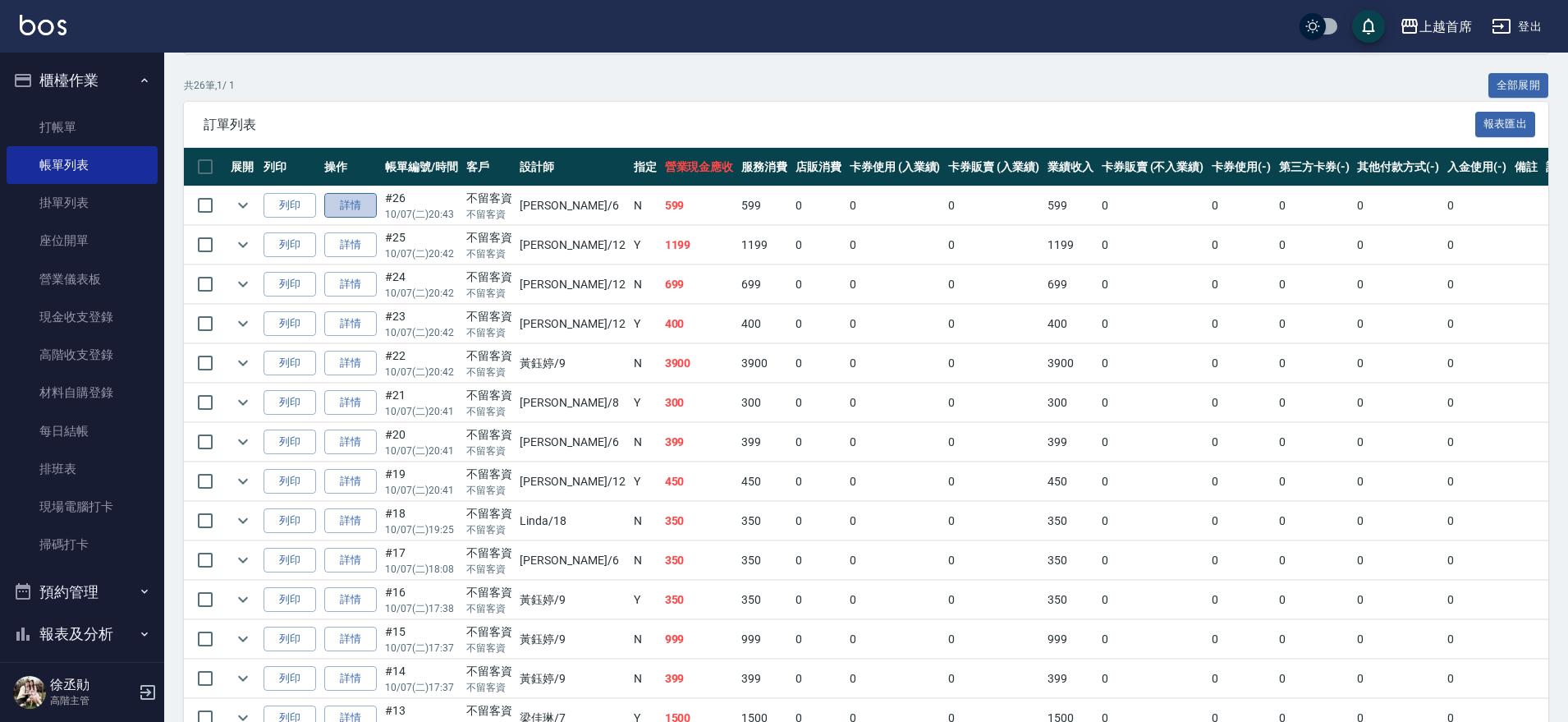
click at [345, 206] on link "詳情" at bounding box center [350, 205] width 53 height 26
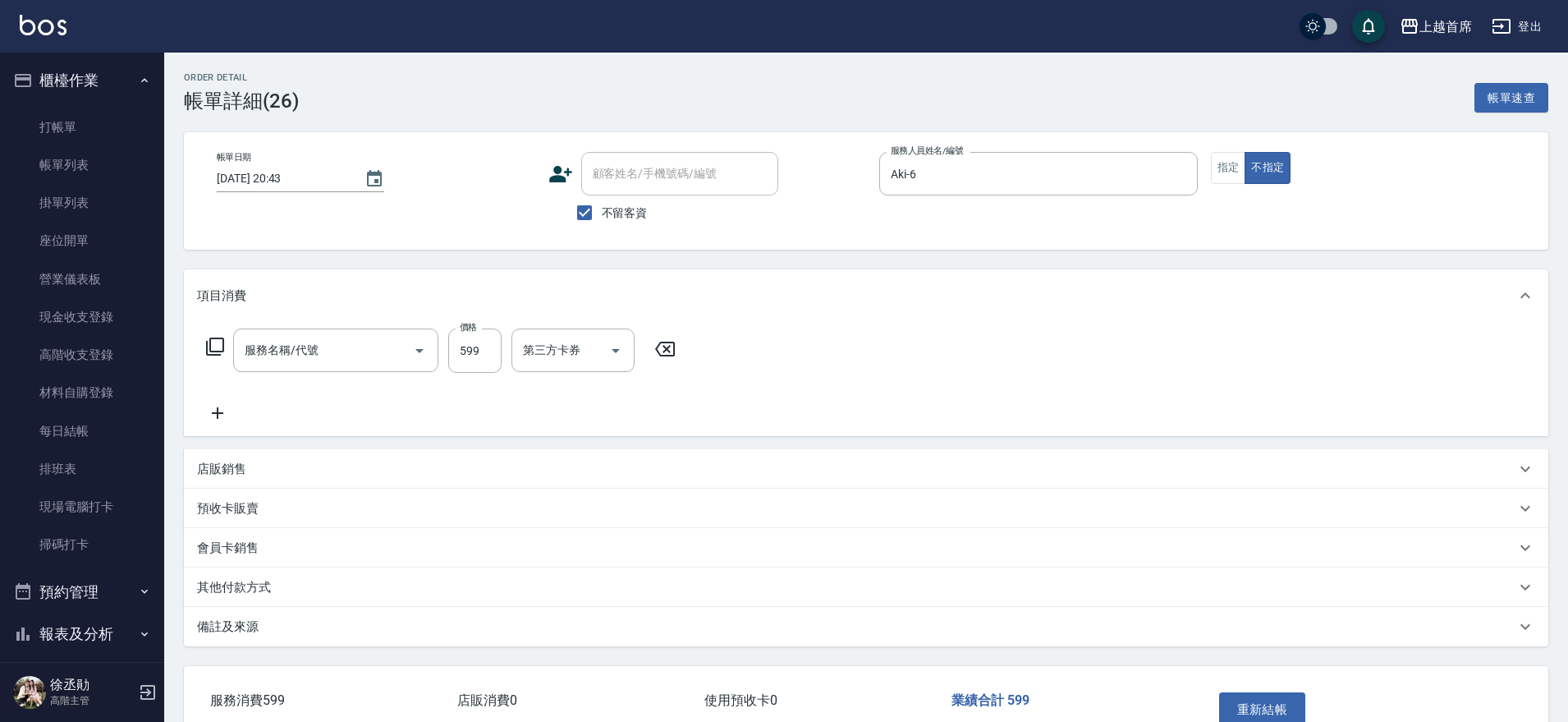
type input "[DATE] 20:43"
checkbox input "true"
type input "Aki-6"
type input "[PERSON_NAME]spa(0599)"
click at [570, 351] on input "Spa-1" at bounding box center [560, 350] width 84 height 29
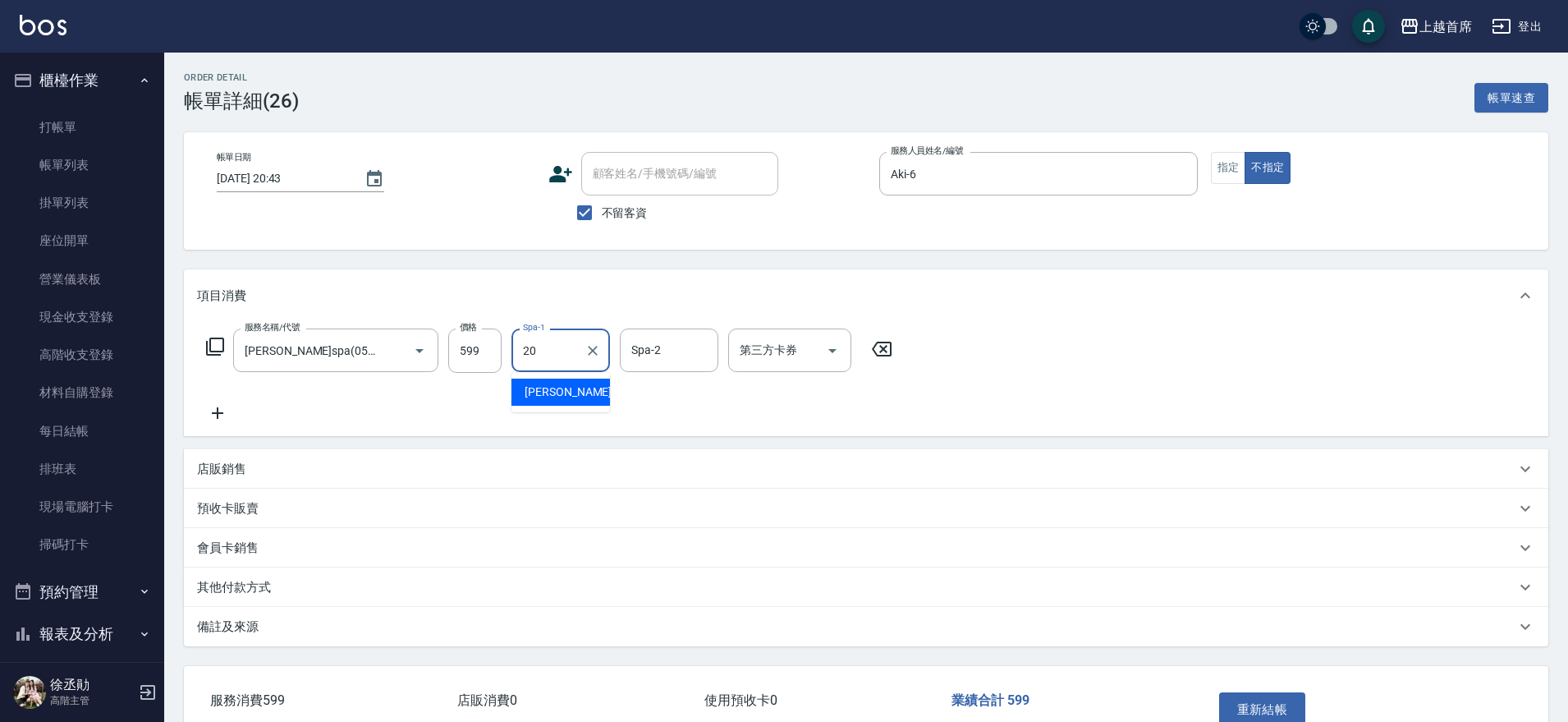
click at [541, 396] on span "[PERSON_NAME] -20" at bounding box center [576, 392] width 104 height 17
type input "[PERSON_NAME]-20"
click at [1259, 707] on button "重新結帳" at bounding box center [1263, 710] width 87 height 35
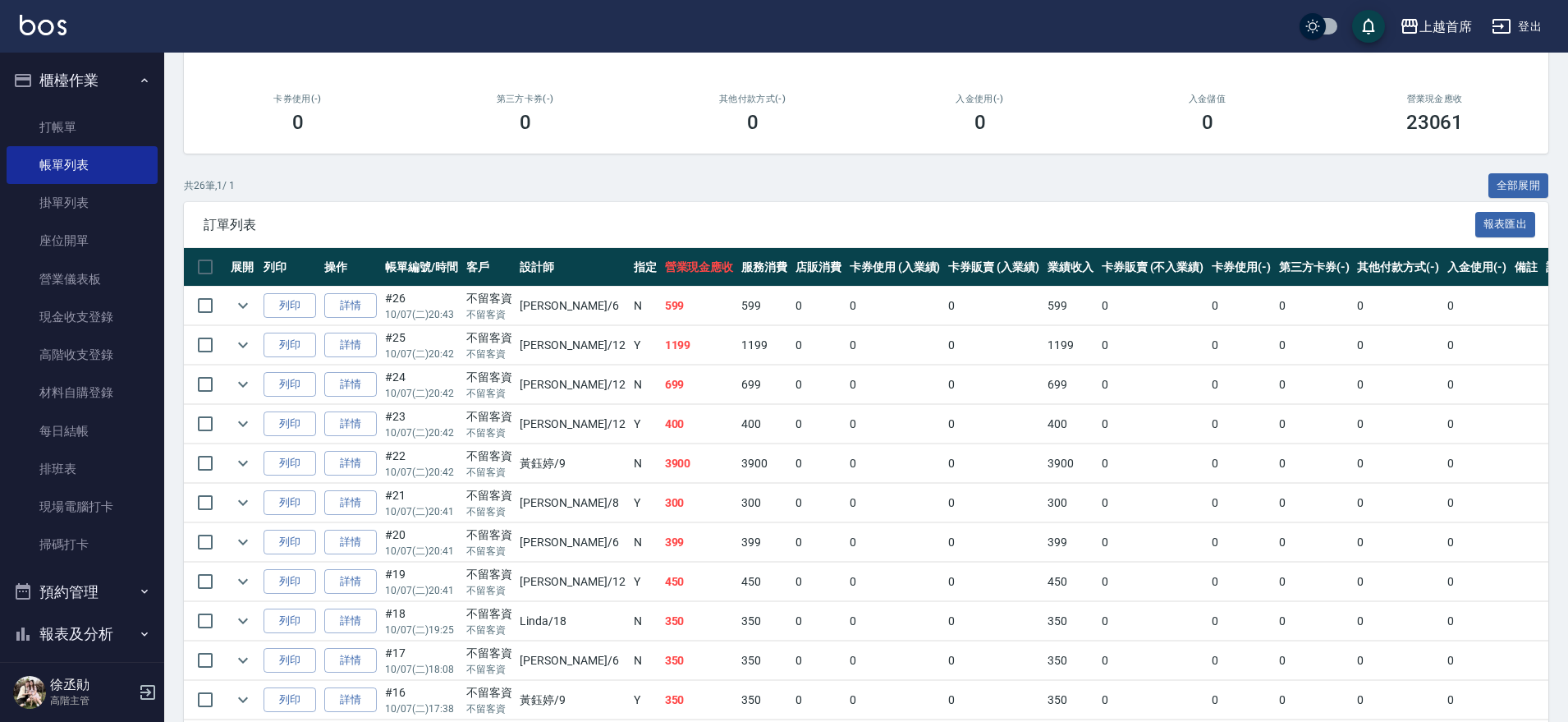
scroll to position [205, 0]
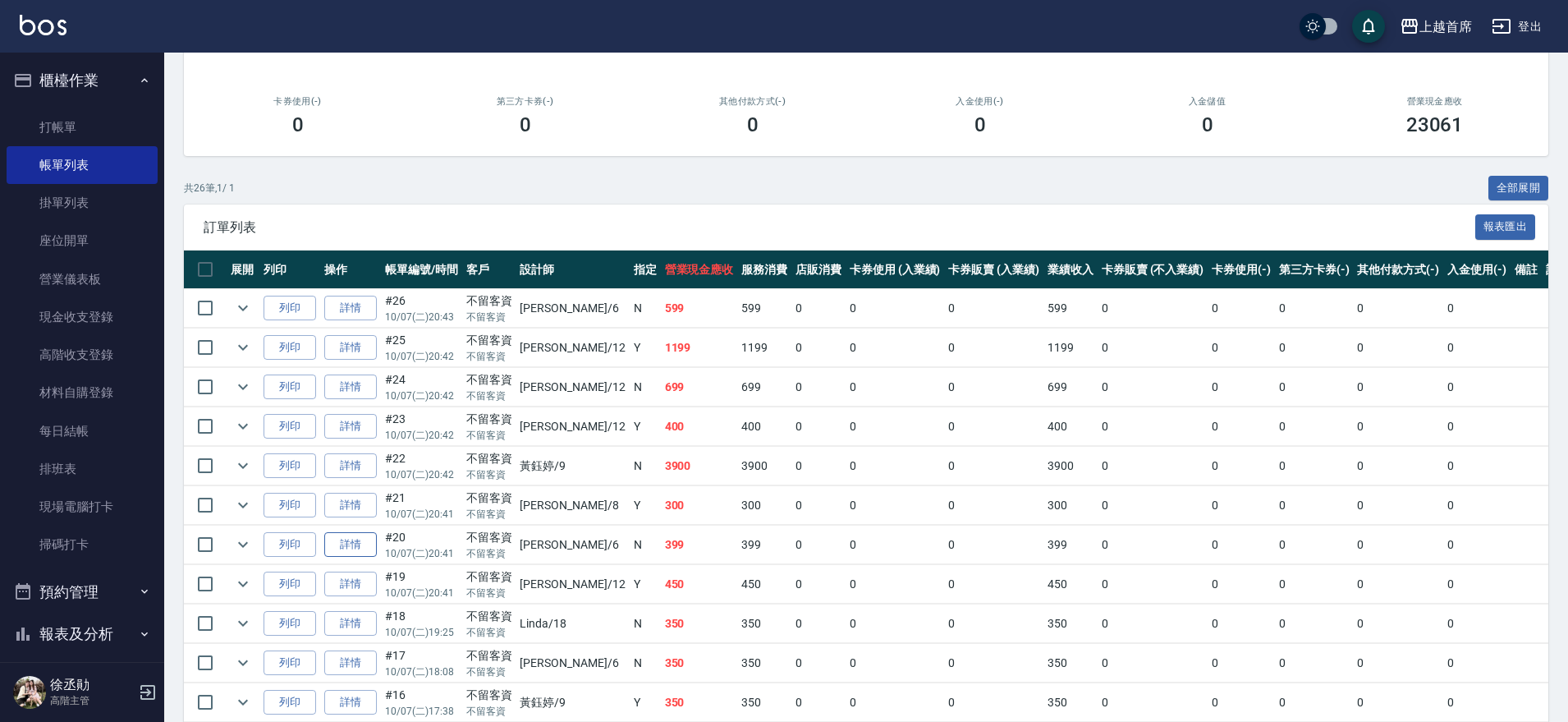
click at [357, 540] on link "詳情" at bounding box center [350, 544] width 53 height 26
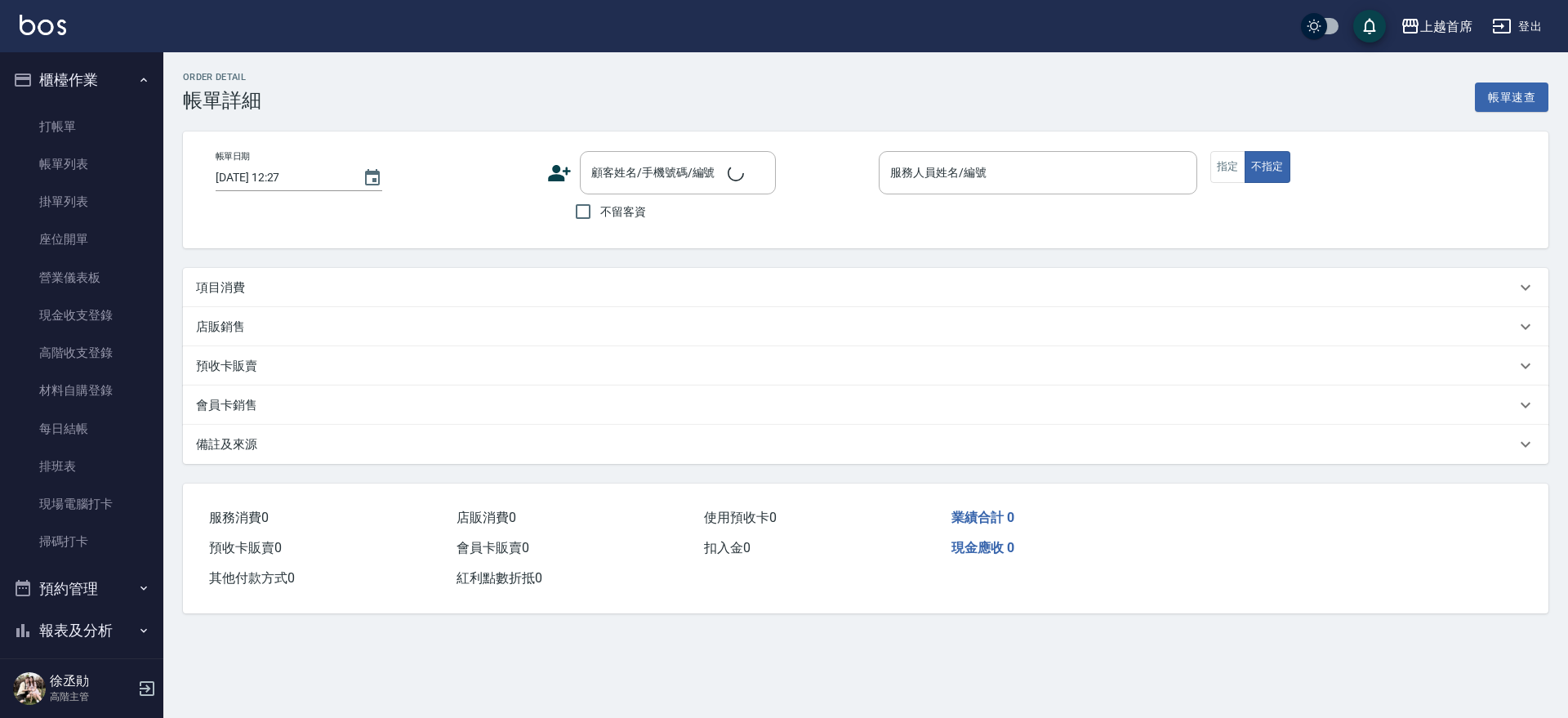
type input "[DATE] 20:41"
checkbox input "true"
type input "Aki-6"
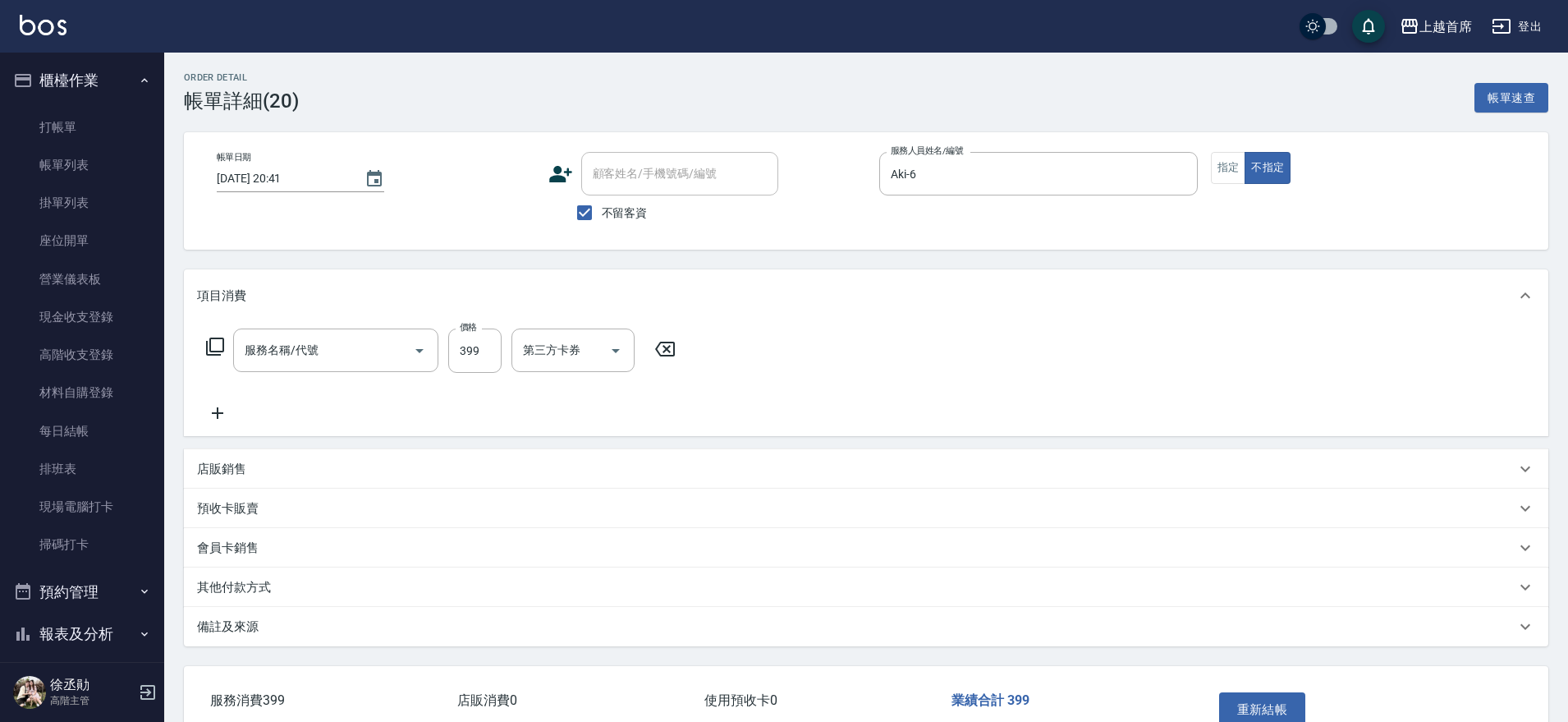
type input "海鹽洗髮(0399)"
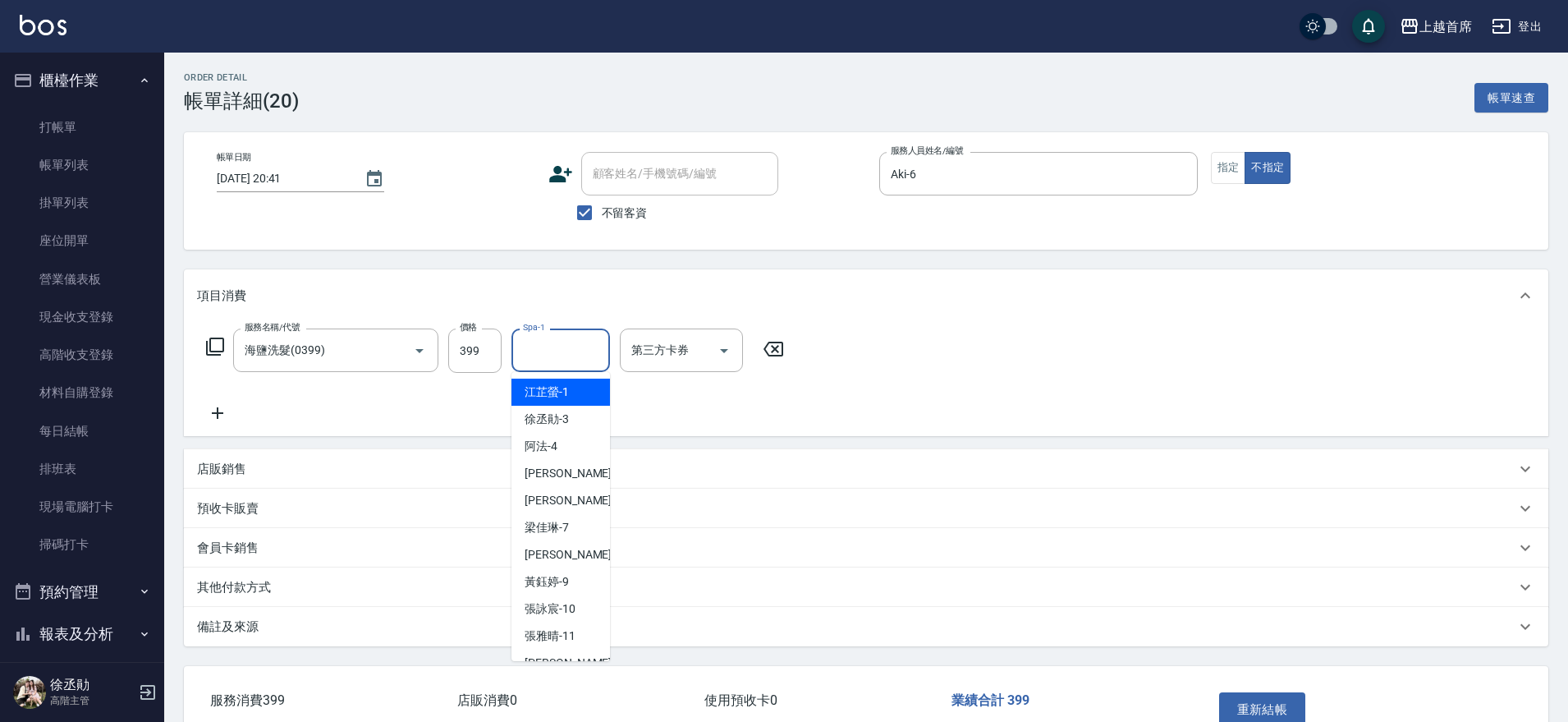
click at [542, 358] on input "Spa-1" at bounding box center [560, 350] width 84 height 29
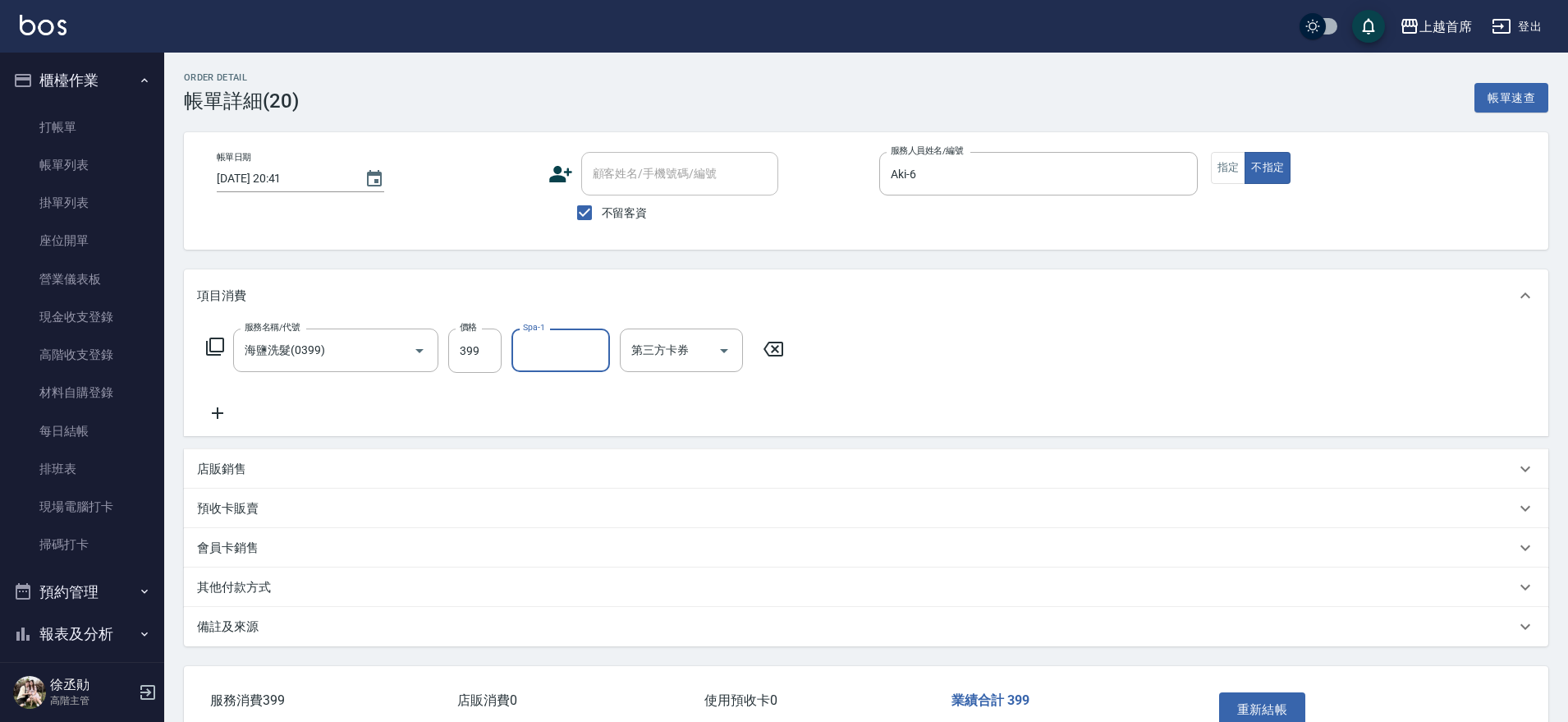
click at [535, 349] on input "Spa-1" at bounding box center [560, 350] width 84 height 29
click at [537, 389] on span "[PERSON_NAME] -20" at bounding box center [576, 392] width 104 height 17
type input "[PERSON_NAME]-20"
click at [1252, 702] on button "重新結帳" at bounding box center [1263, 710] width 87 height 35
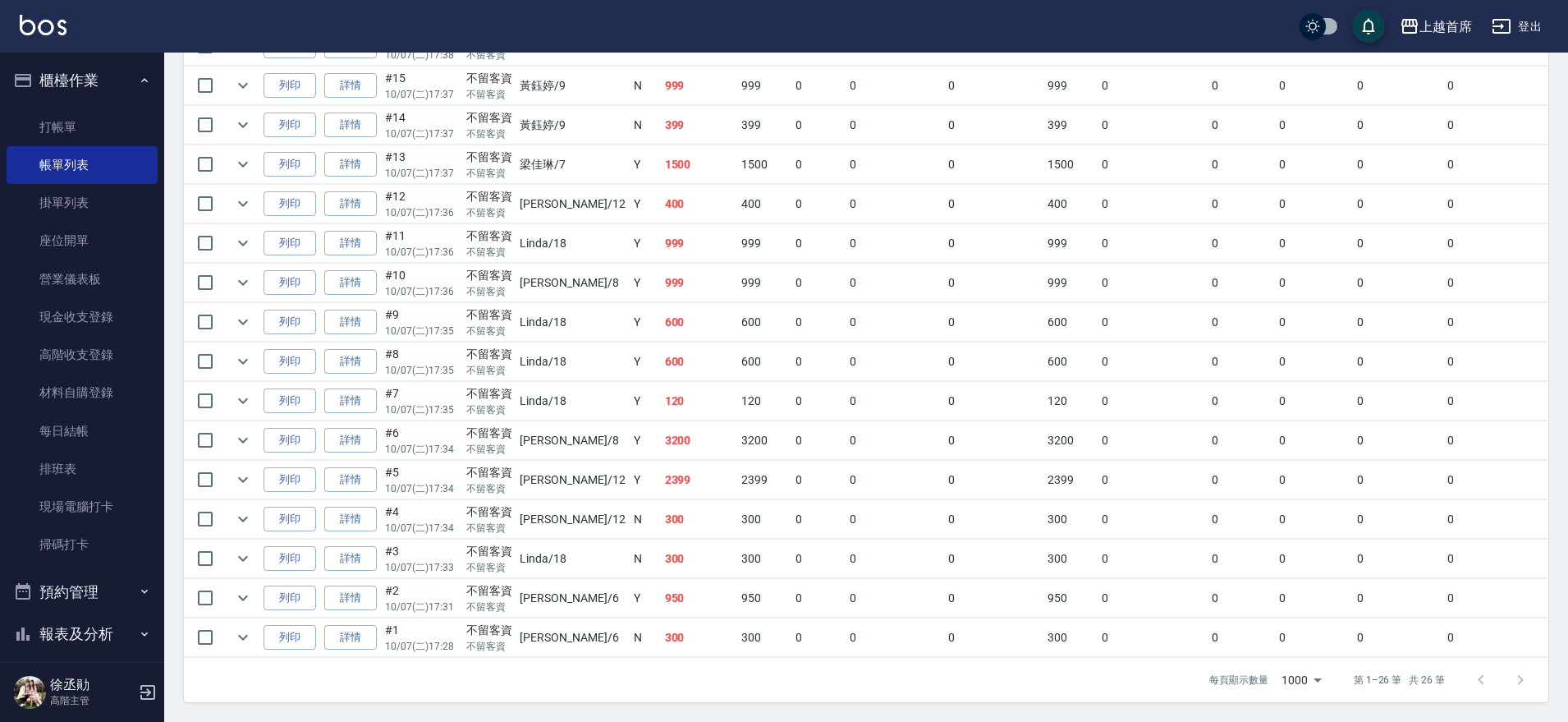
scroll to position [246, 0]
